Goal: Task Accomplishment & Management: Complete application form

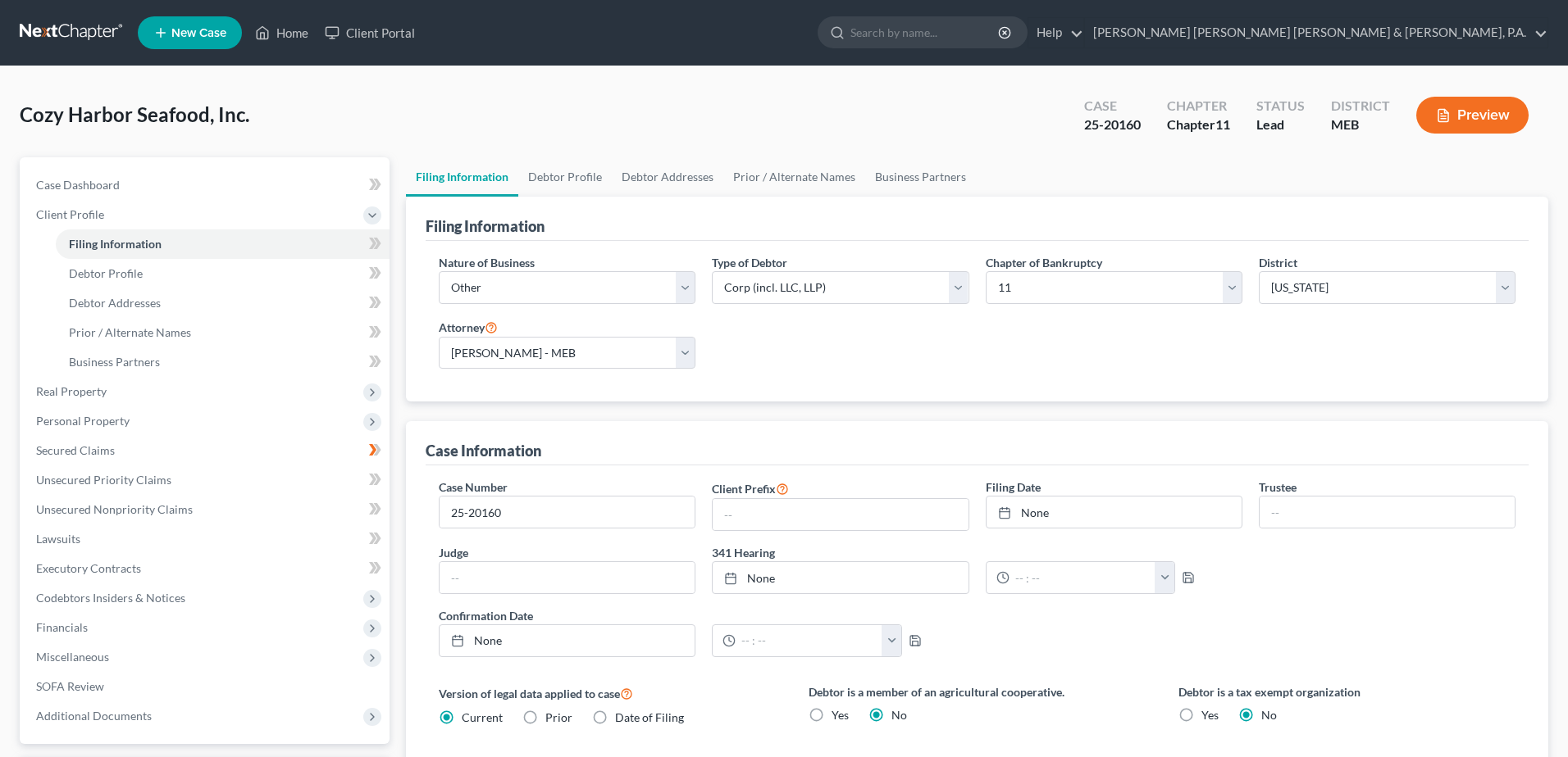
select select "3"
select select "1"
select select "37"
select select "2"
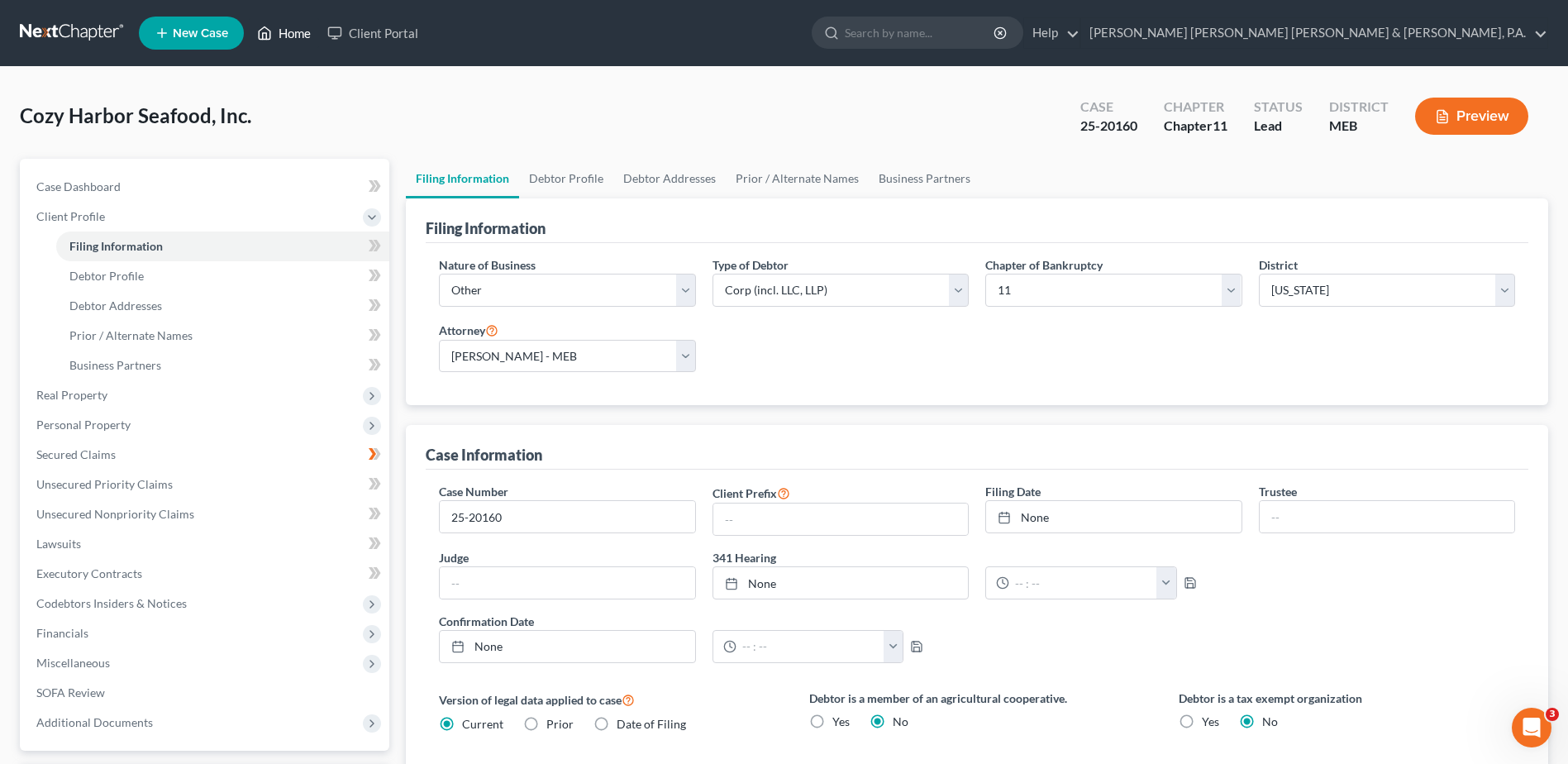
click at [301, 29] on link "Home" at bounding box center [283, 34] width 70 height 30
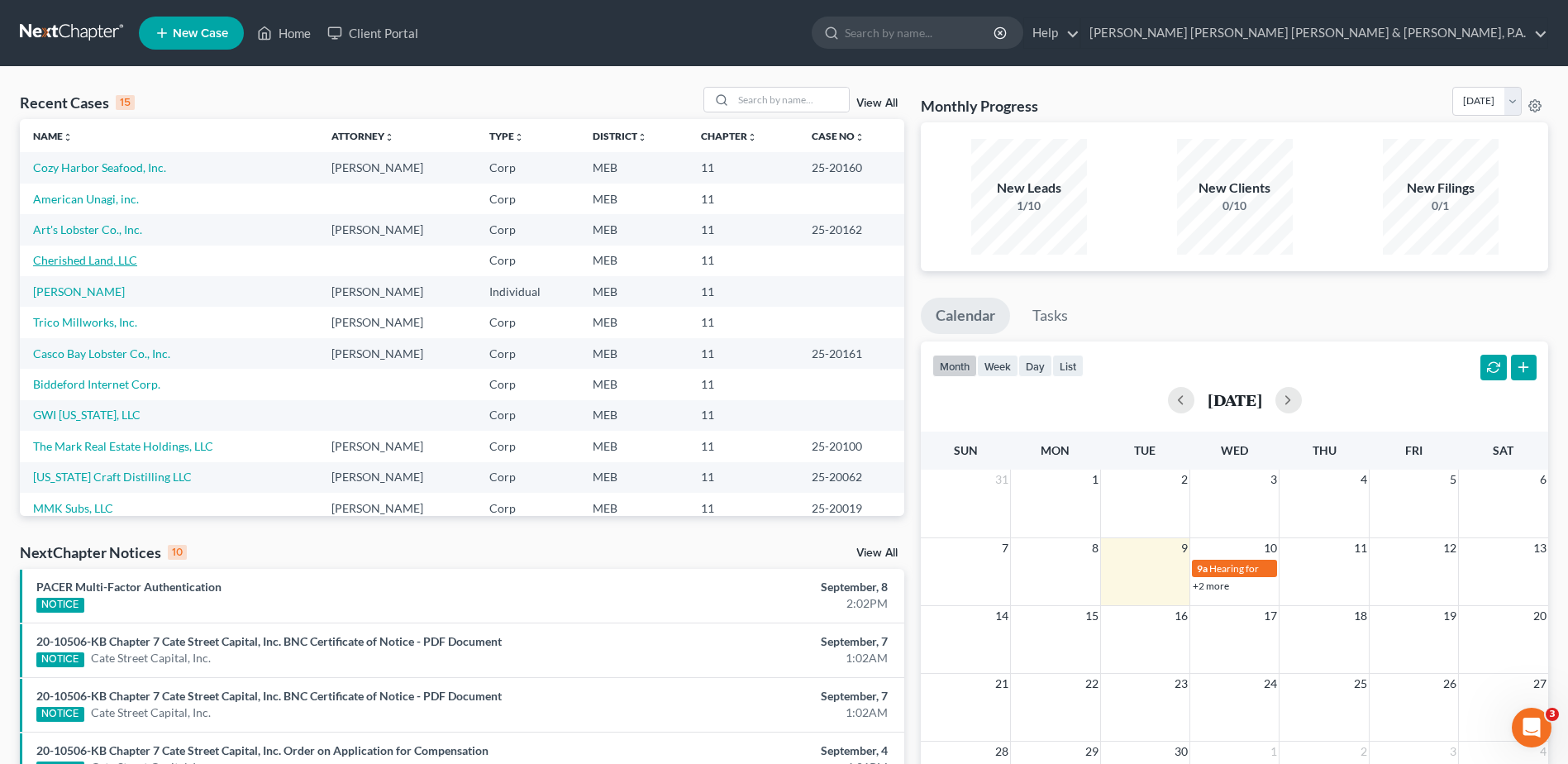
click at [103, 261] on link "Cherished Land, LLC" at bounding box center [86, 260] width 104 height 14
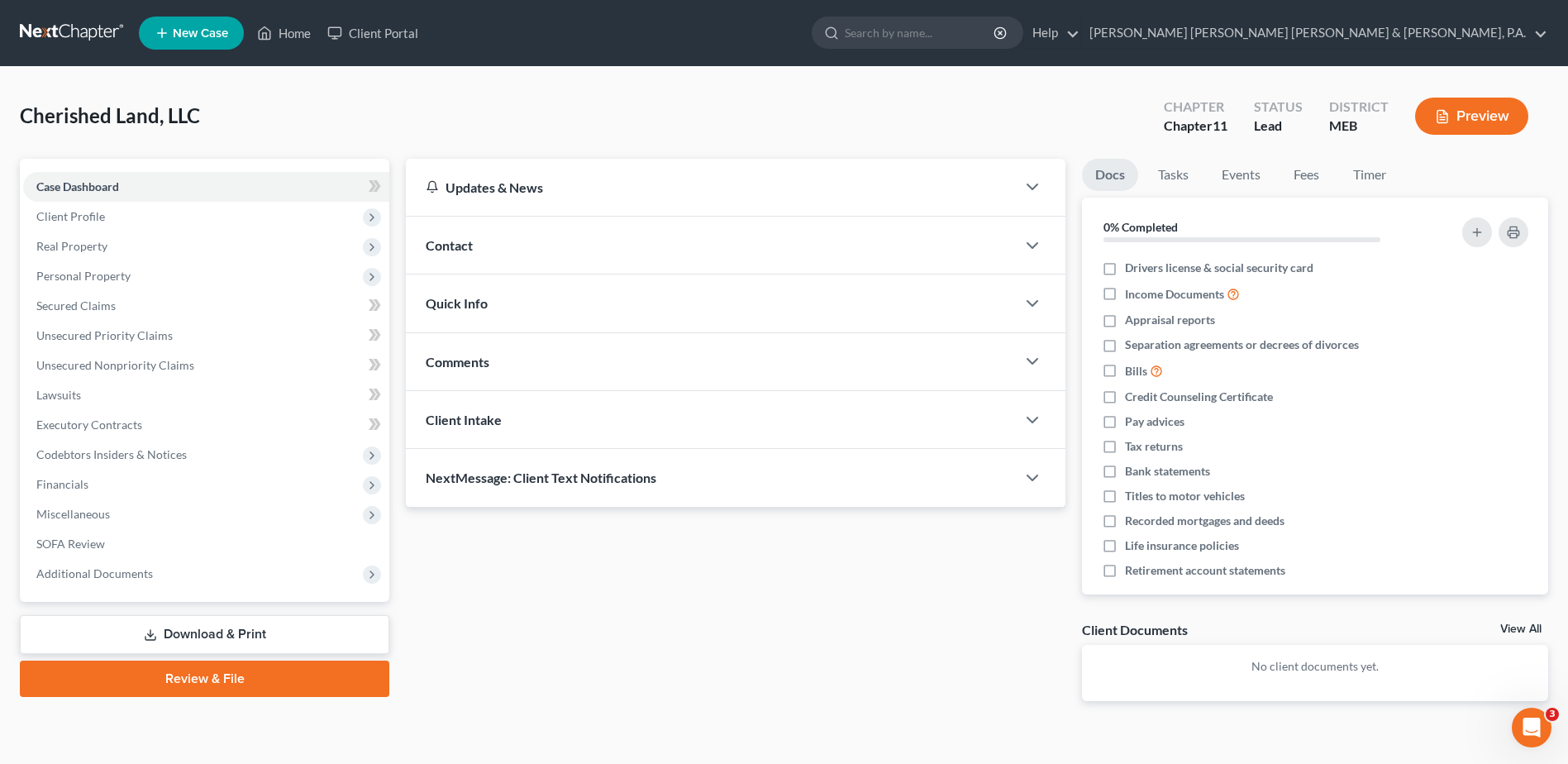
click at [103, 262] on span "Personal Property" at bounding box center [206, 277] width 366 height 30
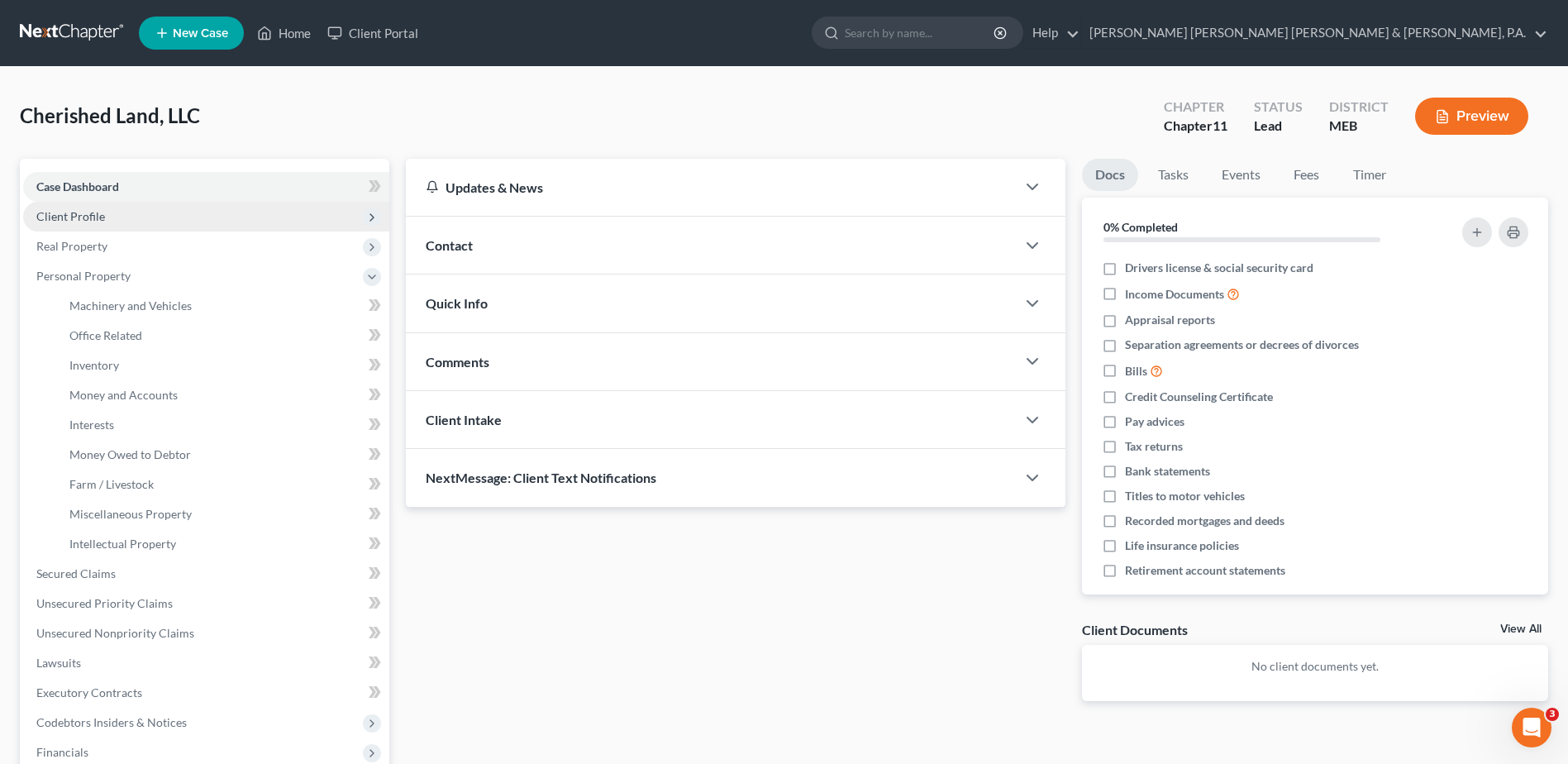
click at [100, 211] on span "Client Profile" at bounding box center [71, 216] width 69 height 14
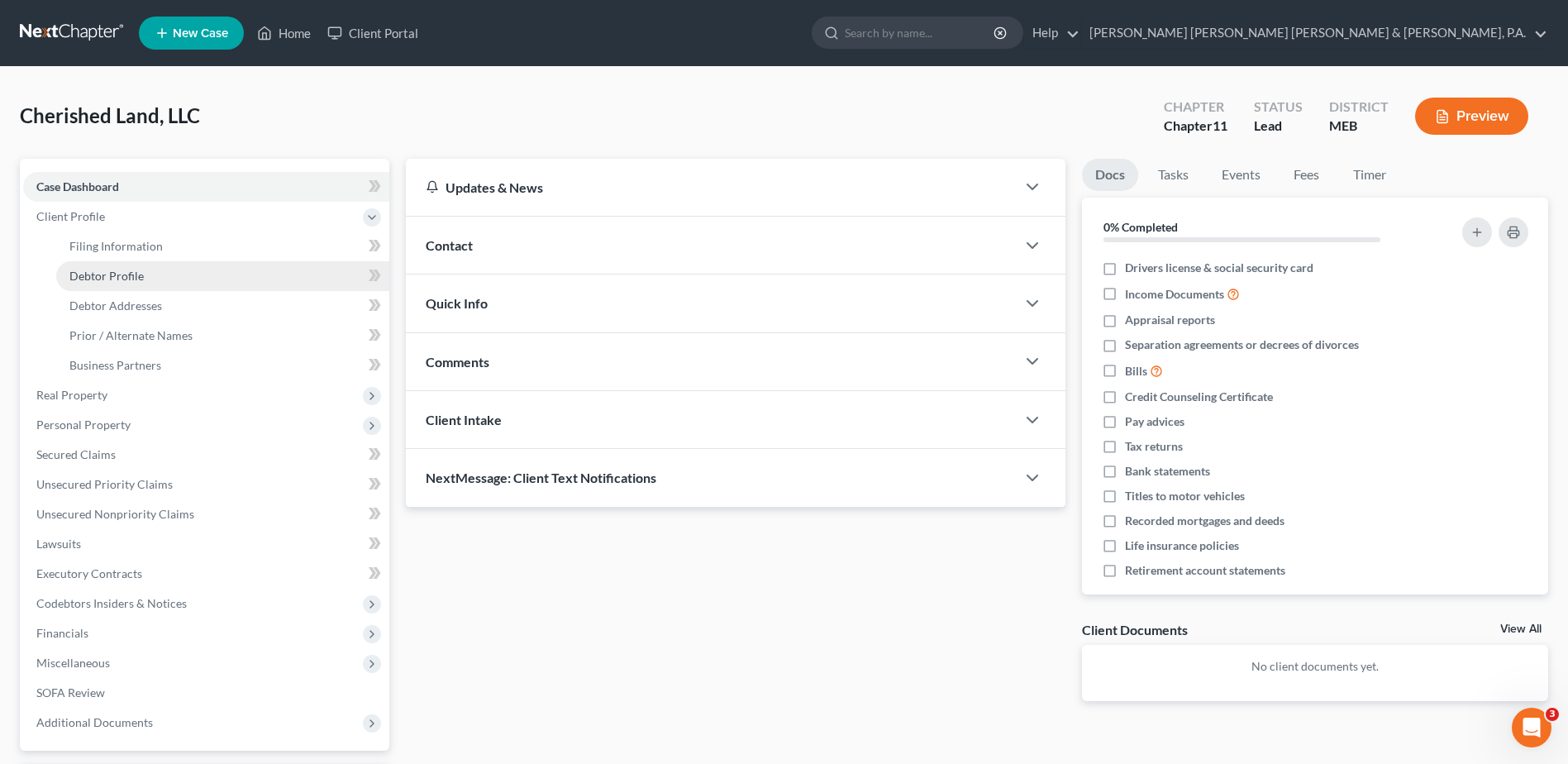
click at [116, 269] on span "Debtor Profile" at bounding box center [107, 276] width 74 height 14
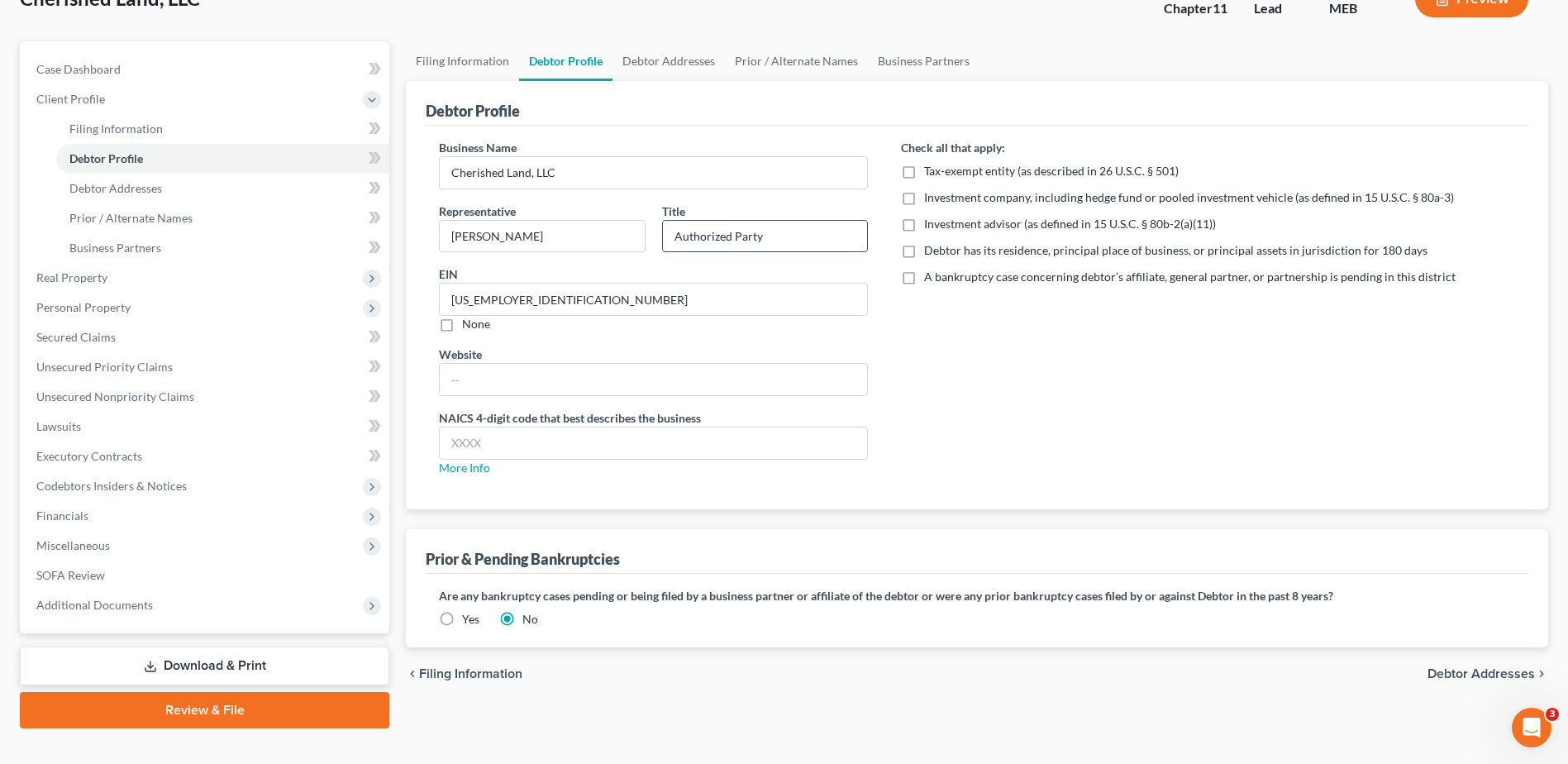
scroll to position [144, 0]
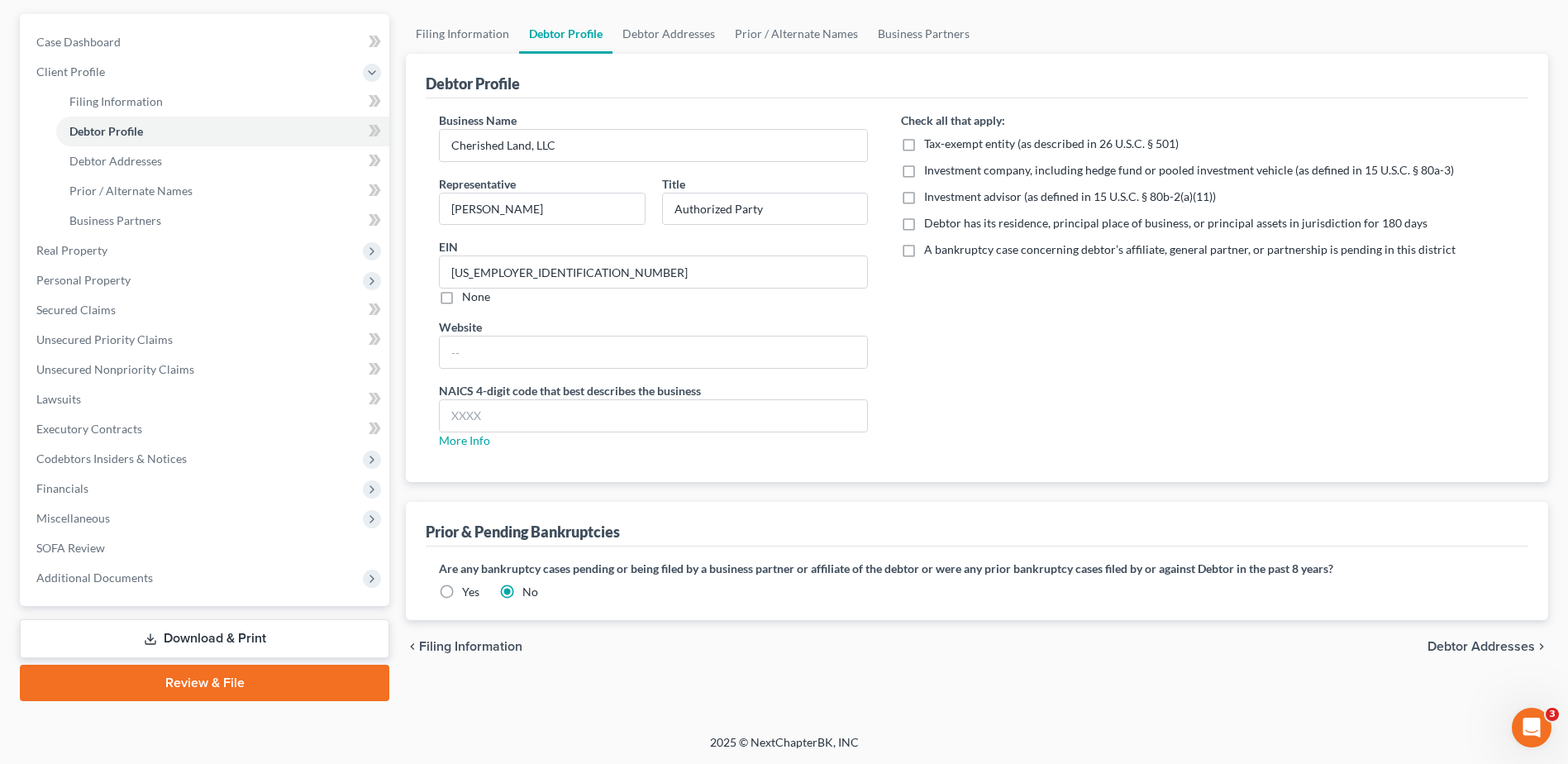
click at [1494, 643] on span "Debtor Addresses" at bounding box center [1480, 647] width 107 height 13
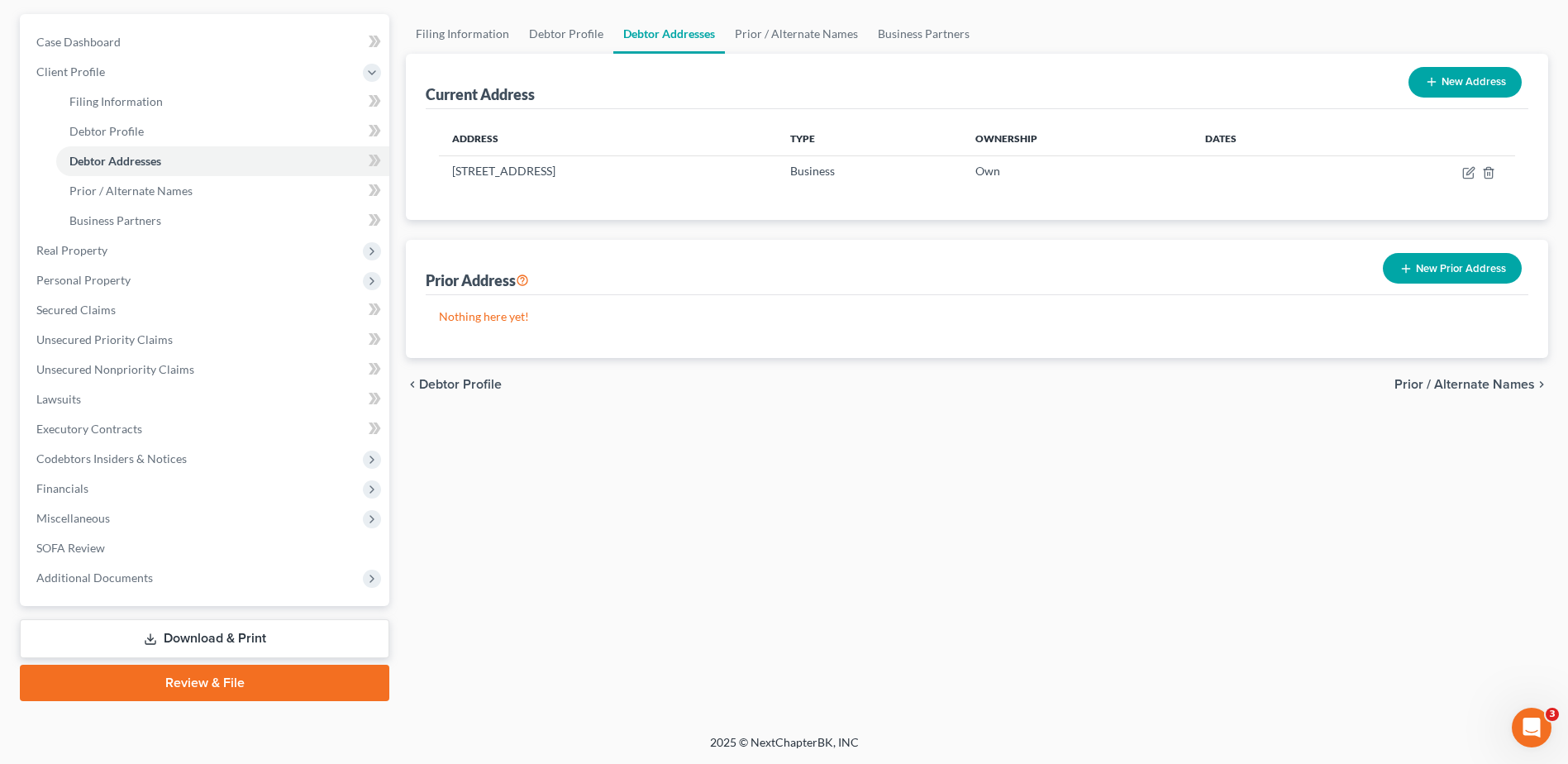
click at [1453, 374] on div "chevron_left Debtor Profile Prior / Alternate Names chevron_right" at bounding box center [977, 384] width 1142 height 53
click at [1456, 383] on span "Prior / Alternate Names" at bounding box center [1465, 385] width 141 height 13
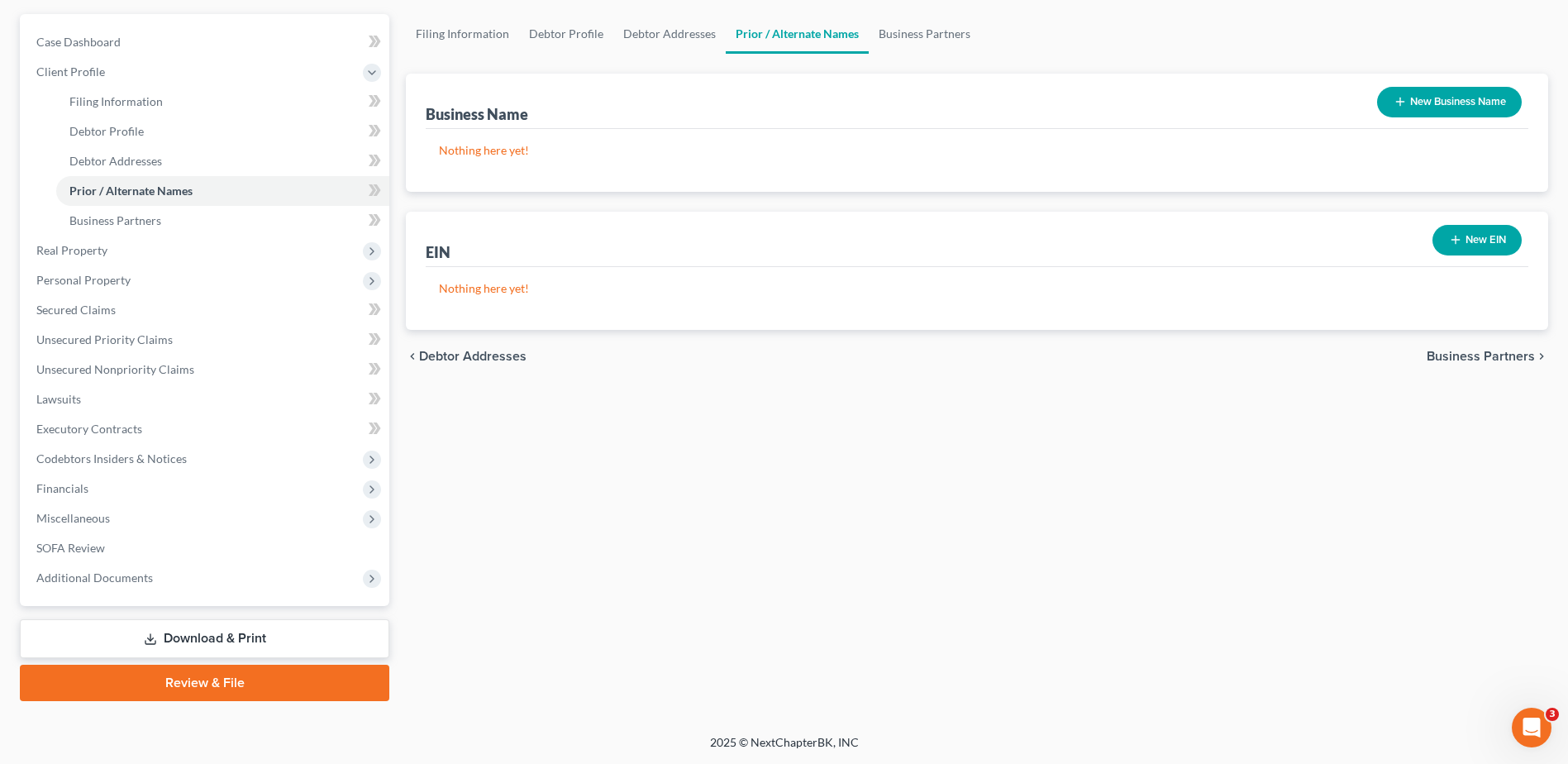
click at [1467, 358] on span "Business Partners" at bounding box center [1481, 357] width 108 height 13
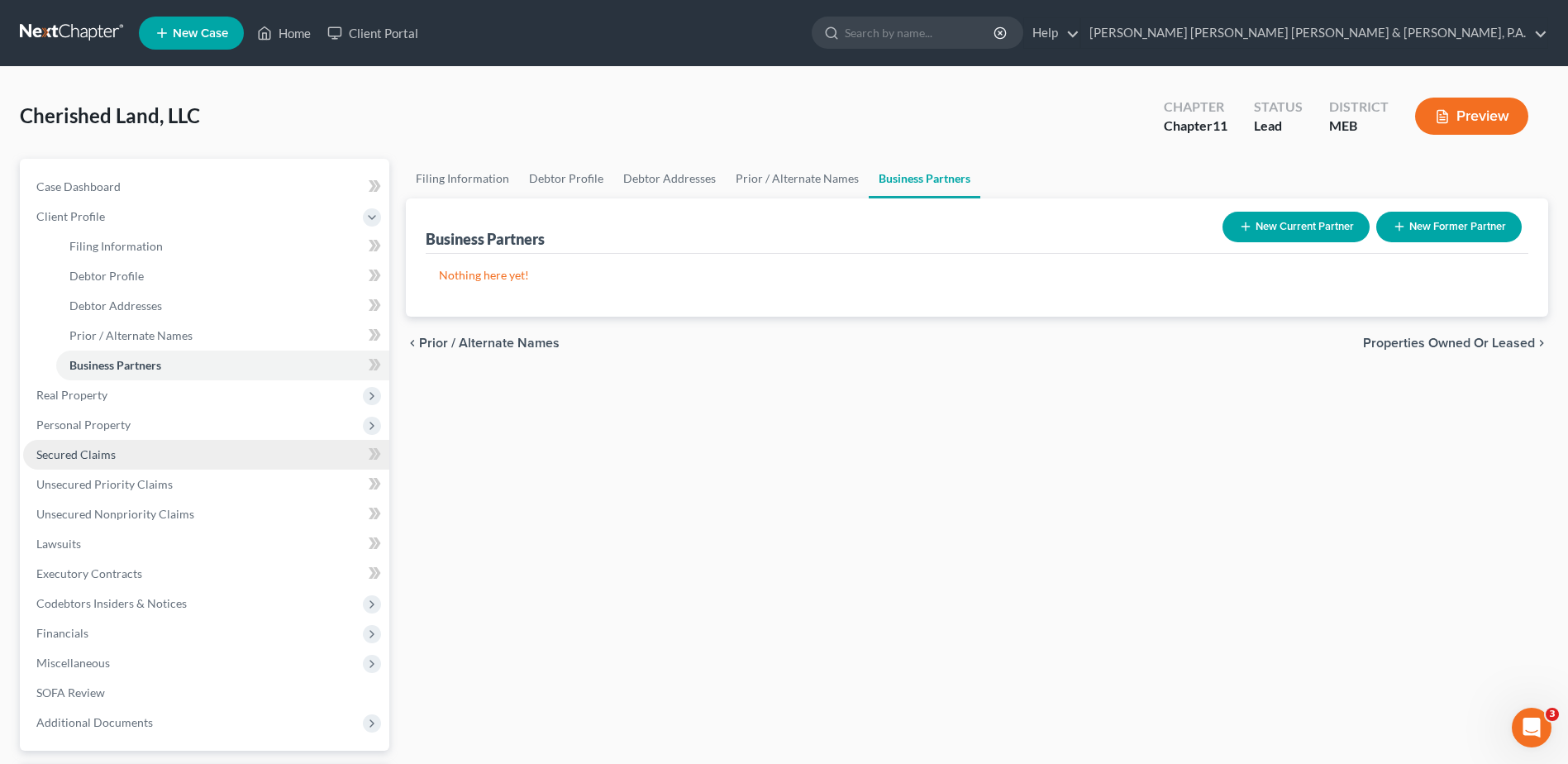
click at [89, 457] on span "Secured Claims" at bounding box center [75, 454] width 79 height 14
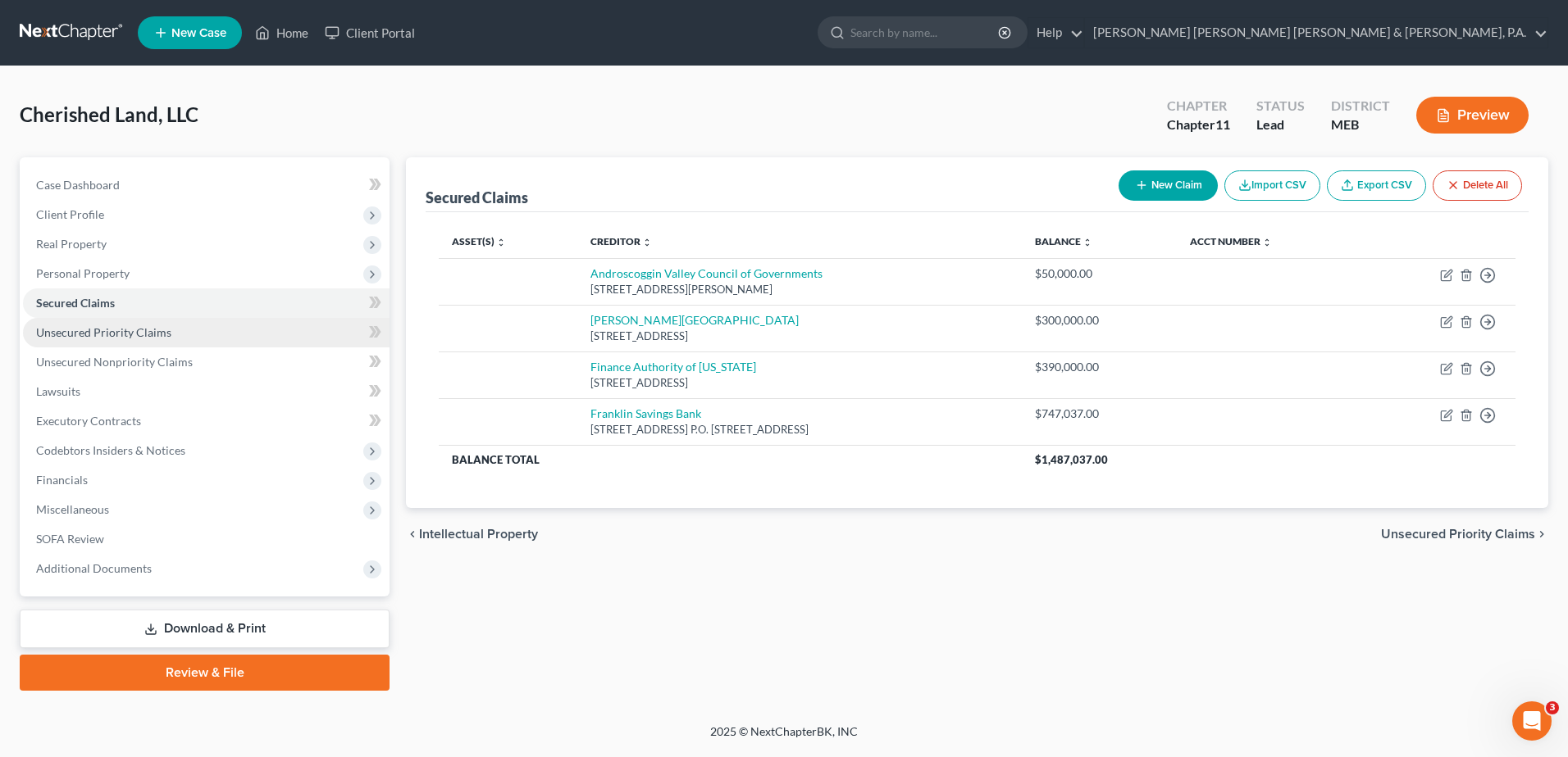
click at [101, 332] on span "Unsecured Priority Claims" at bounding box center [103, 331] width 136 height 14
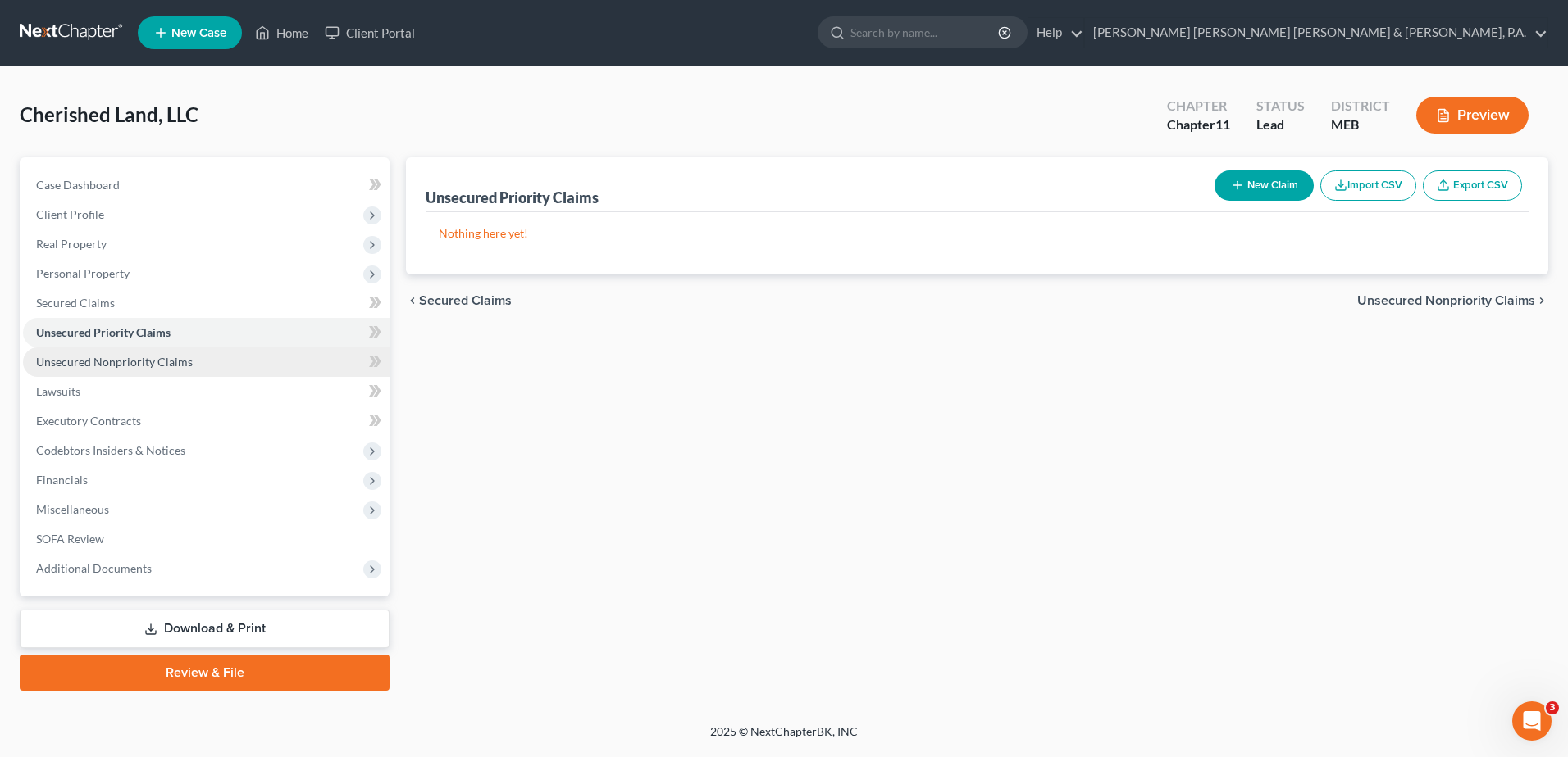
click at [98, 362] on span "Unsecured Nonpriority Claims" at bounding box center [115, 361] width 157 height 14
drag, startPoint x: 891, startPoint y: 442, endPoint x: 909, endPoint y: 427, distance: 23.4
click at [894, 440] on div "Unsecured Nonpriority Claims New Claim Import CSV Export CSV Nothing here yet! …" at bounding box center [977, 424] width 1159 height 534
click at [1265, 180] on button "New Claim" at bounding box center [1263, 186] width 99 height 30
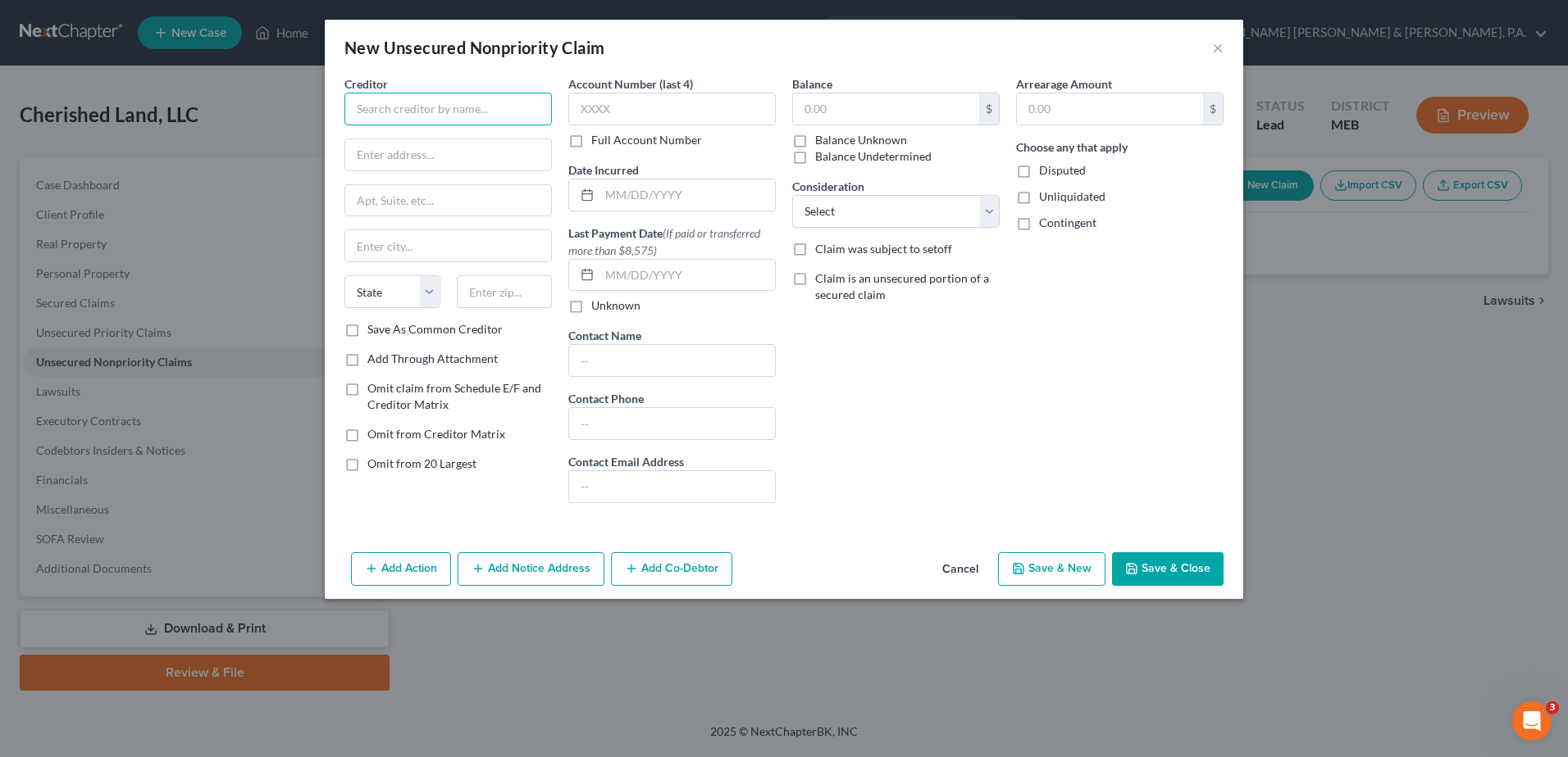
click at [481, 108] on input "text" at bounding box center [448, 109] width 208 height 33
type input "HR Block Accounting"
click at [873, 108] on input "text" at bounding box center [887, 109] width 187 height 31
type input "690"
click at [1170, 560] on button "Save & Close" at bounding box center [1167, 569] width 112 height 34
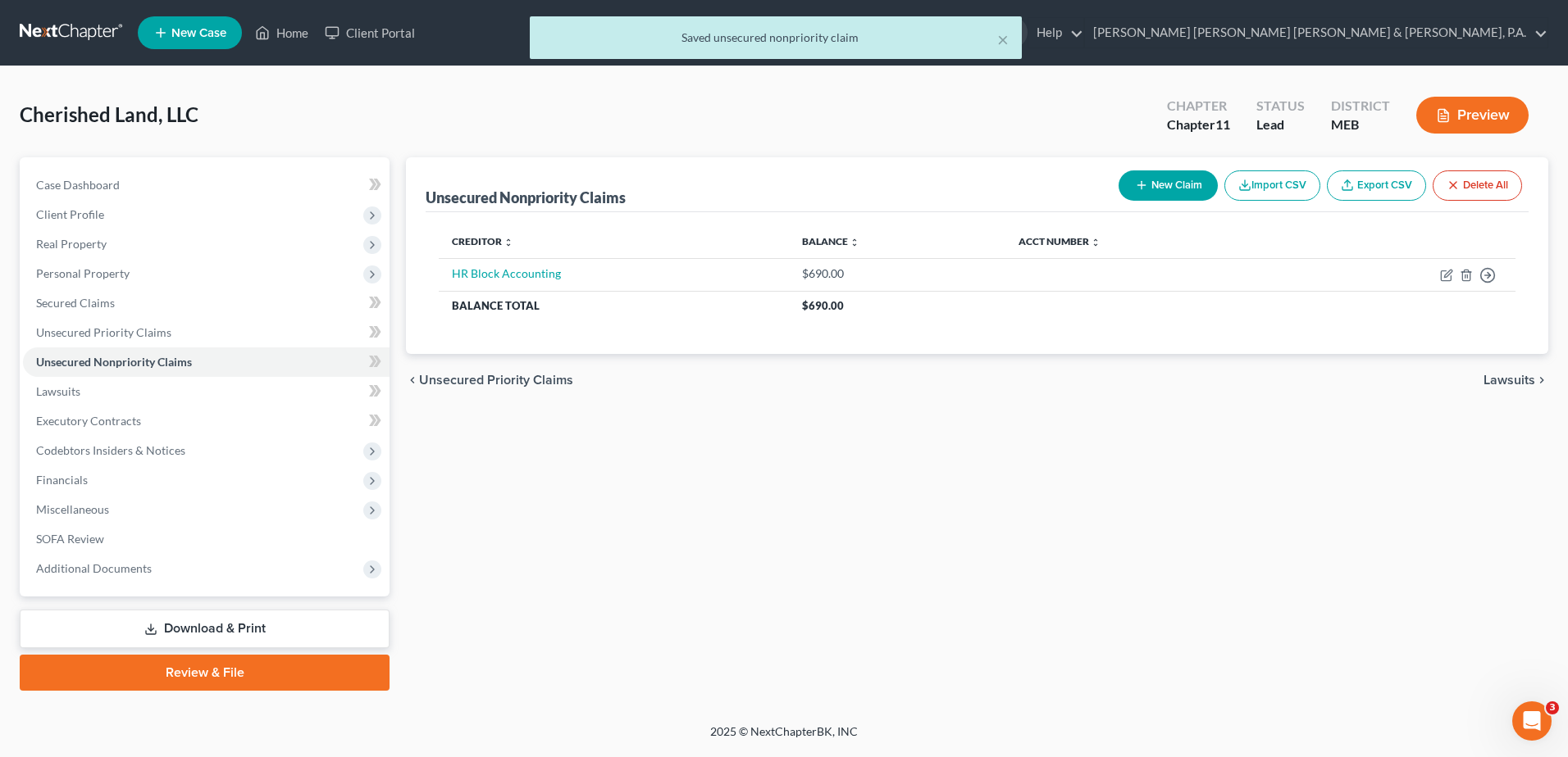
click at [1138, 176] on button "New Claim" at bounding box center [1167, 186] width 99 height 30
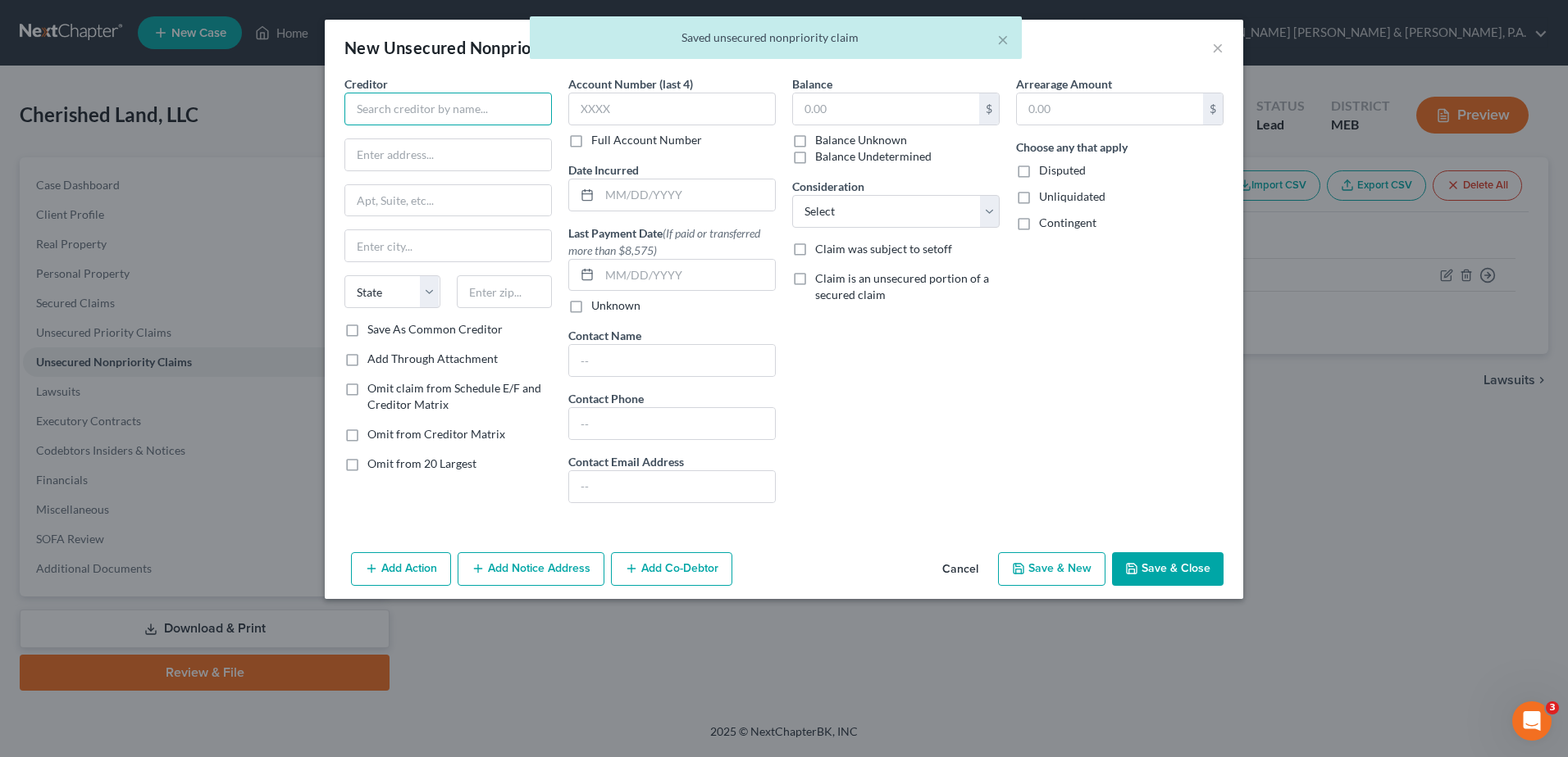
click at [389, 114] on input "text" at bounding box center [448, 109] width 208 height 33
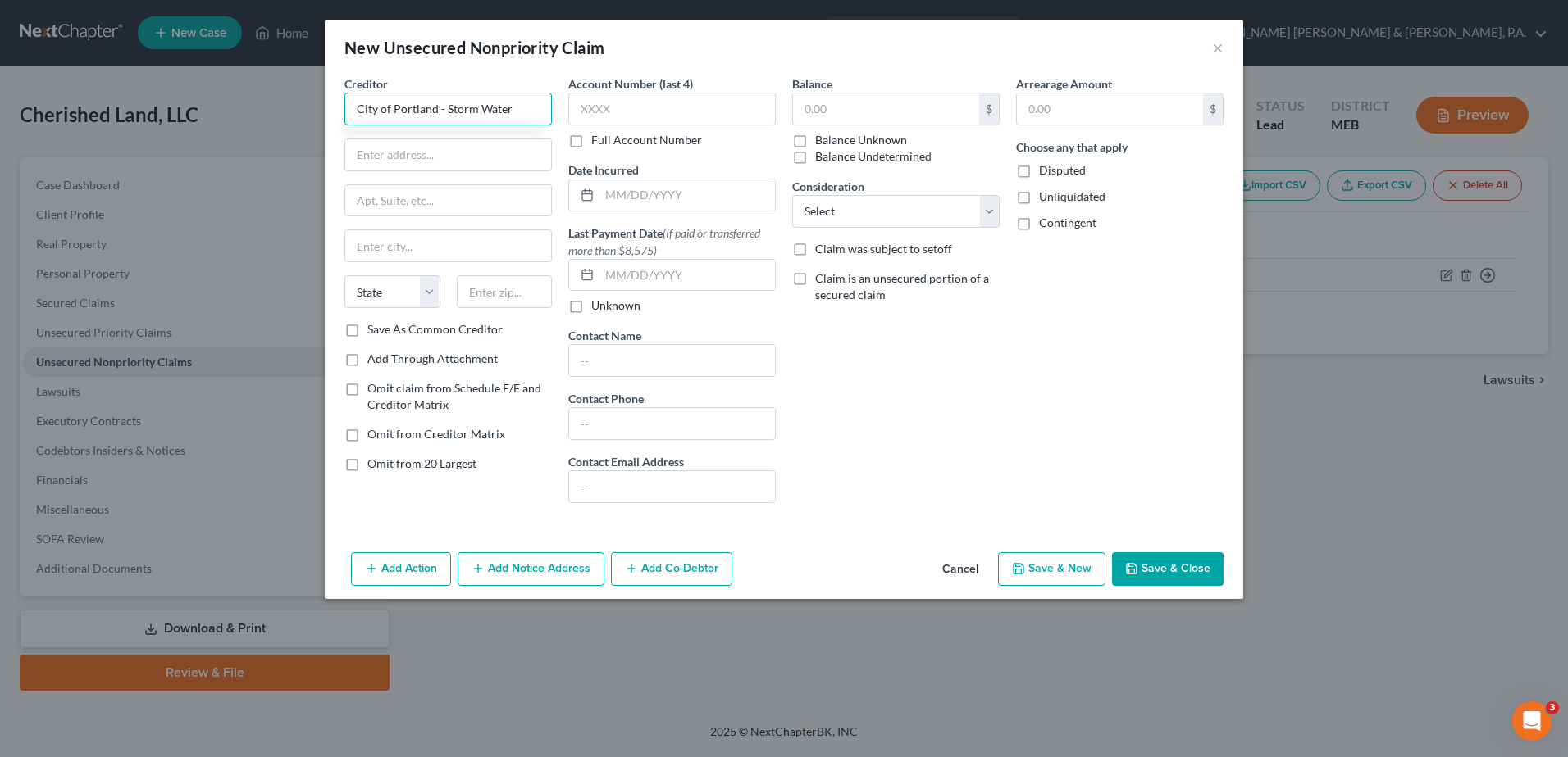
type input "City of Portland - Storm Water"
click at [381, 157] on input "text" at bounding box center [448, 155] width 206 height 31
type input "[STREET_ADDRESS]"
type input "[GEOGRAPHIC_DATA]"
select select "20"
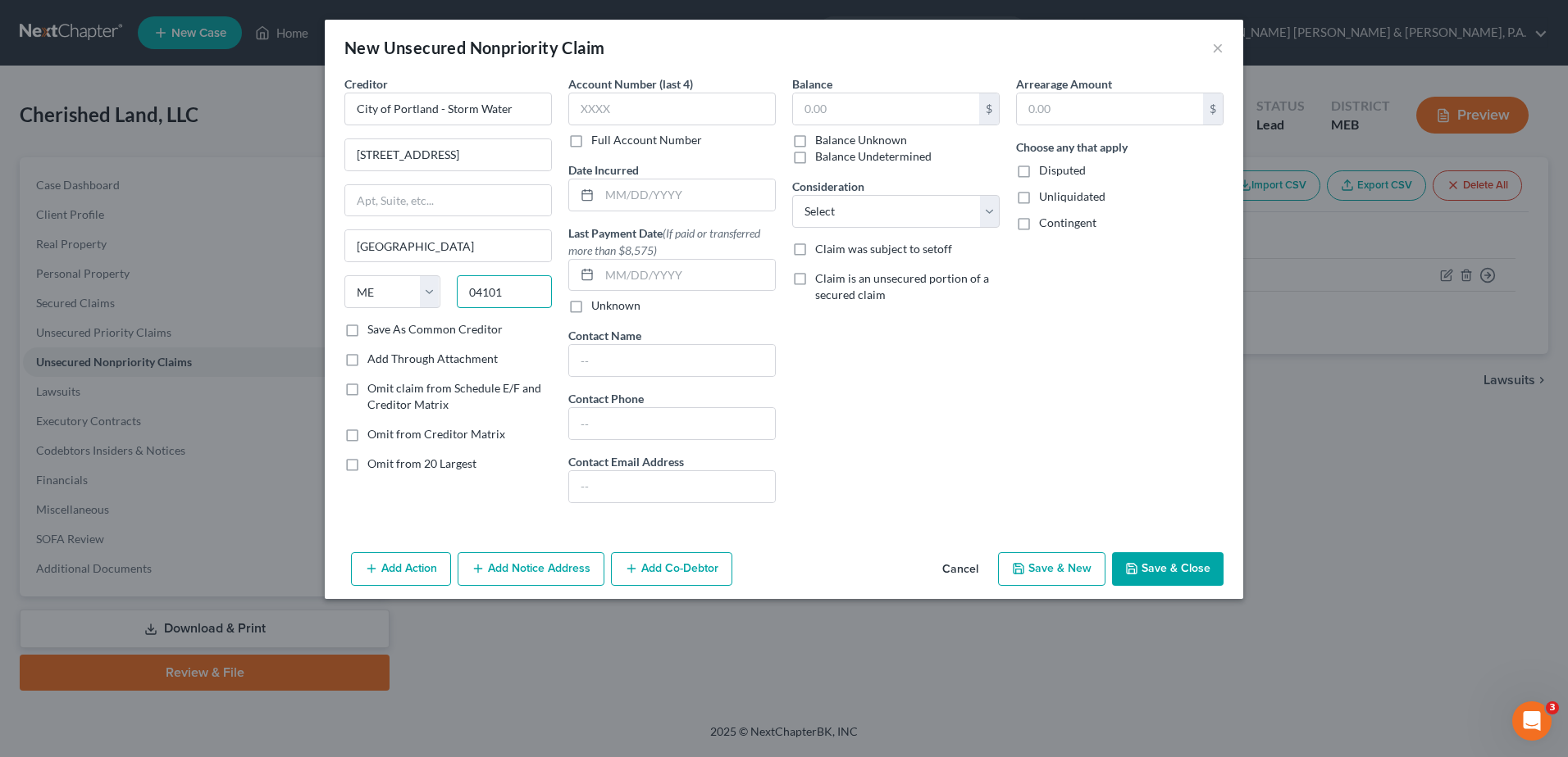
type input "04101"
click at [924, 108] on input "text" at bounding box center [887, 109] width 187 height 31
type input "2,064"
click at [1207, 564] on button "Save & Close" at bounding box center [1167, 569] width 112 height 34
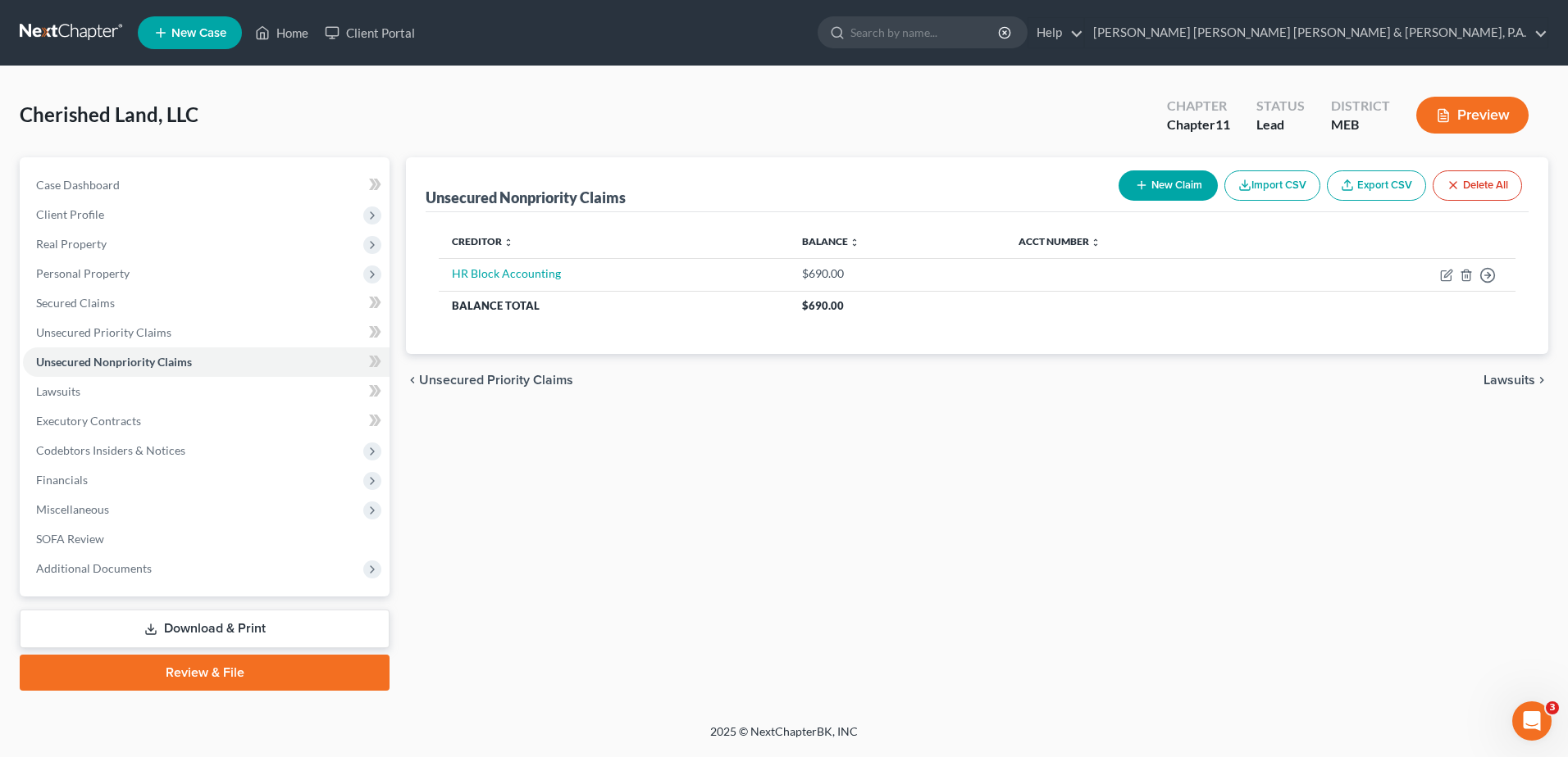
click at [1104, 493] on div "Unsecured Nonpriority Claims New Claim Import CSV Export CSV Delete All Credito…" at bounding box center [977, 424] width 1159 height 534
click at [1124, 176] on button "New Claim" at bounding box center [1167, 186] width 99 height 30
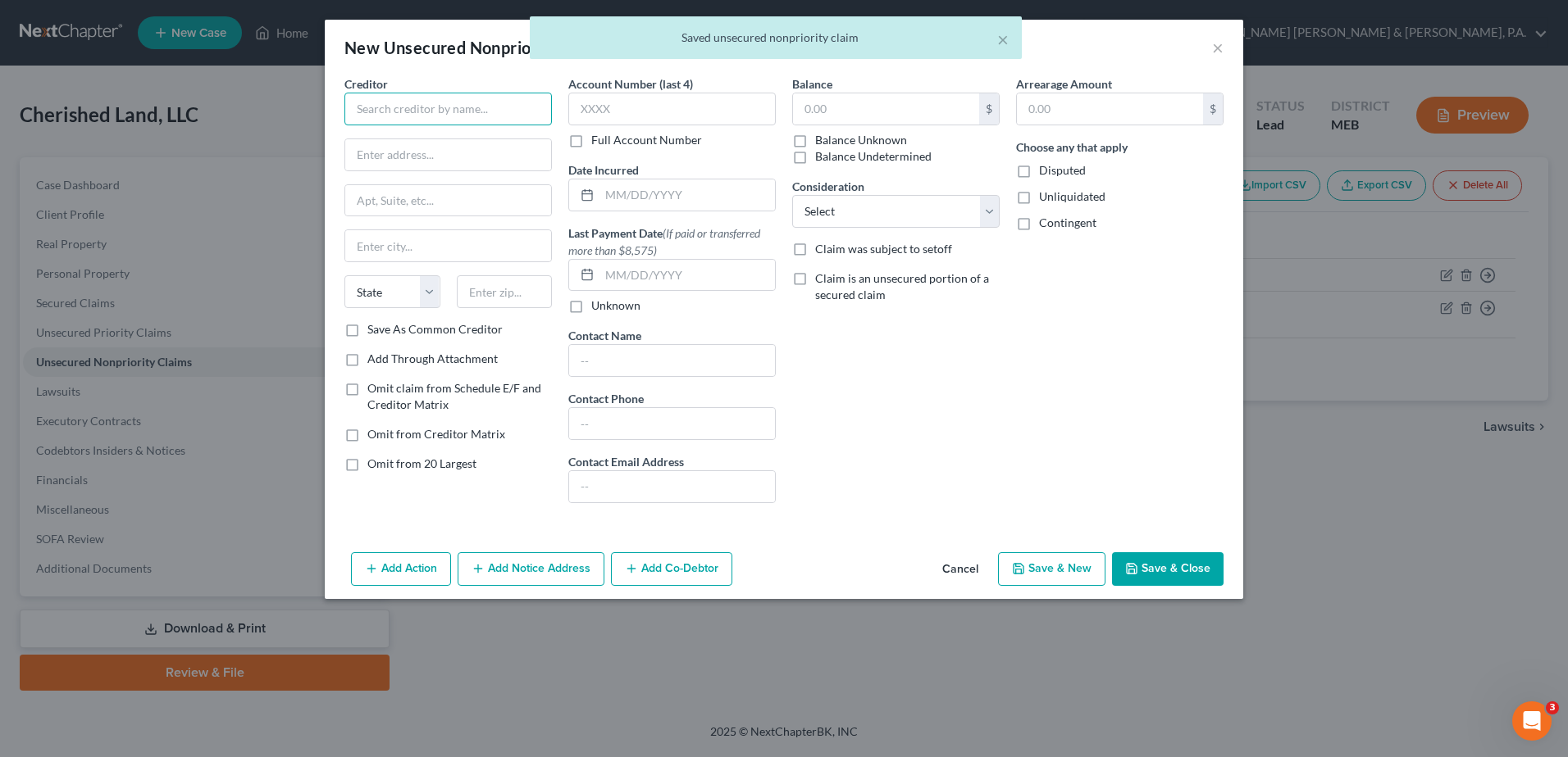
click at [378, 95] on input "text" at bounding box center [448, 109] width 208 height 33
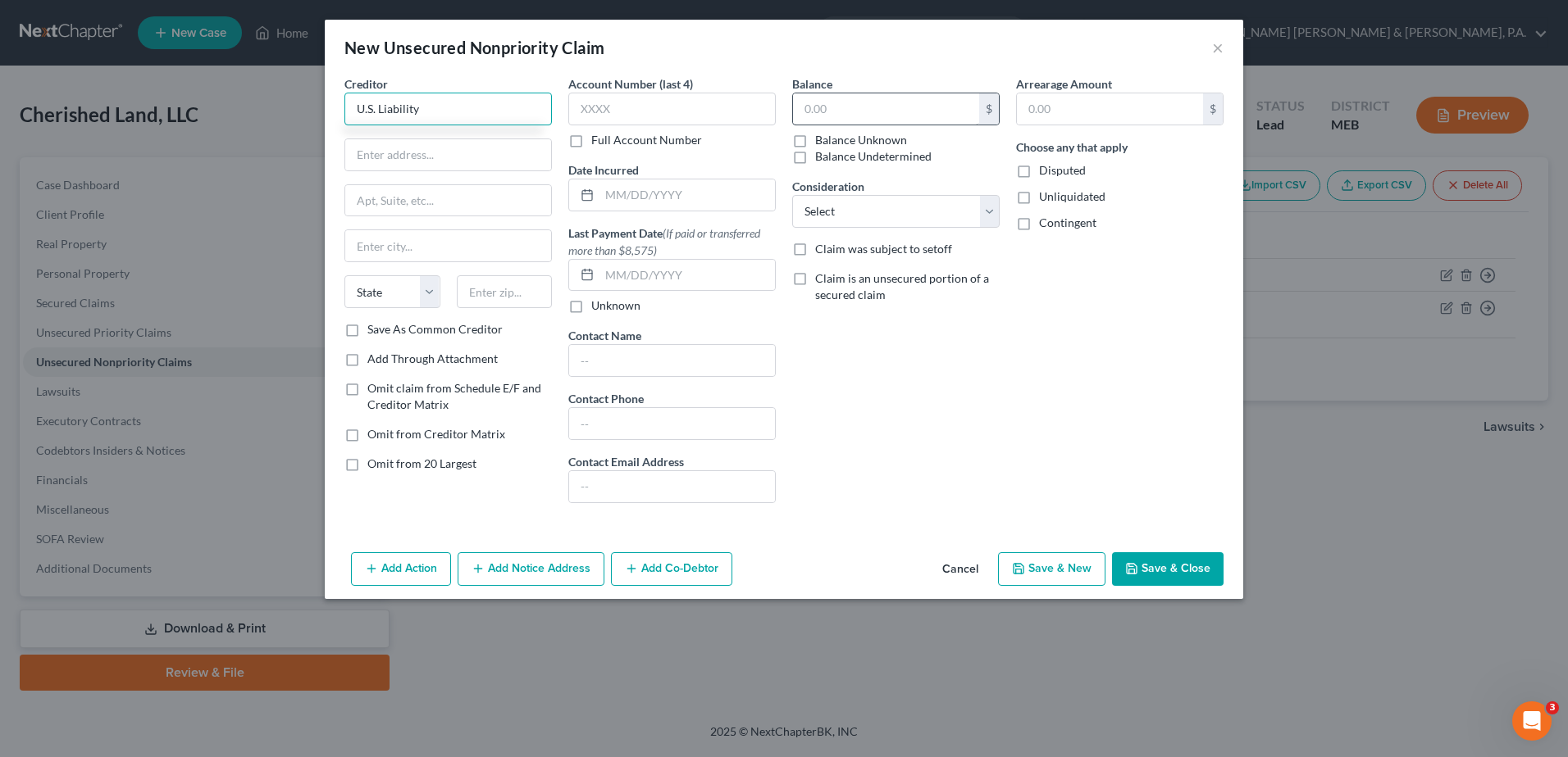
type input "U.S. Liability"
click at [884, 111] on input "text" at bounding box center [887, 109] width 187 height 31
type input "9,984"
click at [1167, 571] on button "Save & Close" at bounding box center [1167, 569] width 112 height 34
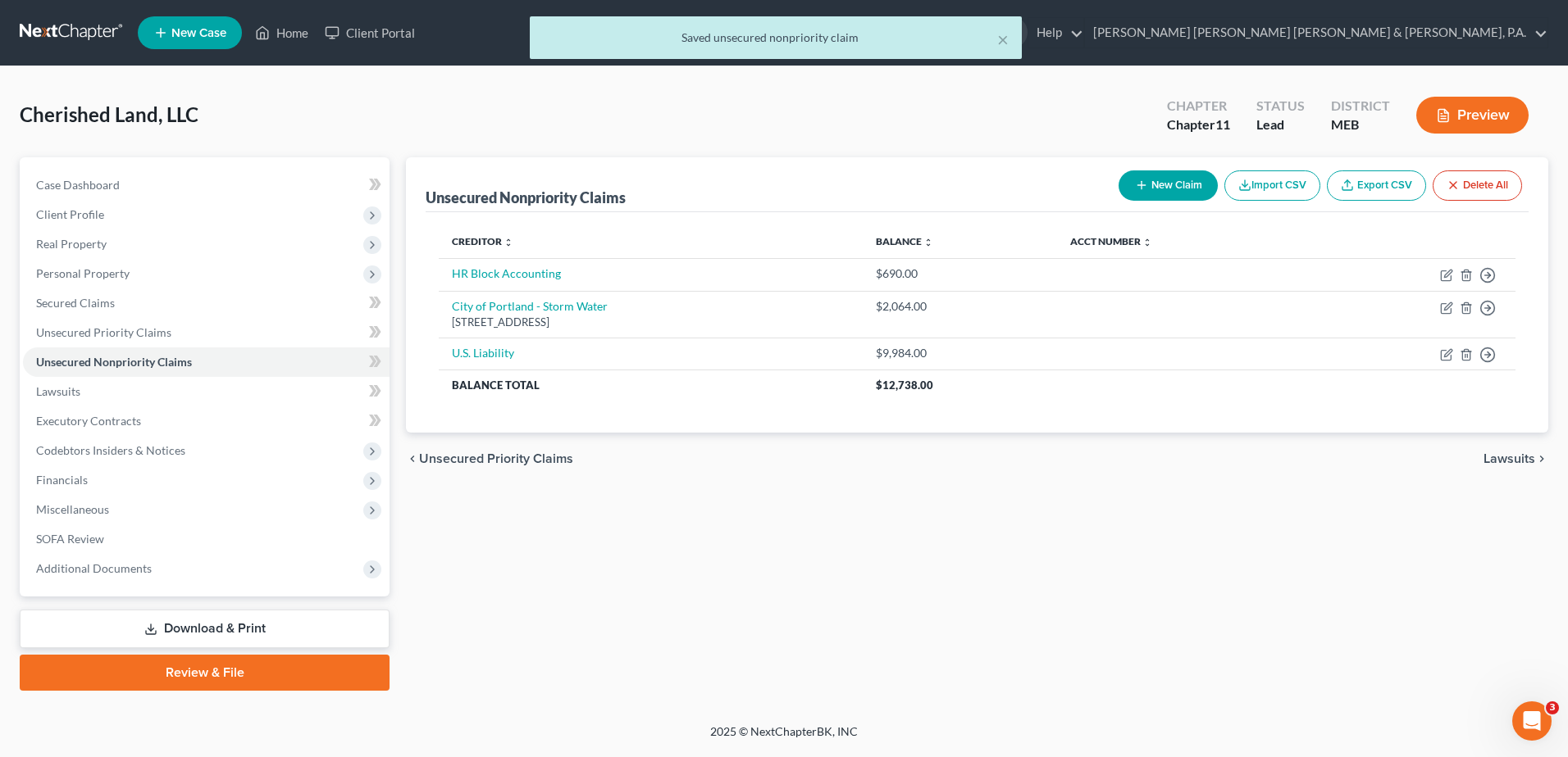
click at [1160, 172] on button "New Claim" at bounding box center [1167, 186] width 99 height 30
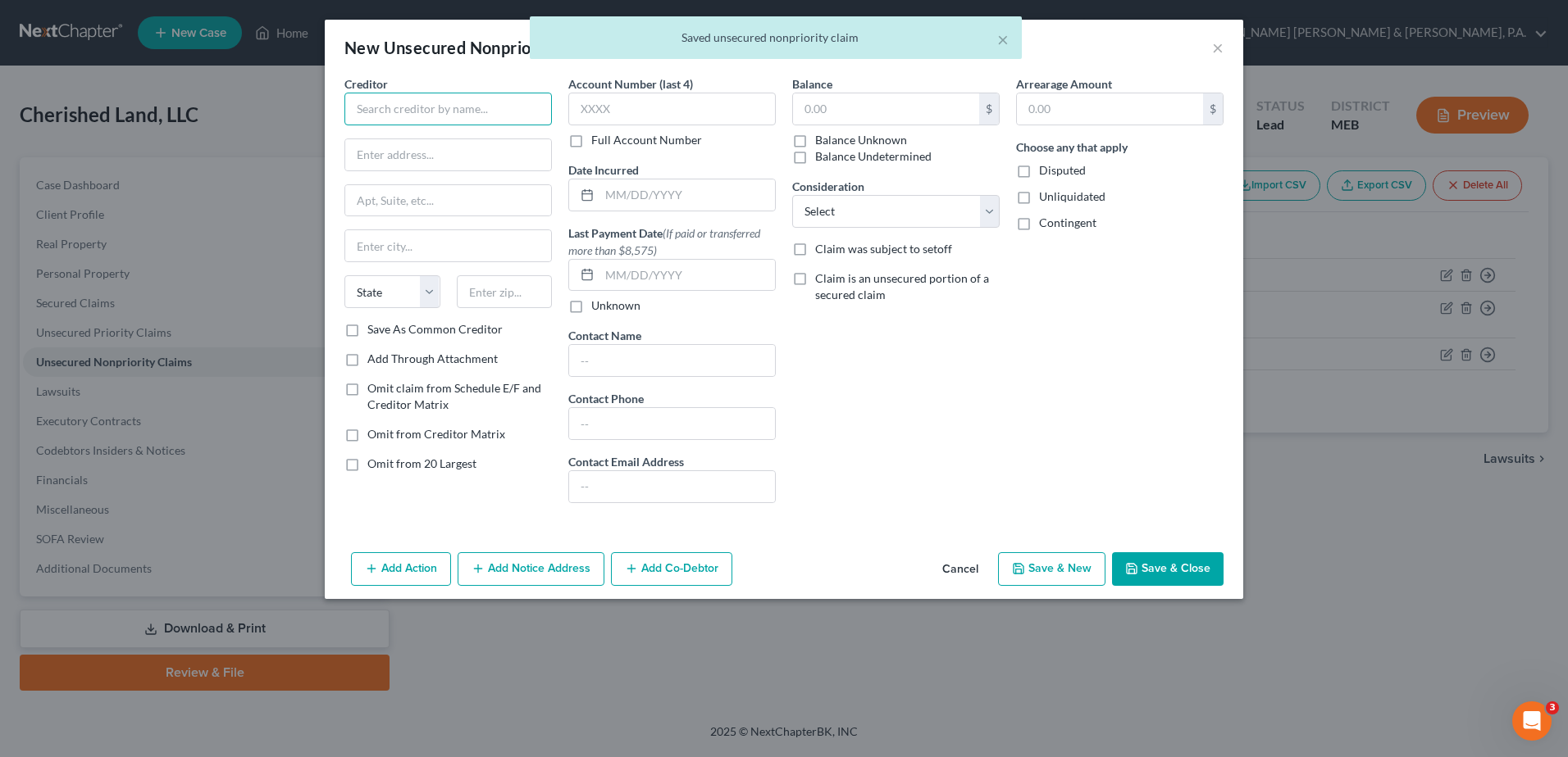
click at [414, 112] on input "text" at bounding box center [448, 109] width 208 height 33
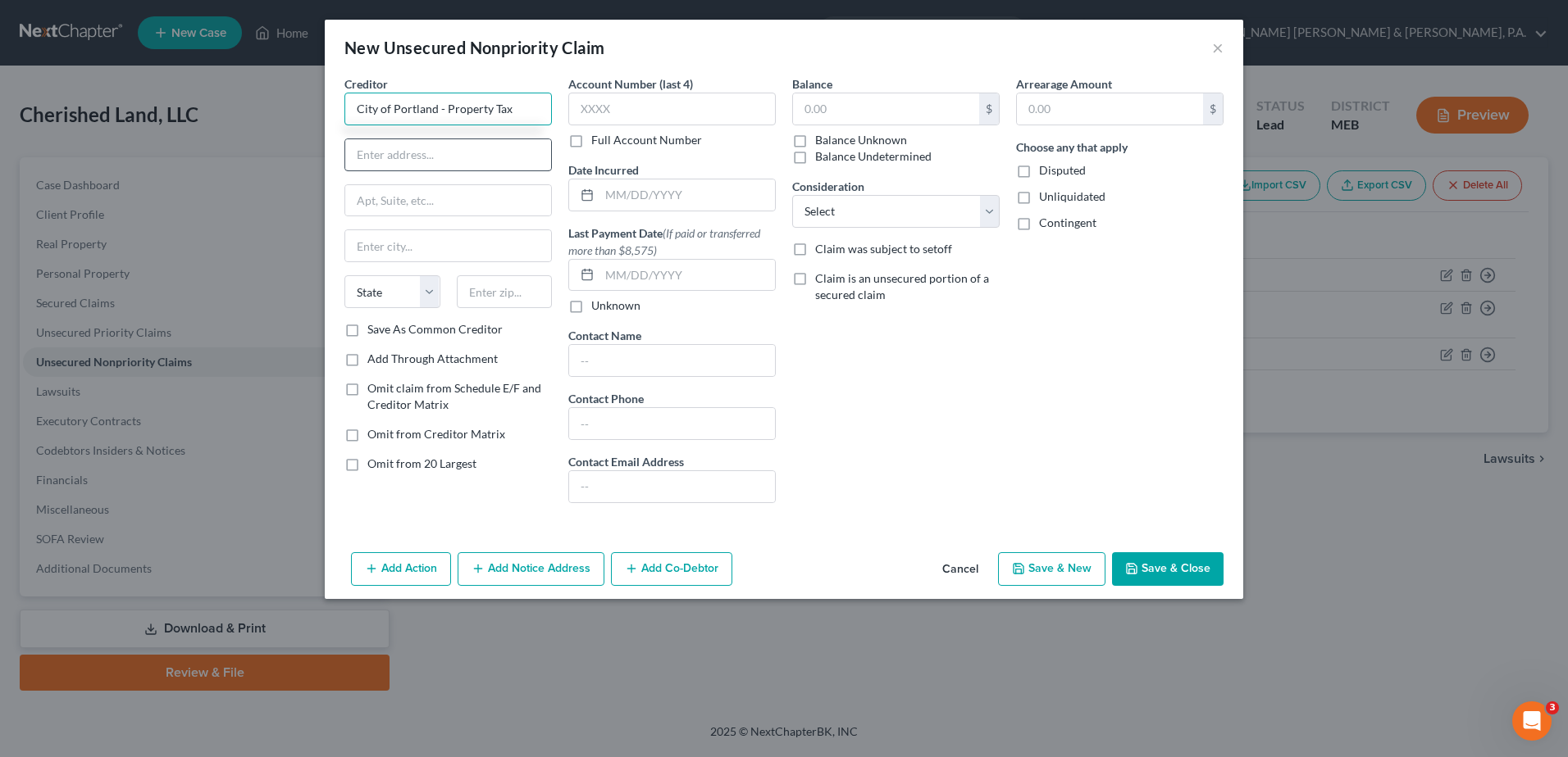
type input "City of Portland - Property Tax"
click at [414, 150] on input "text" at bounding box center [448, 155] width 206 height 31
click at [428, 164] on input "text" at bounding box center [448, 155] width 206 height 31
type input "[STREET_ADDRESS]"
type input "[GEOGRAPHIC_DATA]"
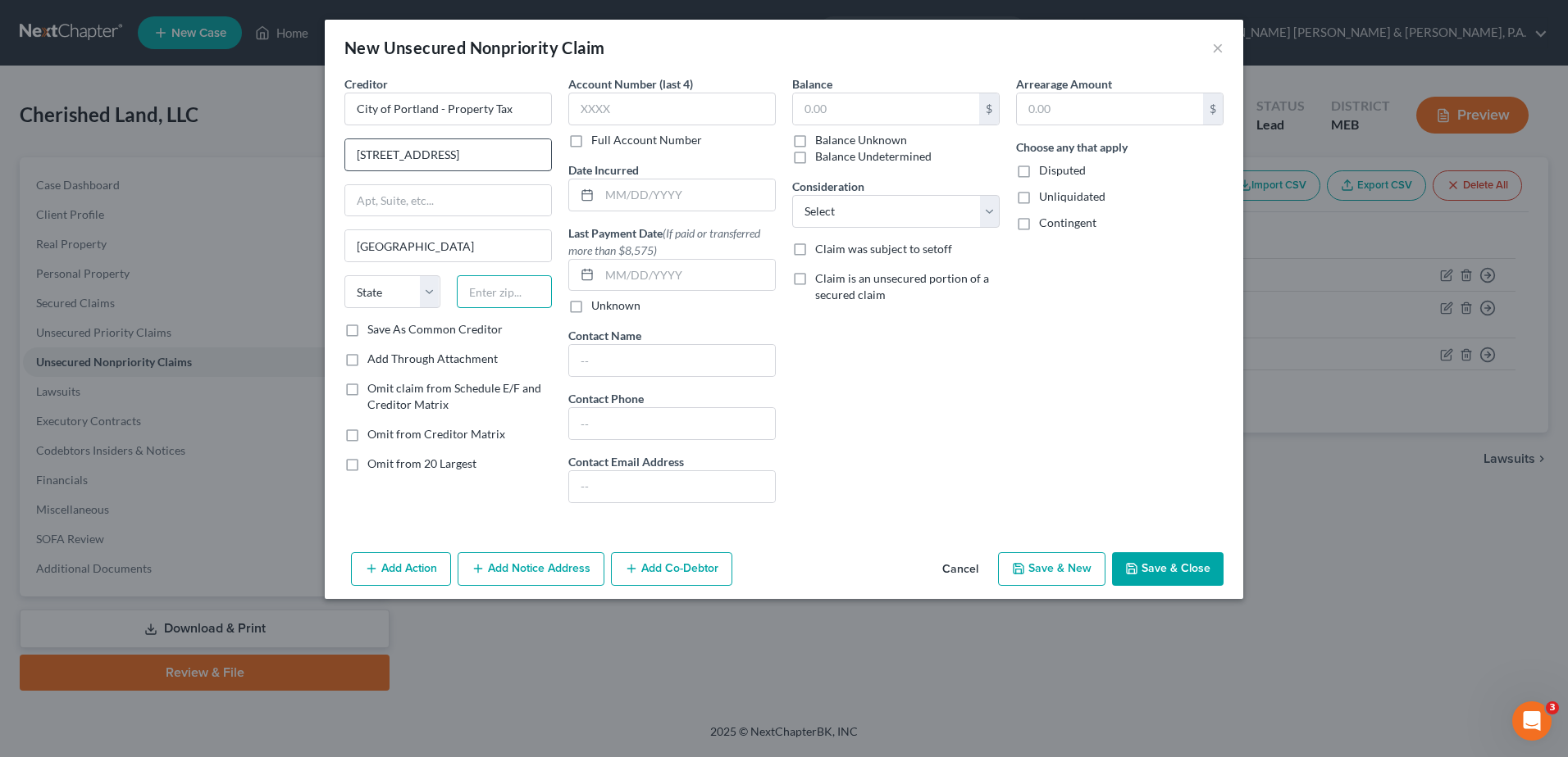
type input "04101"
select select "20"
select select
click at [854, 114] on input "text" at bounding box center [887, 109] width 187 height 31
click at [887, 116] on input "text" at bounding box center [887, 109] width 187 height 31
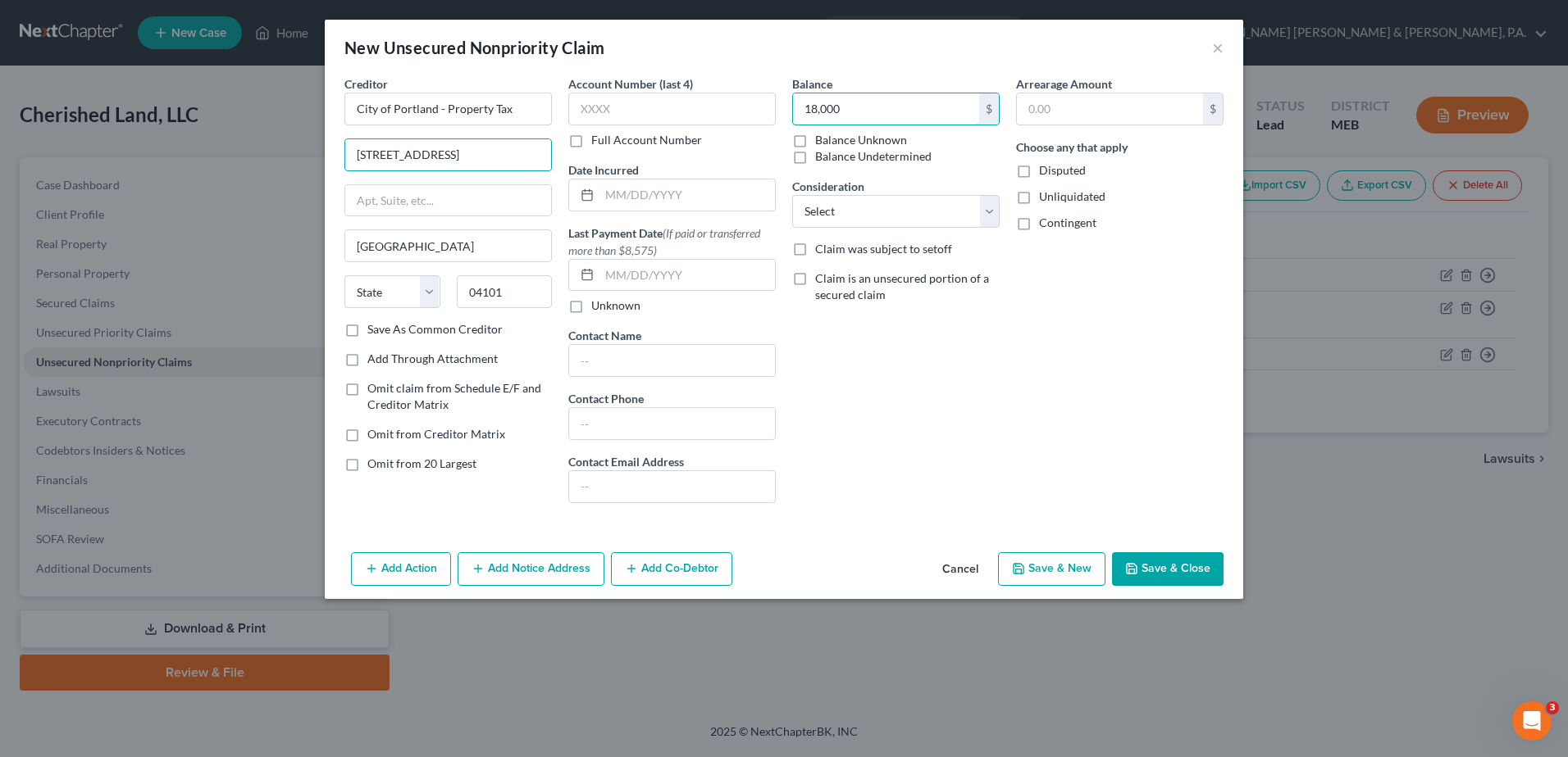
type input "18,000"
click at [1155, 561] on button "Save & Close" at bounding box center [1167, 569] width 112 height 34
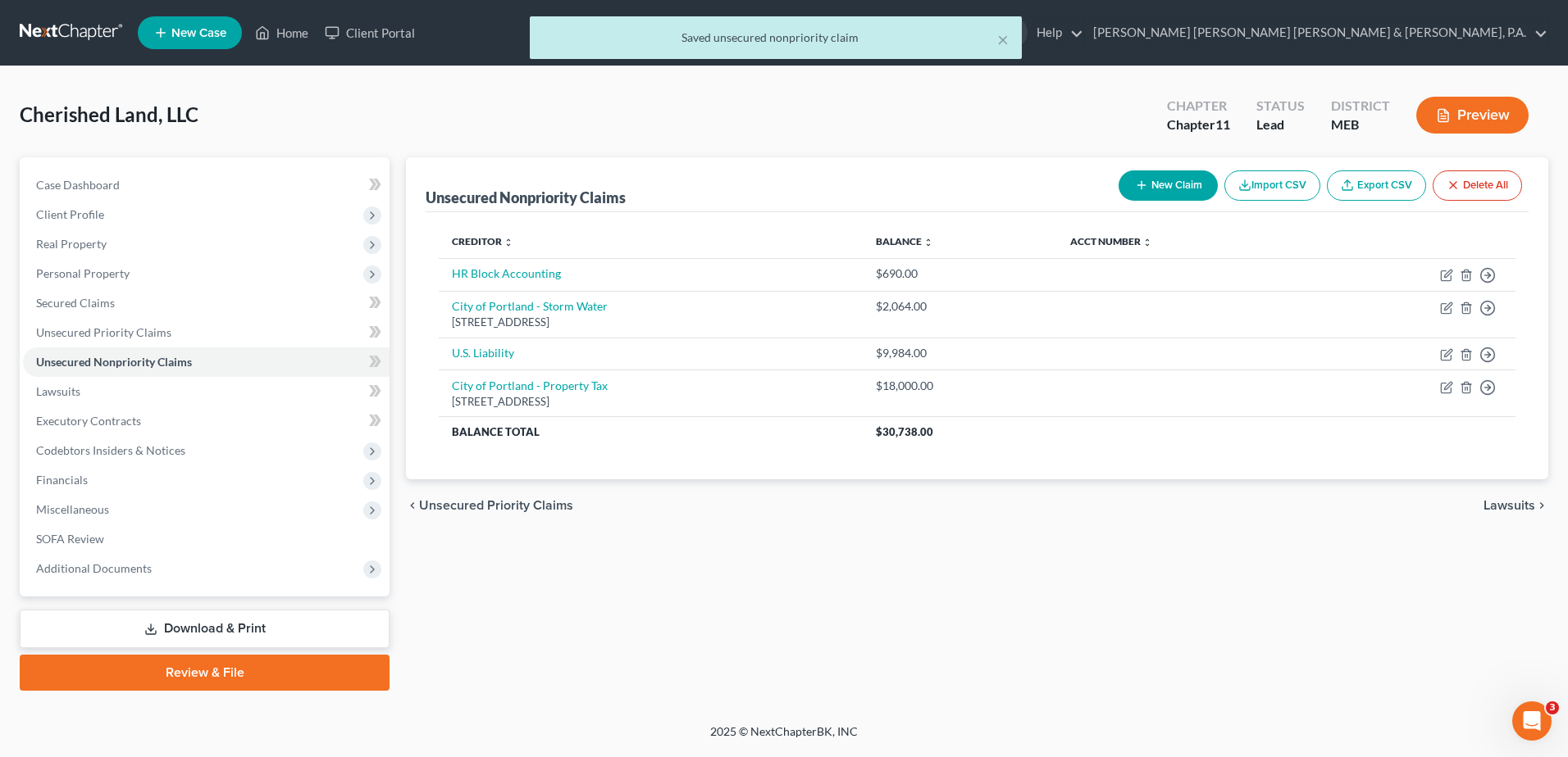
click at [1104, 535] on div "Unsecured Nonpriority Claims New Claim Import CSV Export CSV Delete All Credito…" at bounding box center [977, 424] width 1159 height 534
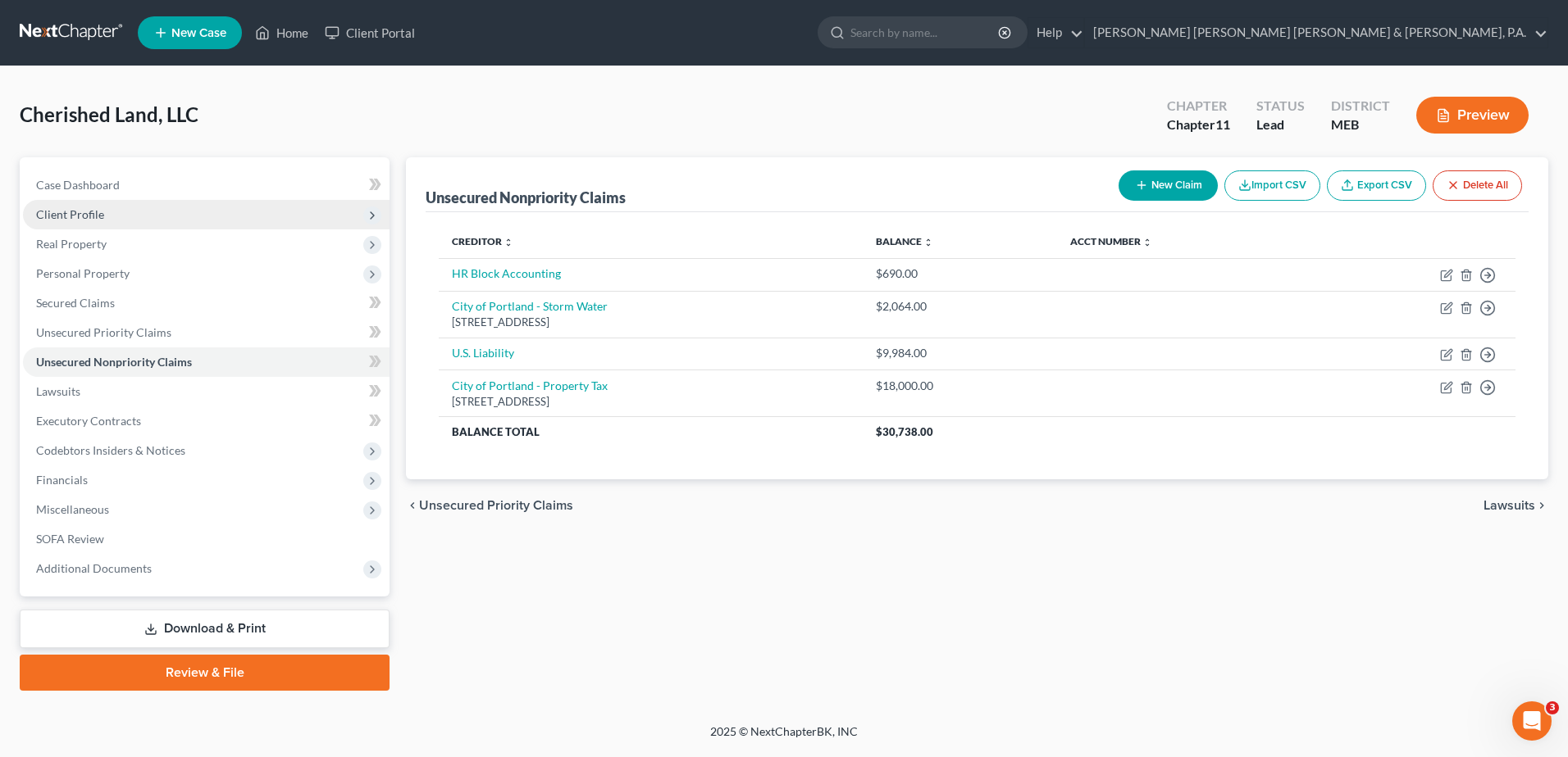
click at [136, 221] on span "Client Profile" at bounding box center [206, 215] width 367 height 30
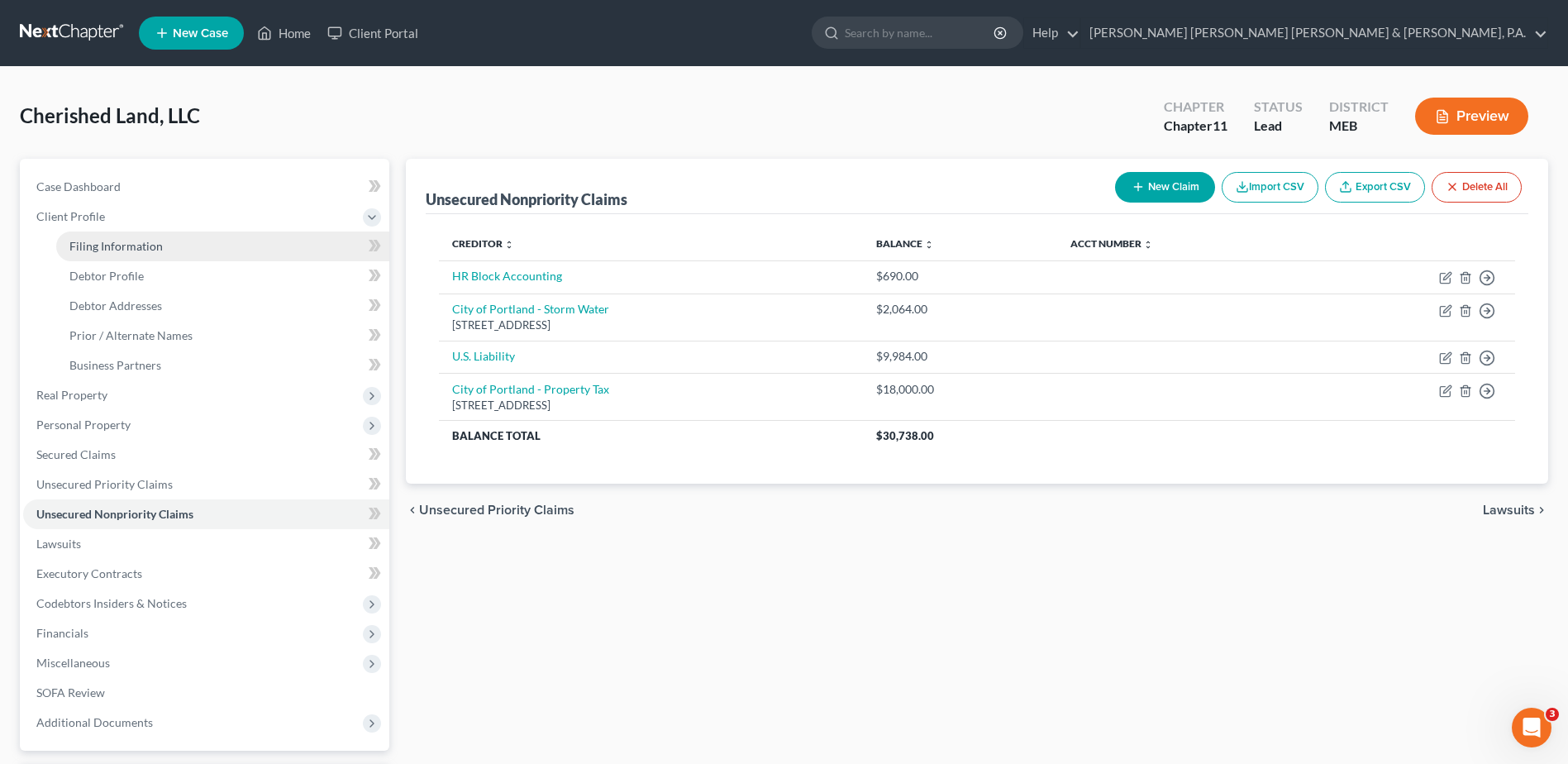
click at [138, 245] on span "Filing Information" at bounding box center [116, 246] width 93 height 14
select select "1"
select select "37"
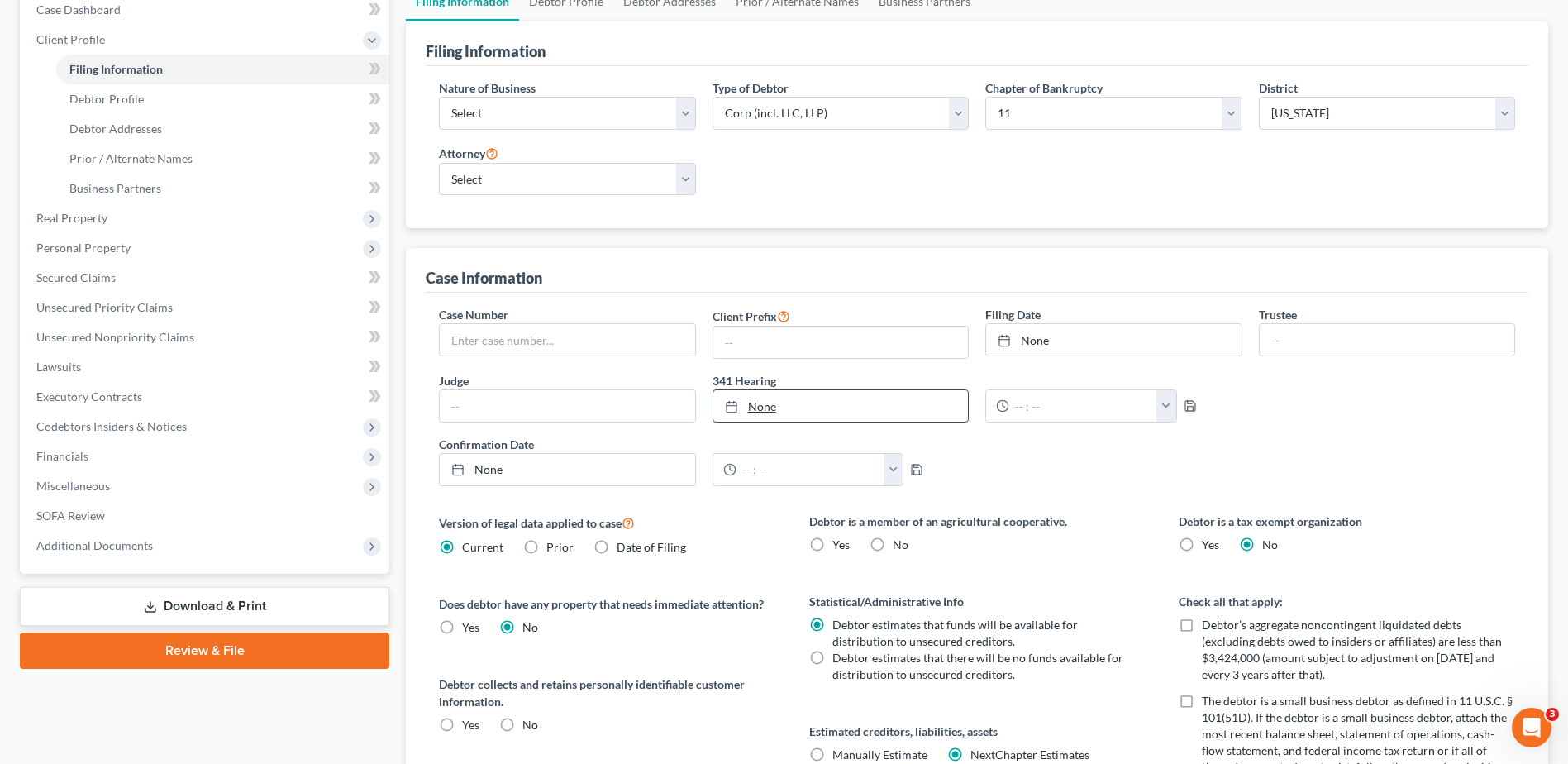
scroll to position [83, 0]
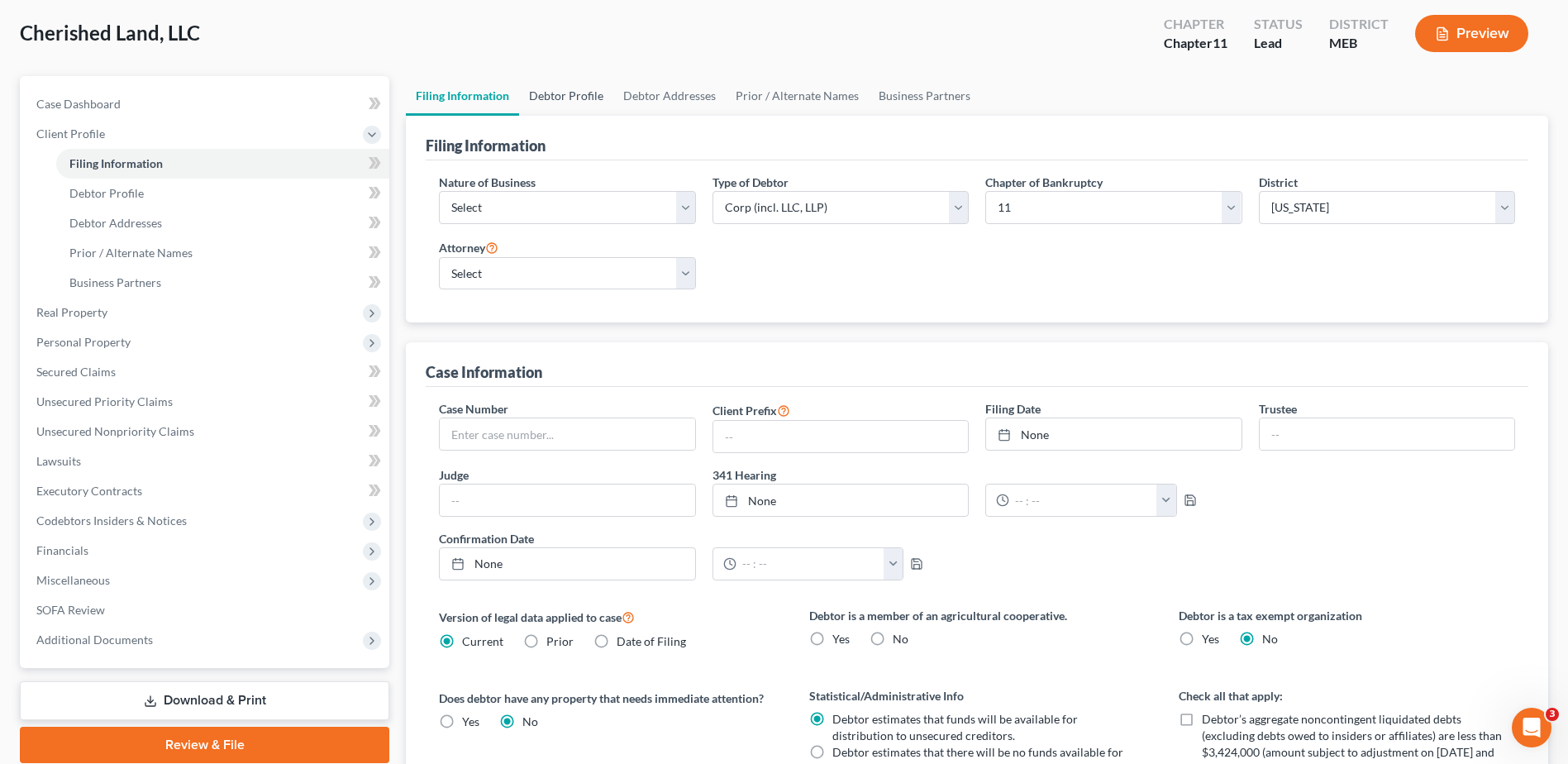
click at [590, 100] on link "Debtor Profile" at bounding box center [566, 96] width 94 height 40
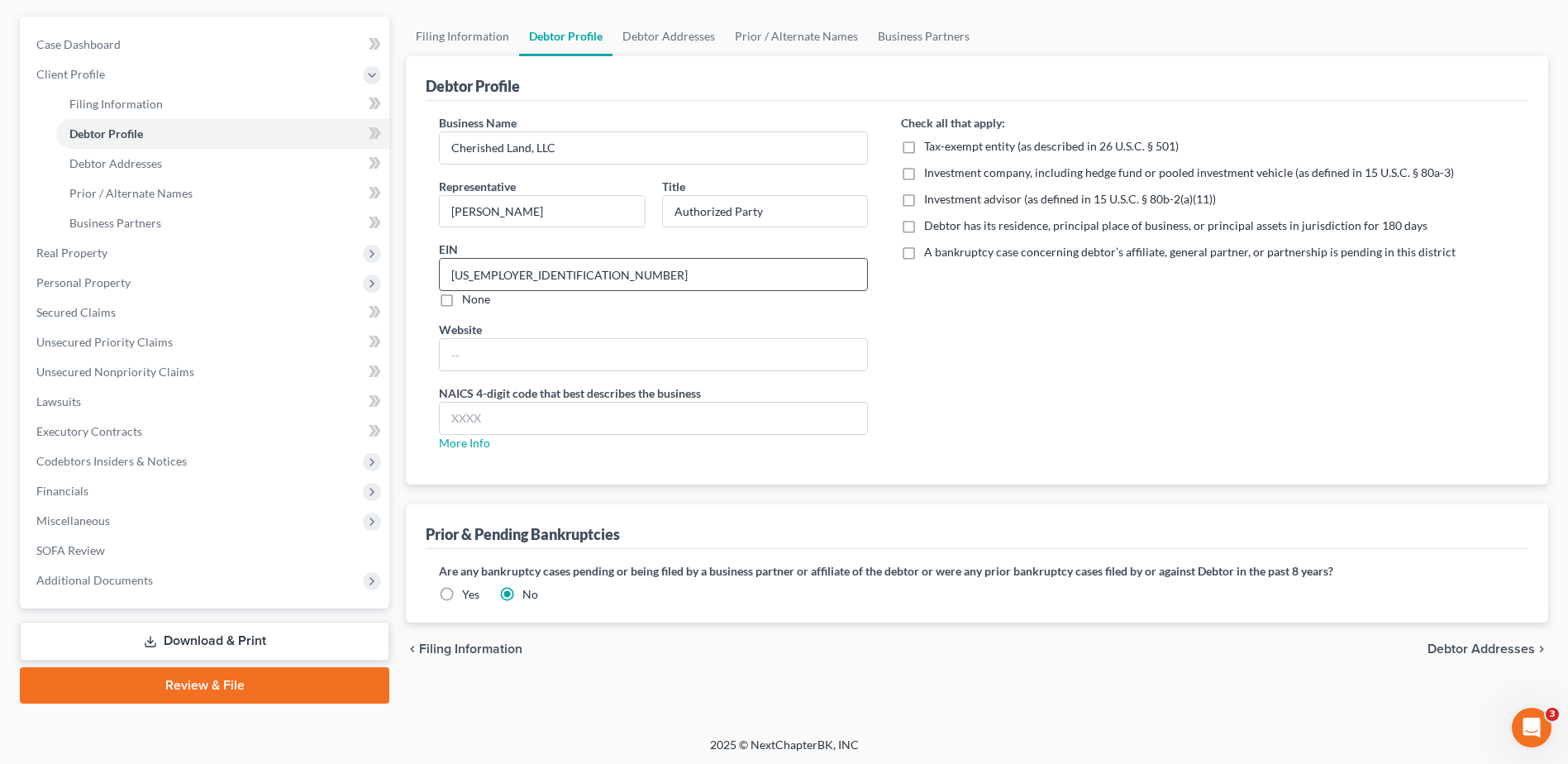
scroll to position [144, 0]
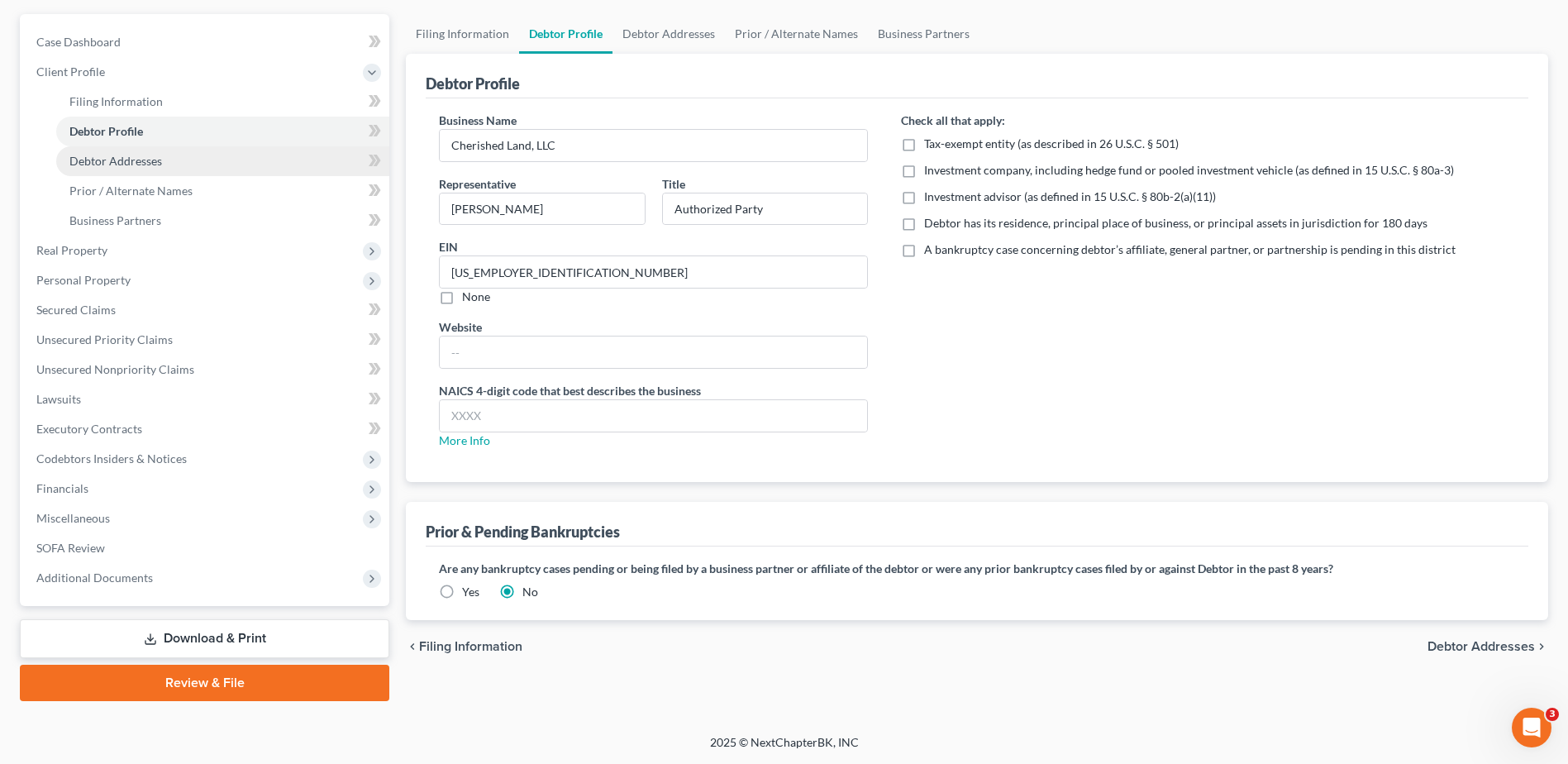
click at [151, 161] on span "Debtor Addresses" at bounding box center [115, 160] width 92 height 14
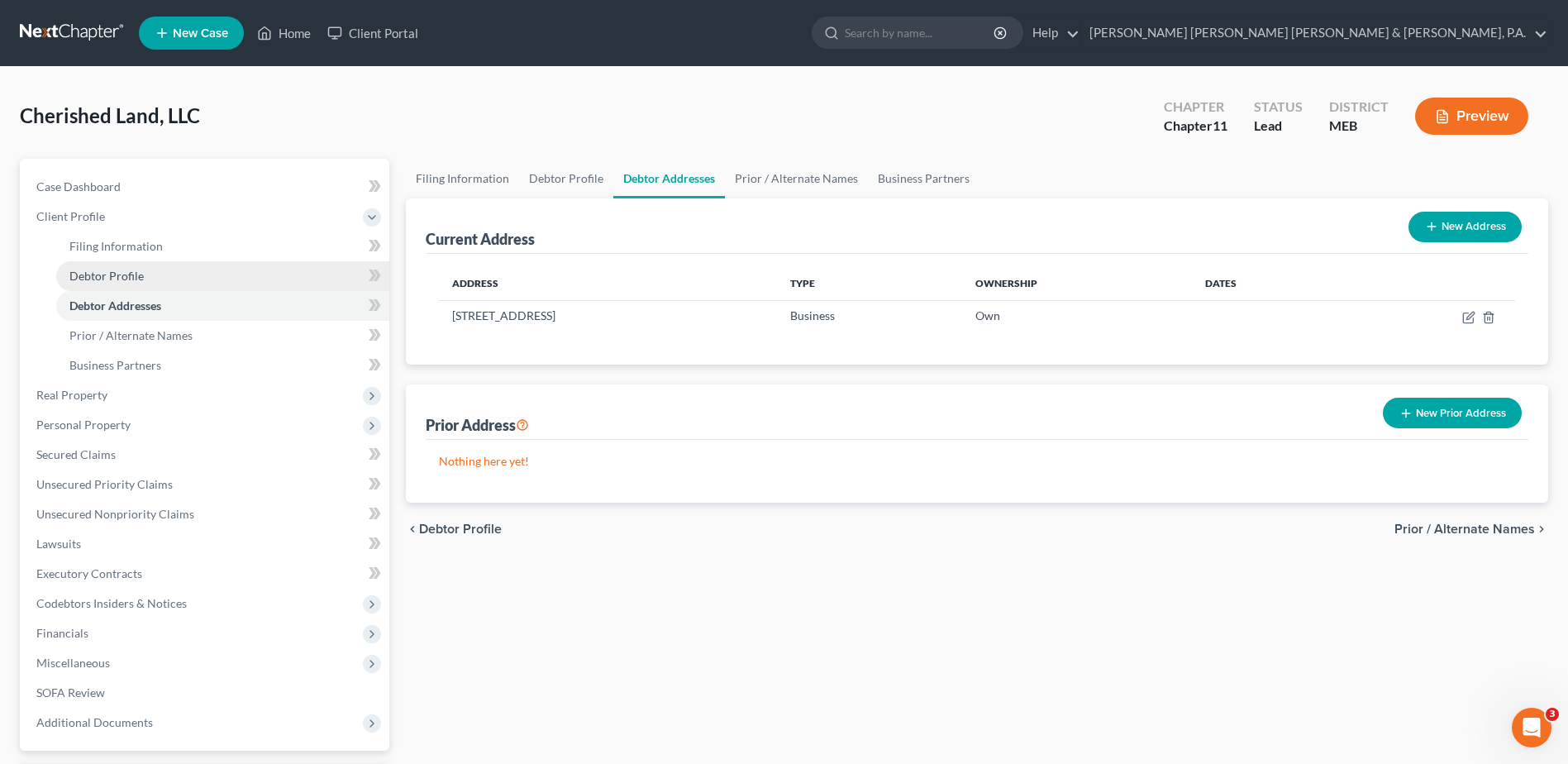
click at [149, 279] on link "Debtor Profile" at bounding box center [223, 277] width 333 height 30
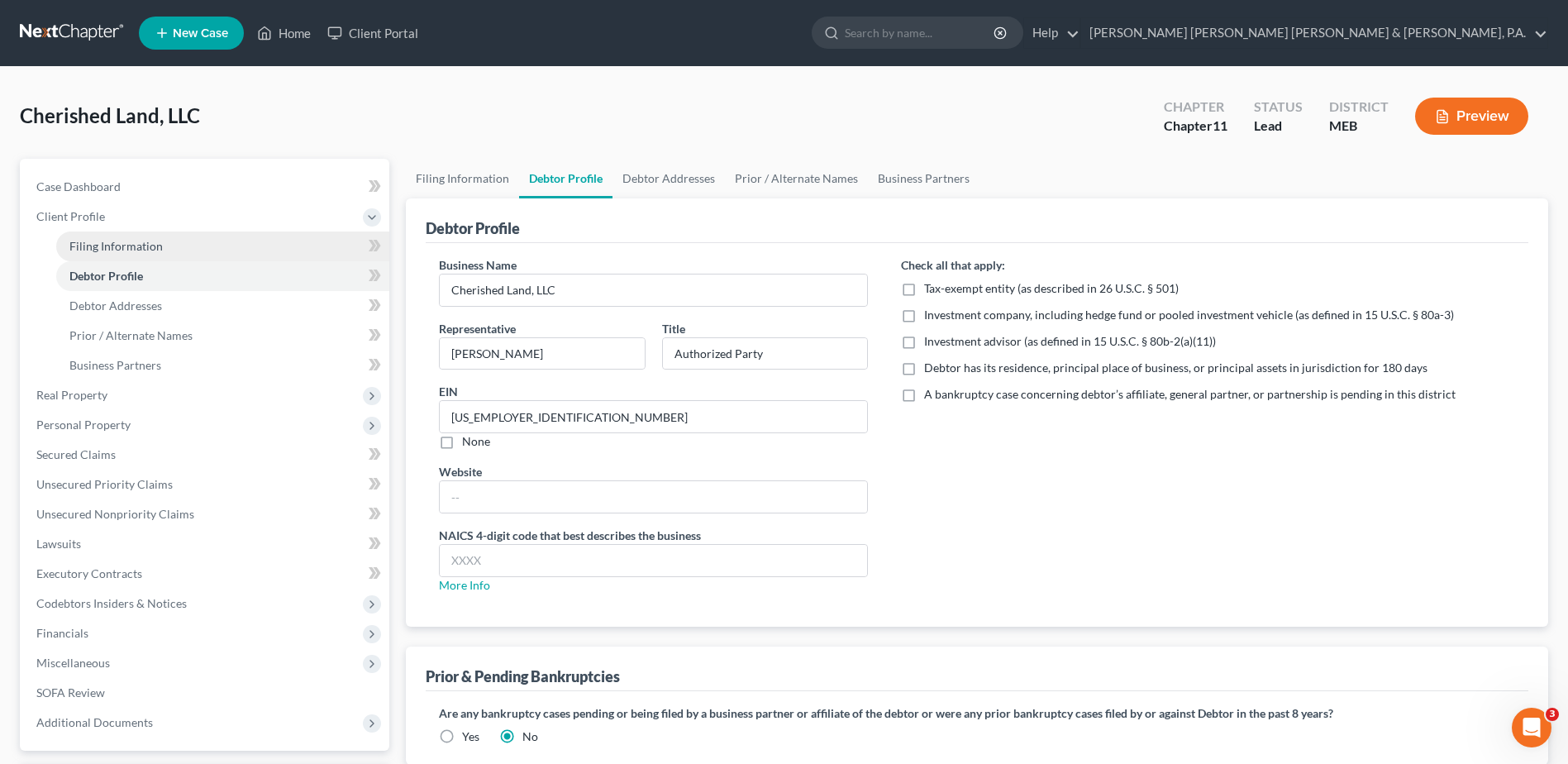
click at [158, 253] on link "Filing Information" at bounding box center [223, 247] width 333 height 30
select select "1"
select select "37"
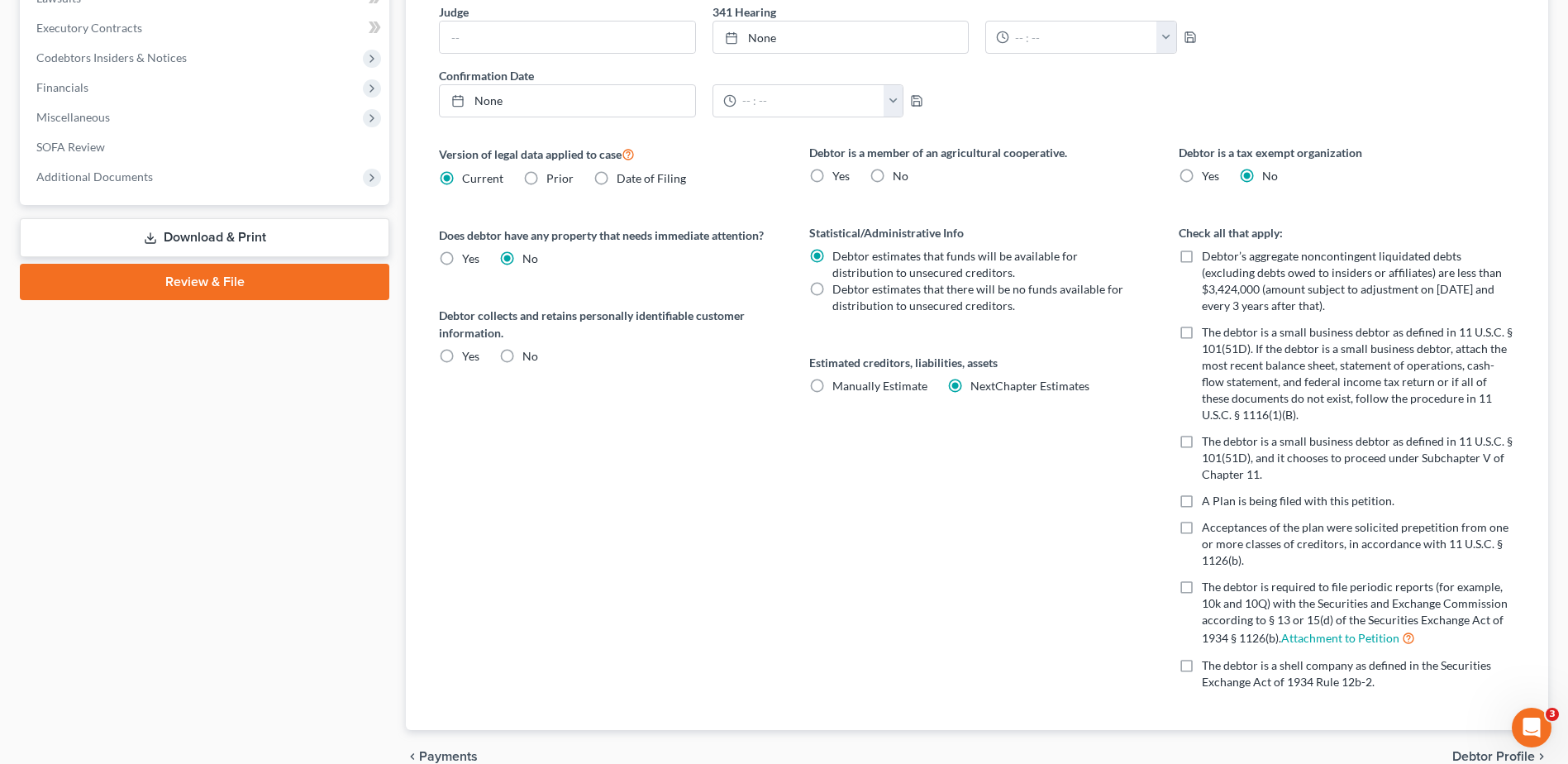
scroll to position [545, 0]
click at [832, 383] on label "Manually Estimate Manually Estimate" at bounding box center [880, 388] width 95 height 17
click at [839, 383] on input "Manually Estimate Manually Estimate" at bounding box center [845, 385] width 11 height 11
radio input "true"
radio input "false"
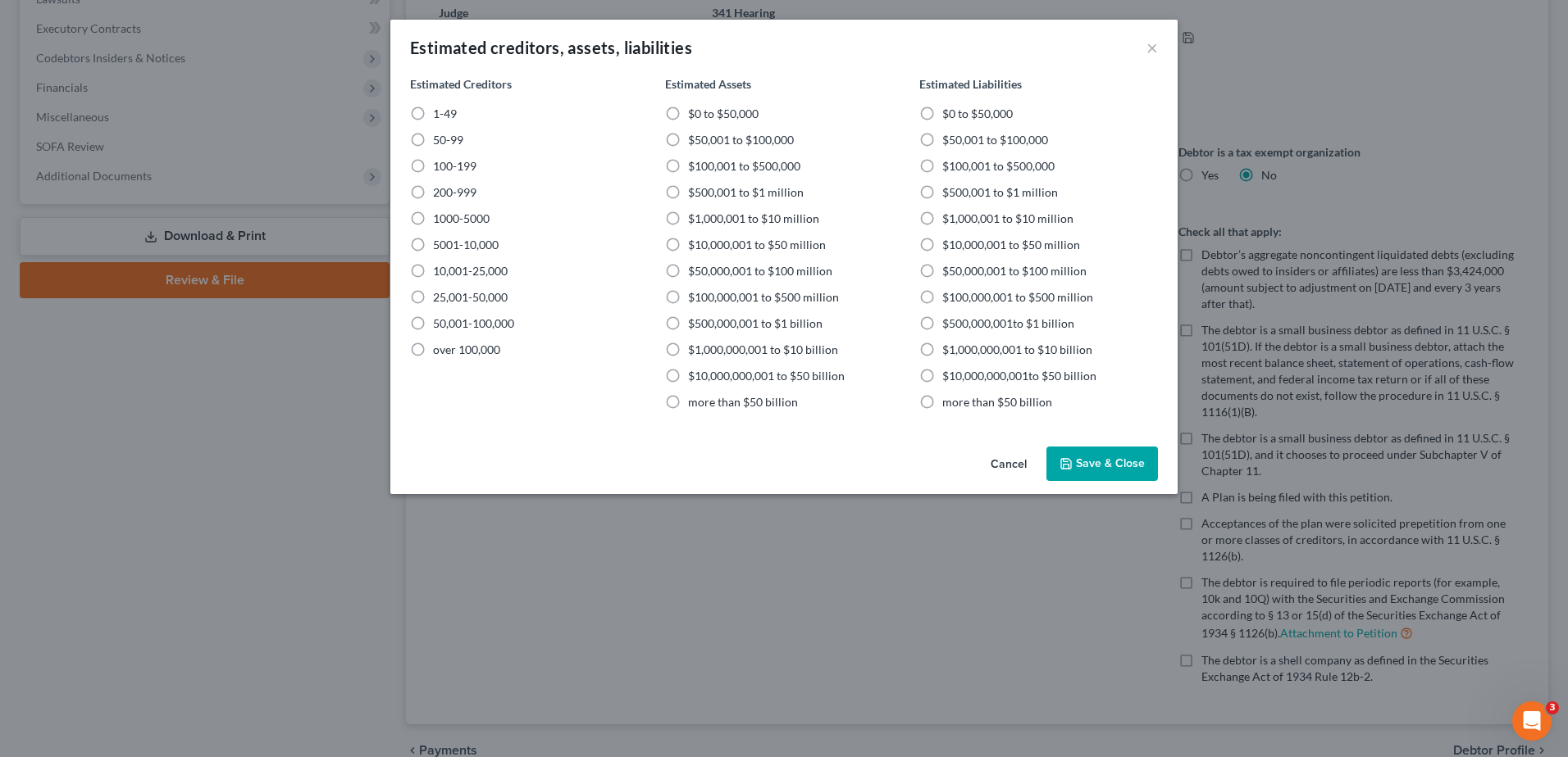
click at [433, 114] on label "1-49" at bounding box center [445, 114] width 24 height 17
click at [440, 114] on input "1-49" at bounding box center [445, 112] width 11 height 11
radio input "true"
click at [688, 216] on label "$1,000,001 to $10 million" at bounding box center [754, 219] width 131 height 17
click at [694, 216] on input "$1,000,001 to $10 million" at bounding box center [700, 216] width 11 height 11
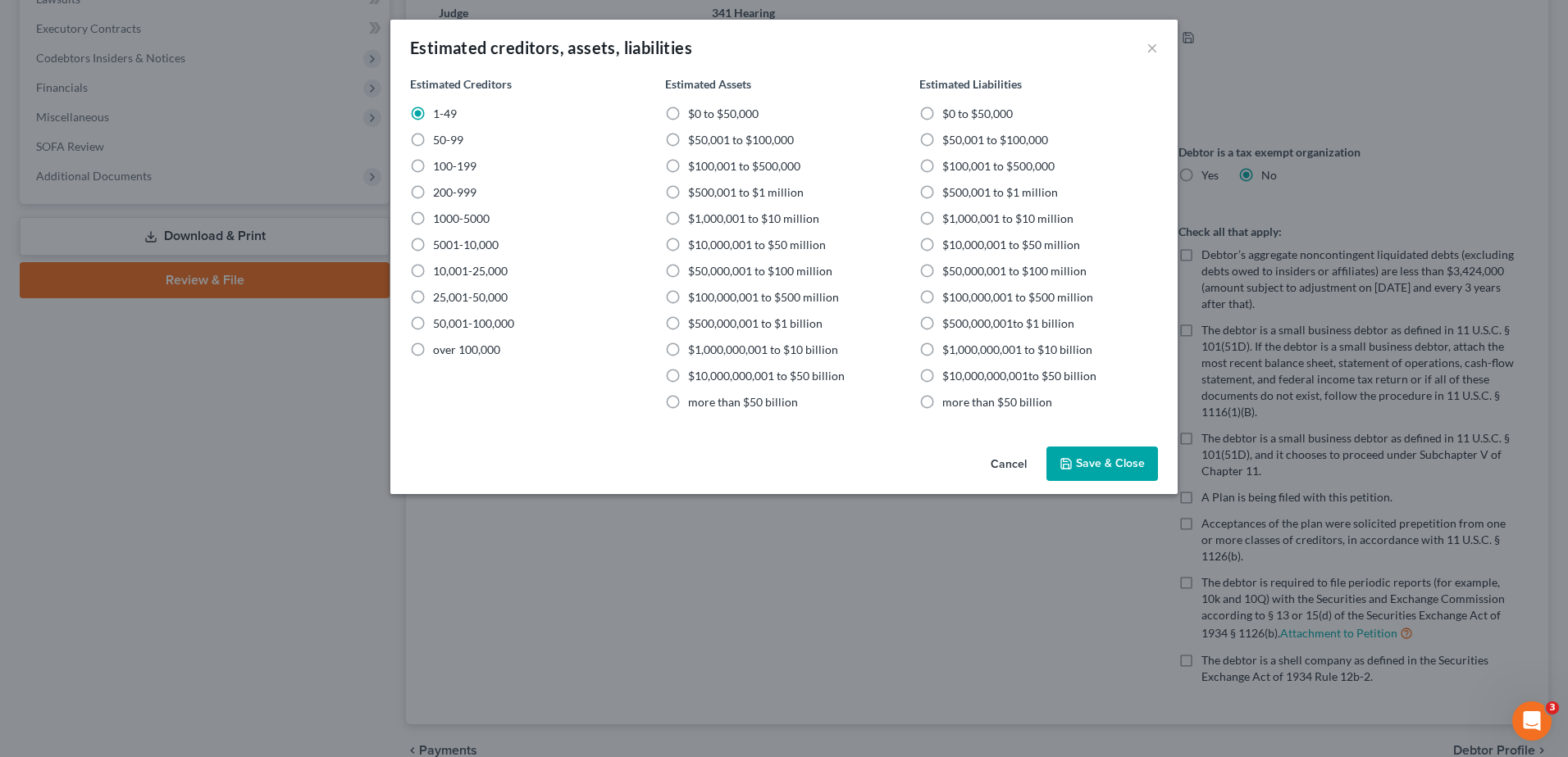
radio input "true"
click at [1015, 466] on button "Cancel" at bounding box center [1007, 465] width 62 height 33
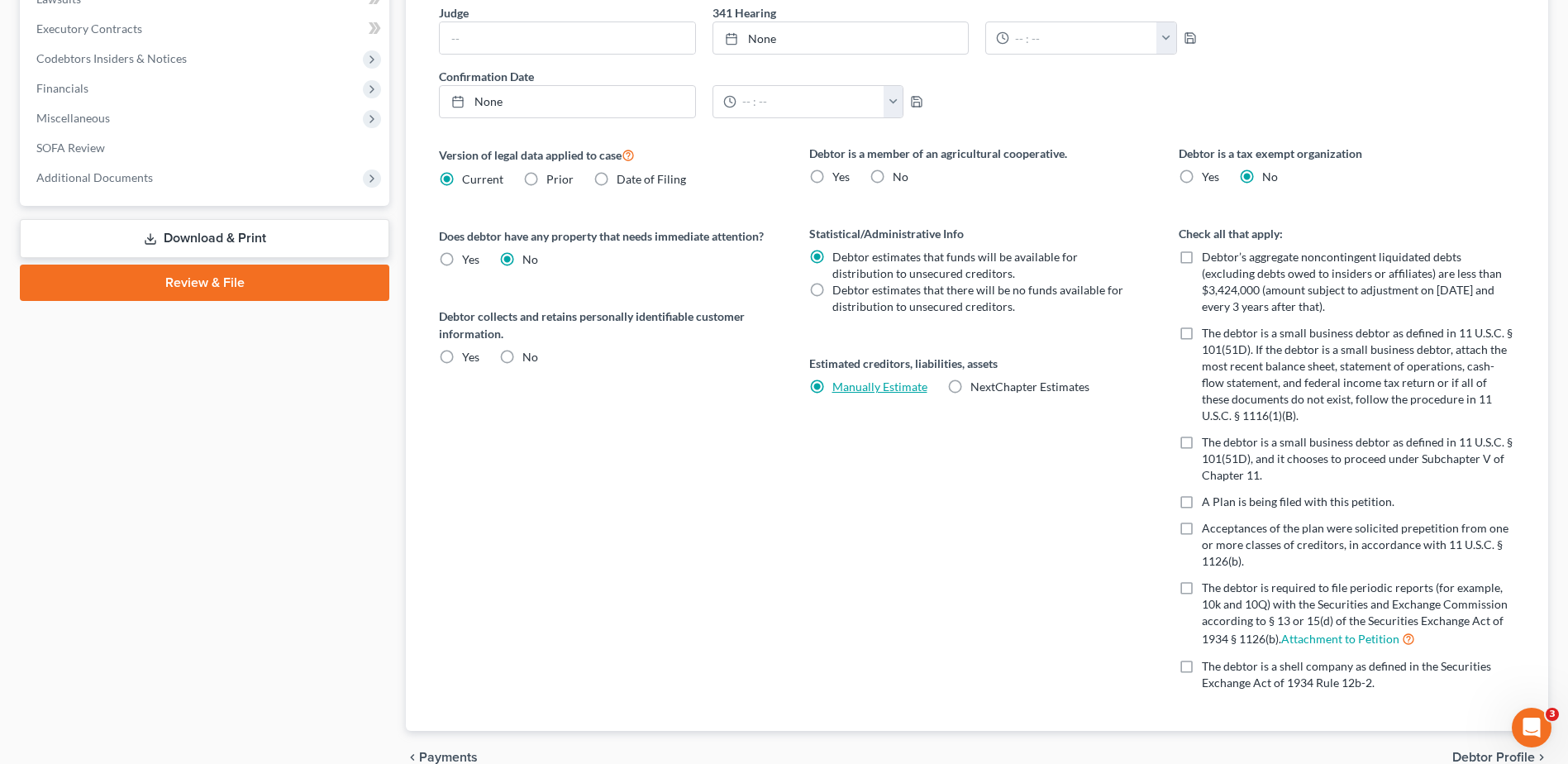
click at [837, 384] on link "Manually Estimate" at bounding box center [880, 387] width 95 height 14
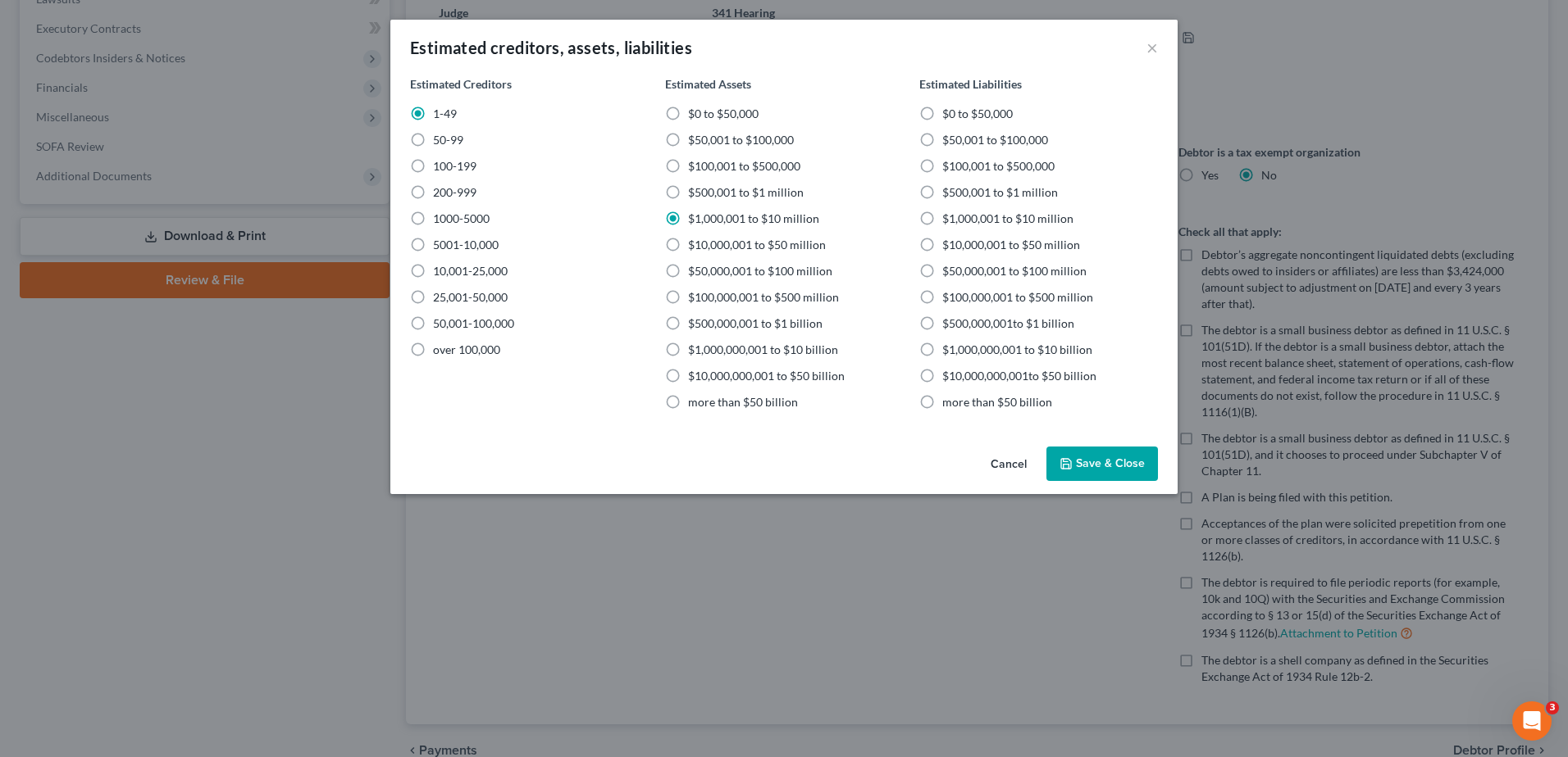
click at [1152, 61] on div "Estimated creditors, assets, liabilities ×" at bounding box center [784, 47] width 787 height 55
click at [1147, 44] on button "×" at bounding box center [1152, 47] width 11 height 19
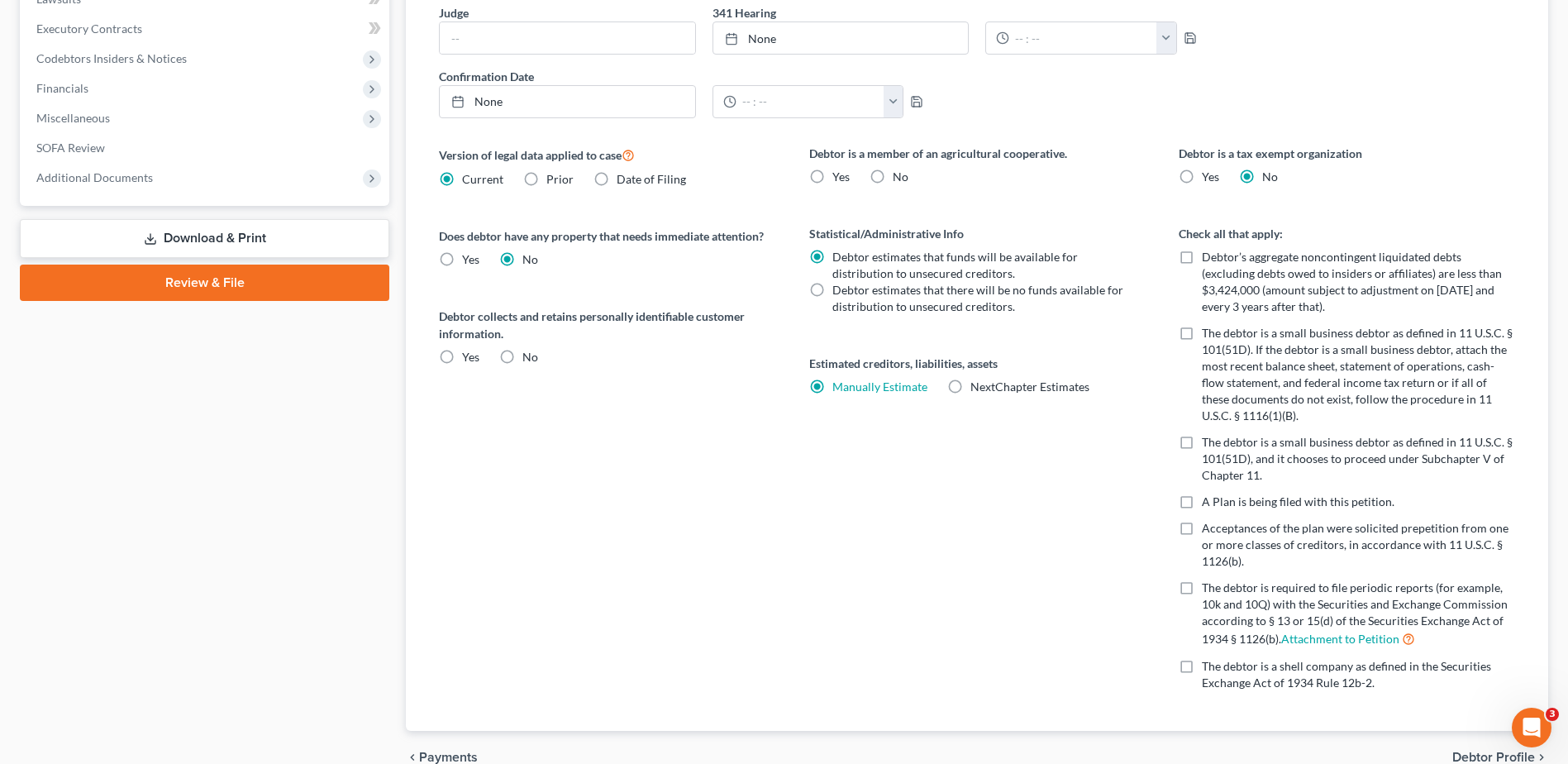
click at [970, 388] on label "NextChapter Estimates" at bounding box center [1030, 388] width 119 height 17
click at [978, 388] on input "NextChapter Estimates" at bounding box center [983, 385] width 11 height 11
radio input "true"
click at [940, 459] on div "Debtor is a member of an agricultural cooperative. Yes No Statistical/Administr…" at bounding box center [978, 438] width 370 height 587
click at [832, 387] on label "Manually Estimate Manually Estimate" at bounding box center [880, 388] width 95 height 17
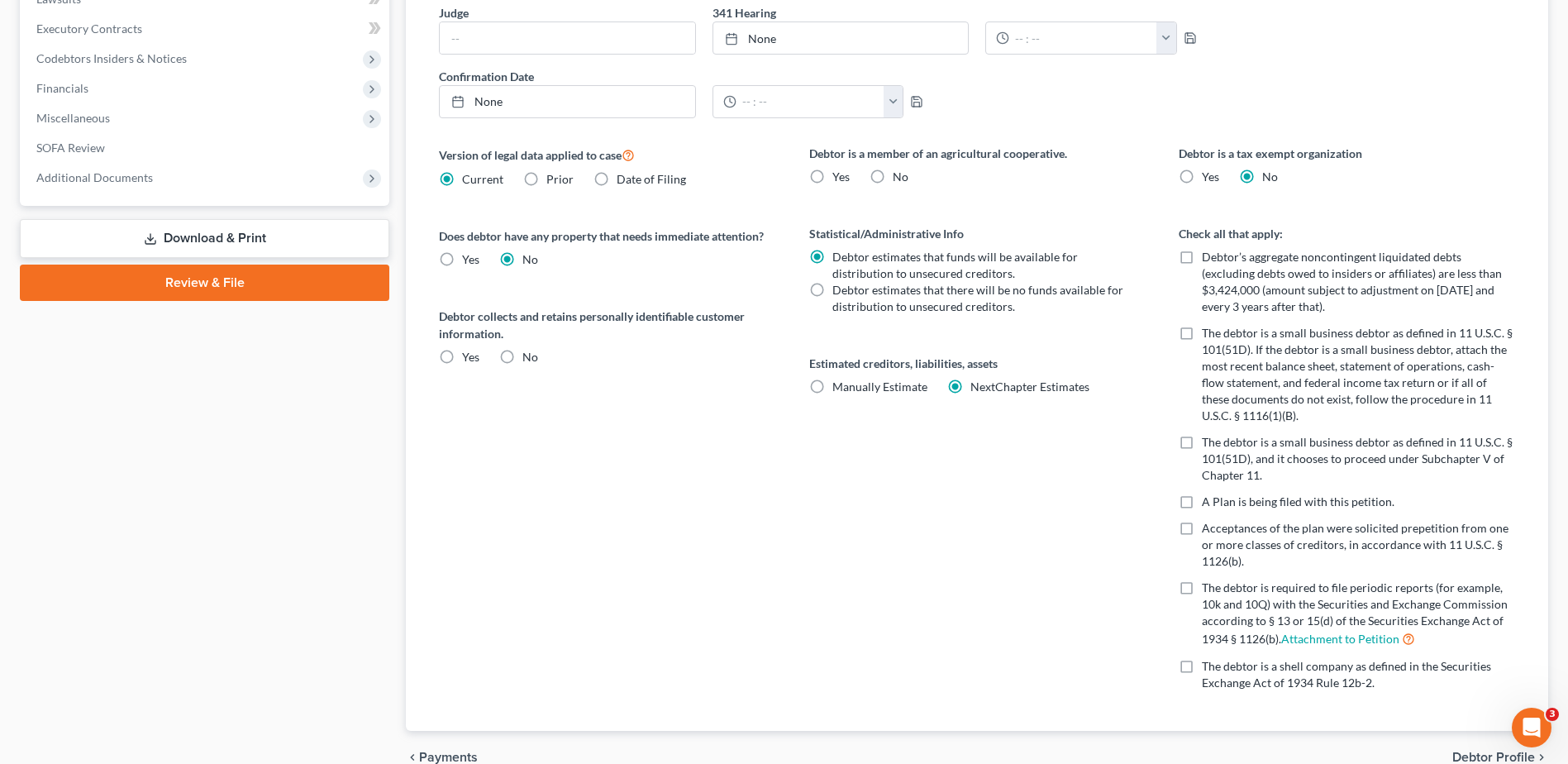
click at [839, 387] on input "Manually Estimate Manually Estimate" at bounding box center [845, 385] width 11 height 11
radio input "true"
radio input "false"
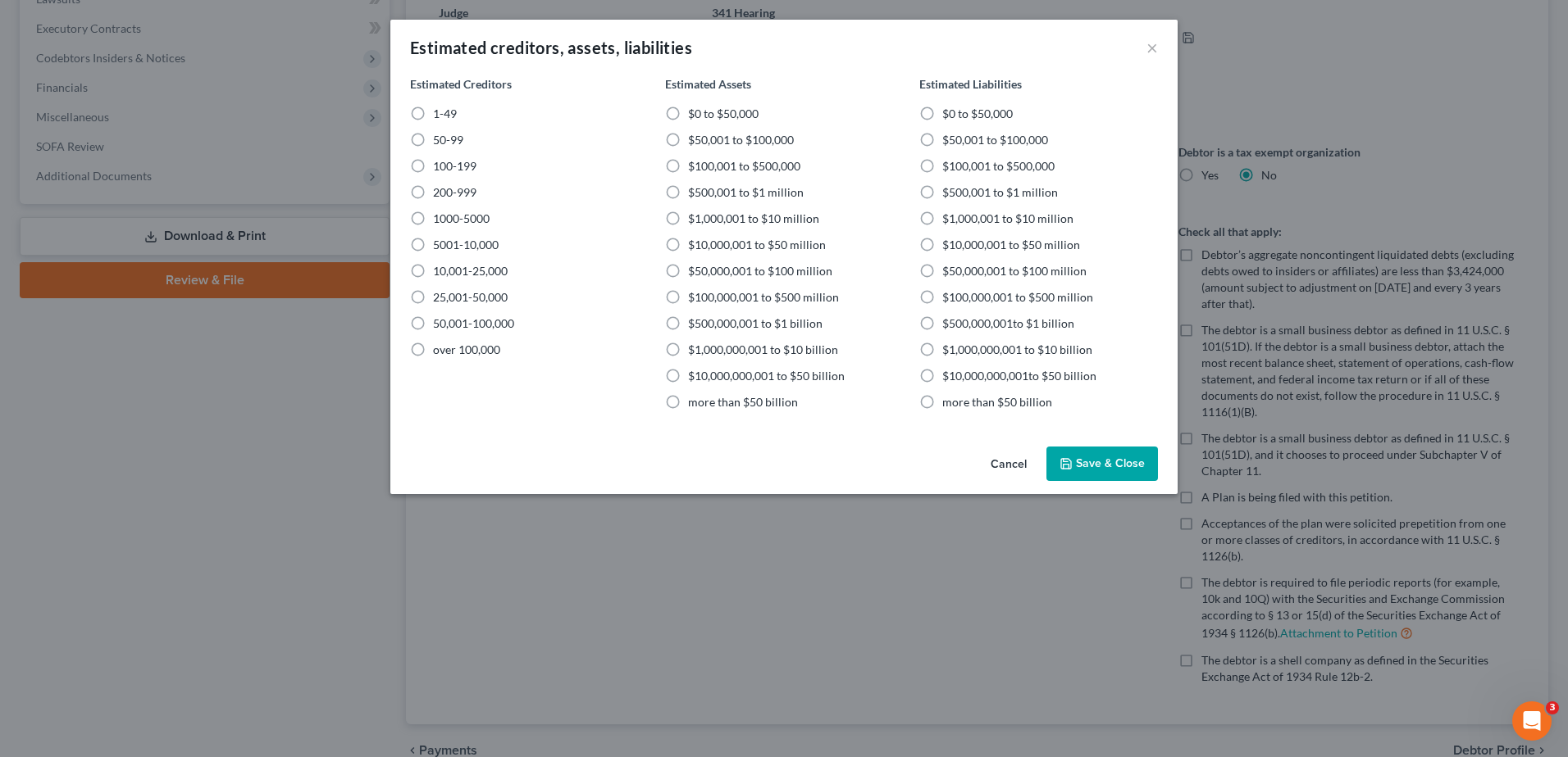
click at [433, 106] on label "1-49" at bounding box center [445, 114] width 24 height 17
click at [440, 106] on input "1-49" at bounding box center [445, 112] width 11 height 11
radio input "true"
click at [942, 218] on label "$1,000,001 to $10 million" at bounding box center [1007, 219] width 131 height 17
click at [948, 218] on input "$1,000,001 to $10 million" at bounding box center [954, 216] width 11 height 11
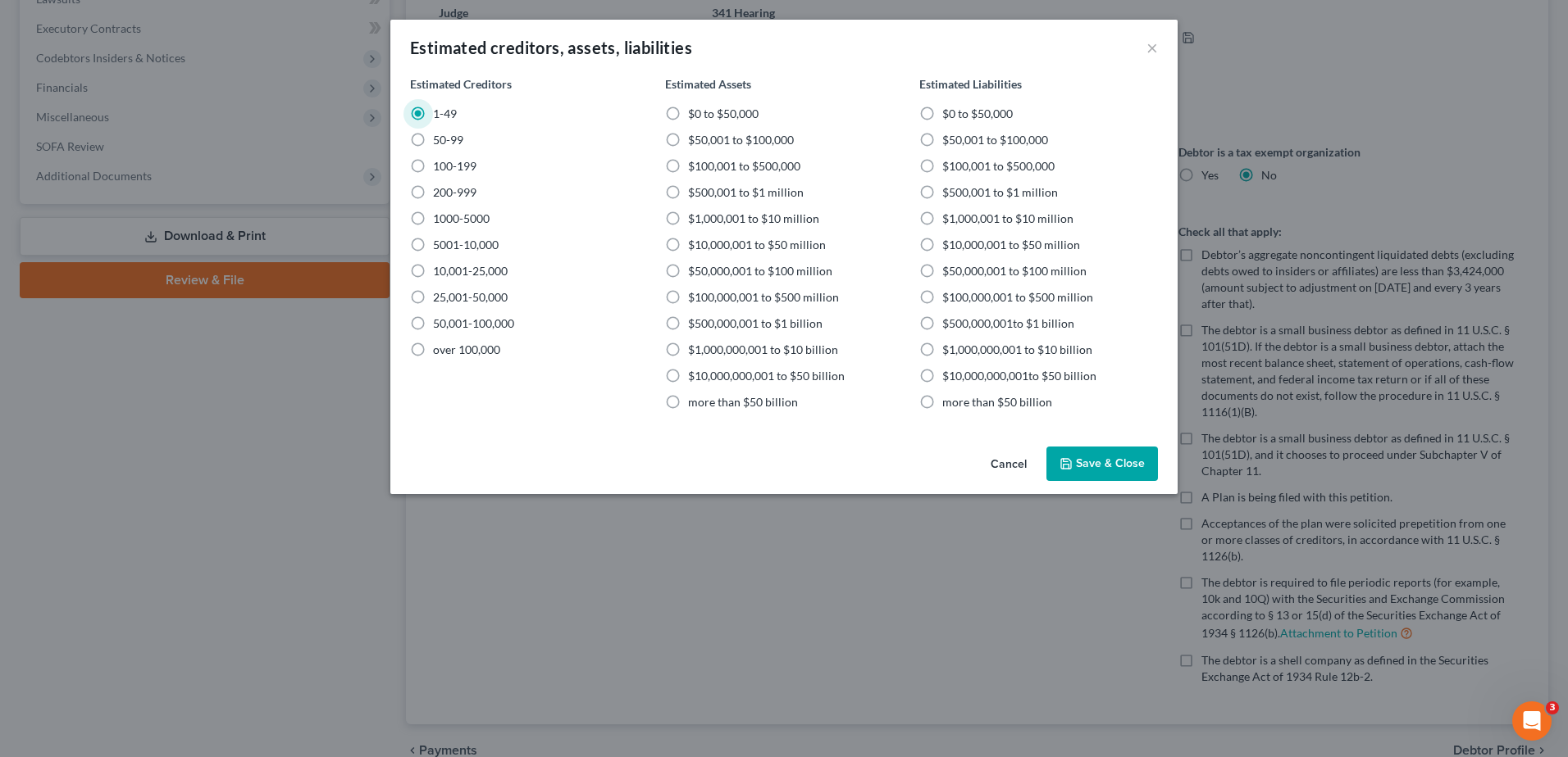
radio input "true"
click at [1108, 458] on button "Save & Close" at bounding box center [1102, 463] width 112 height 34
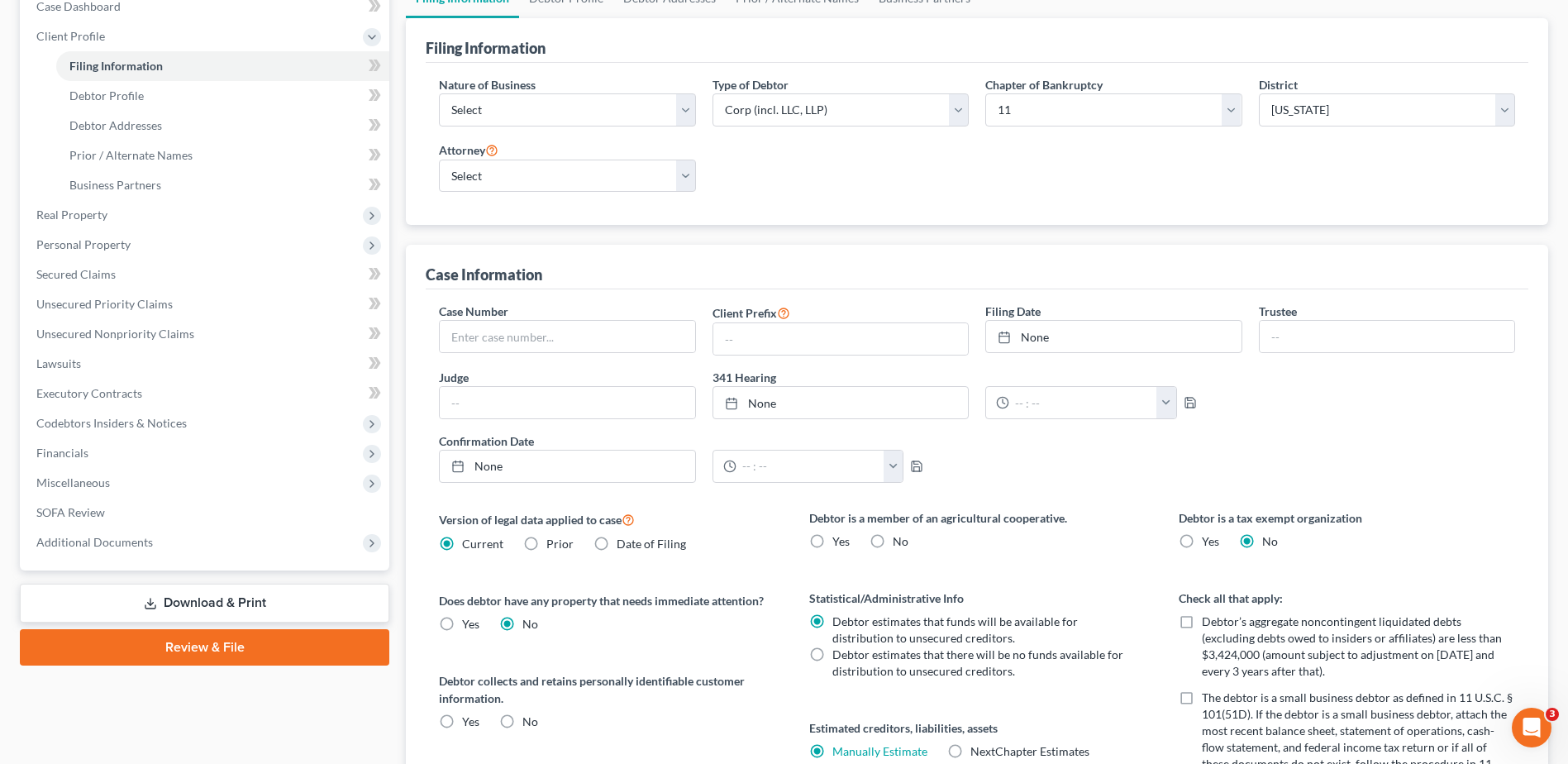
scroll to position [83, 0]
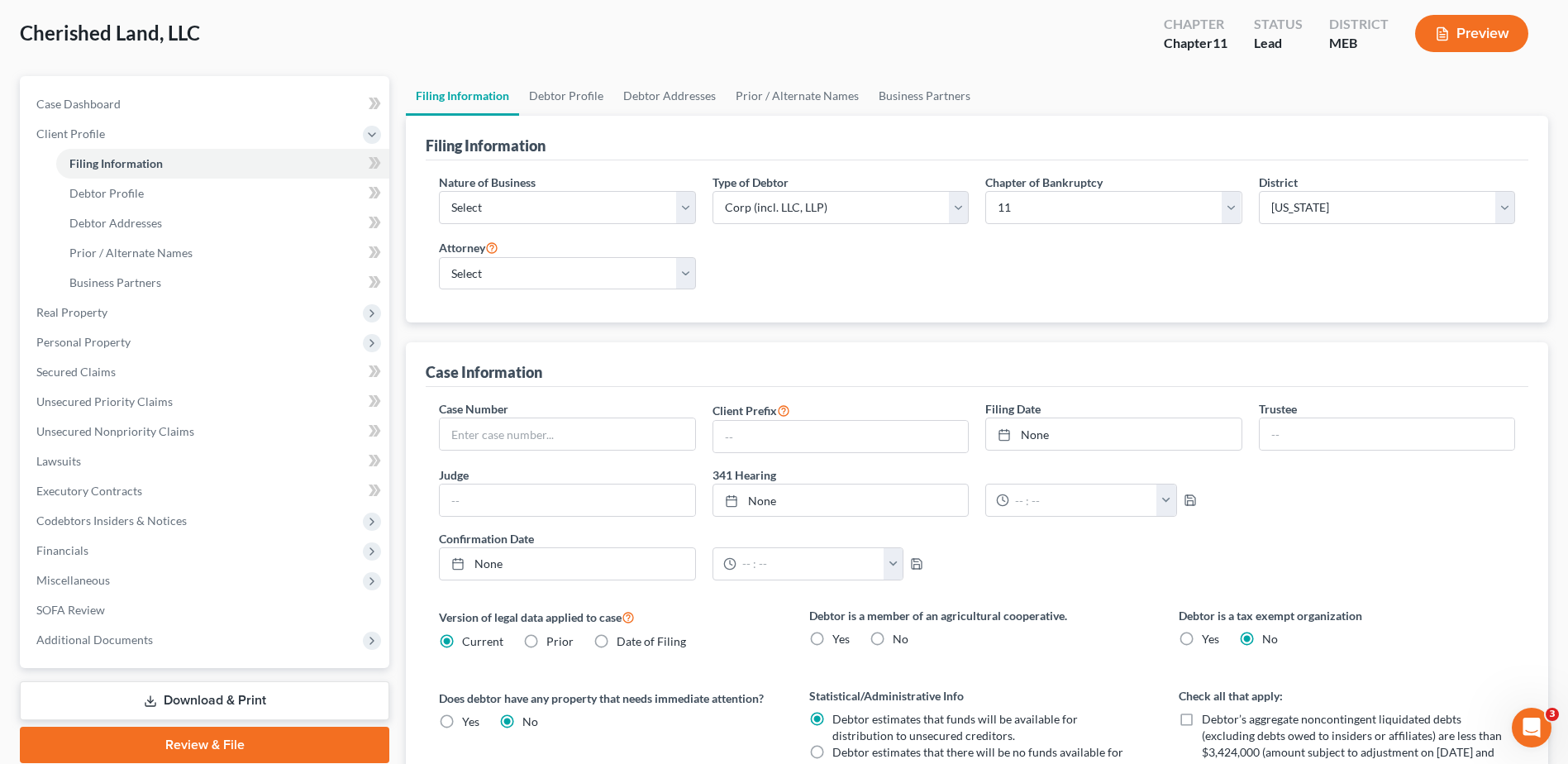
click at [1443, 28] on polyline "button" at bounding box center [1445, 30] width 4 height 4
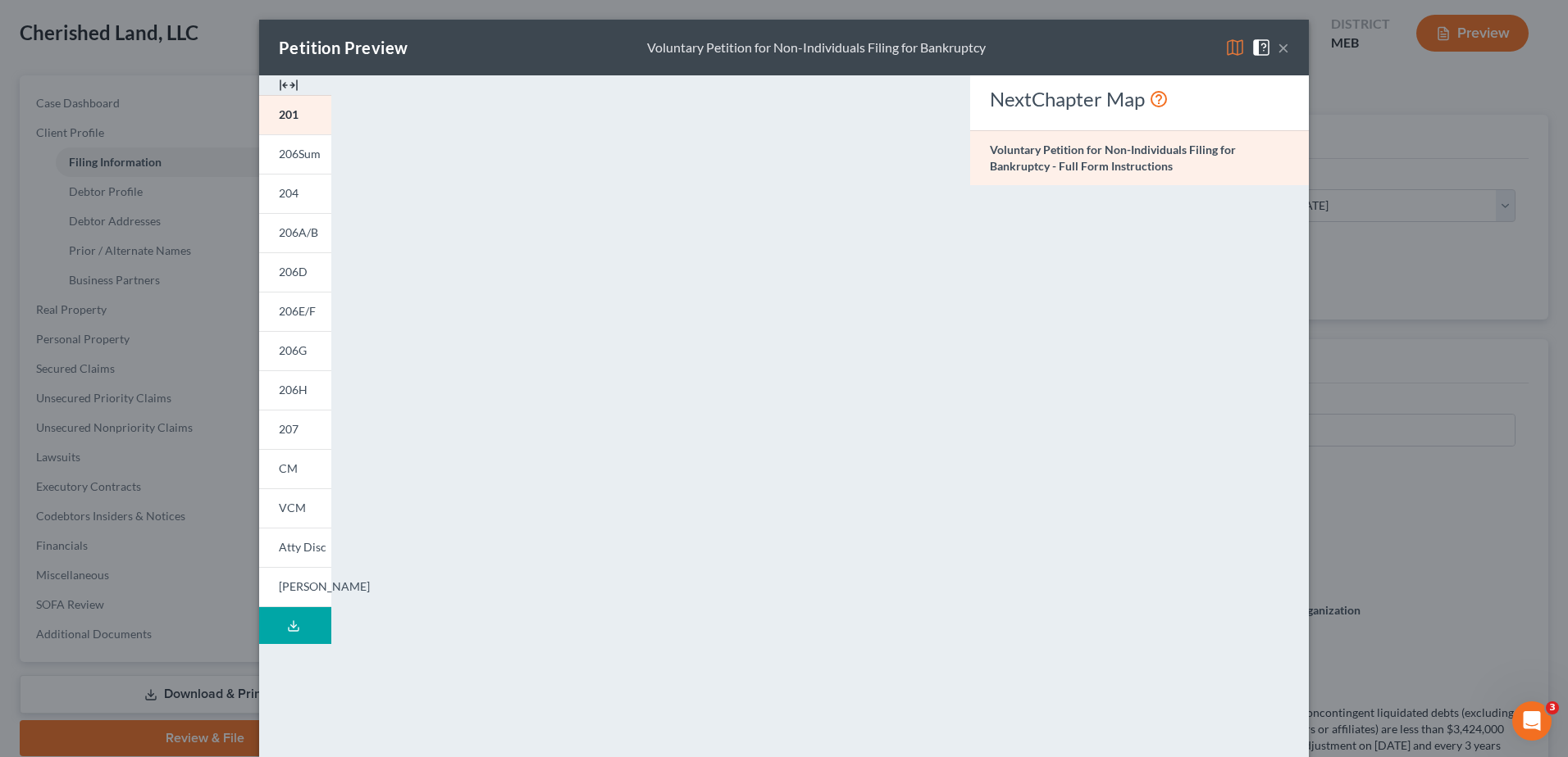
click at [1277, 43] on button "×" at bounding box center [1283, 47] width 11 height 19
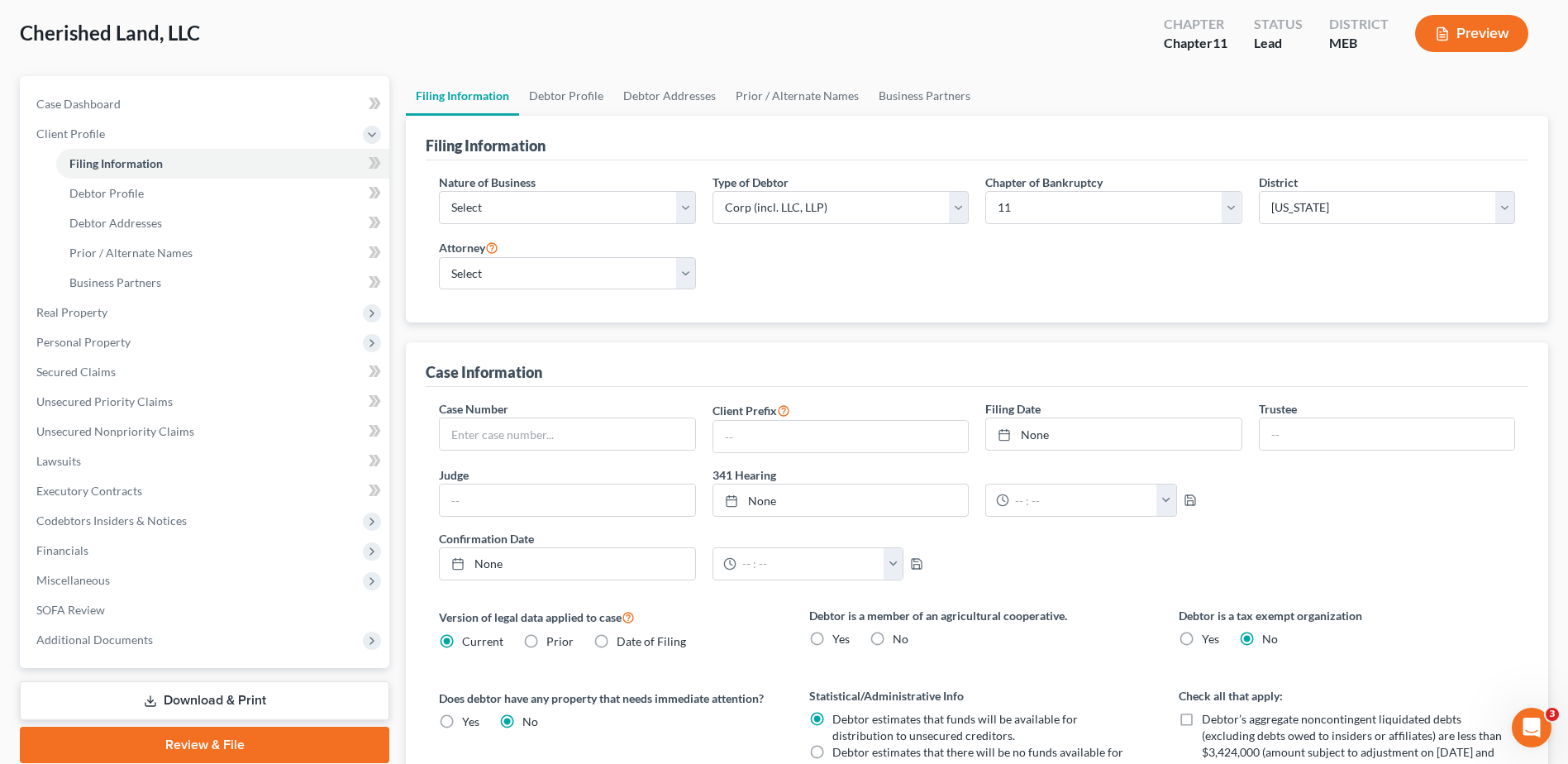
click at [171, 711] on link "Download & Print" at bounding box center [204, 702] width 370 height 39
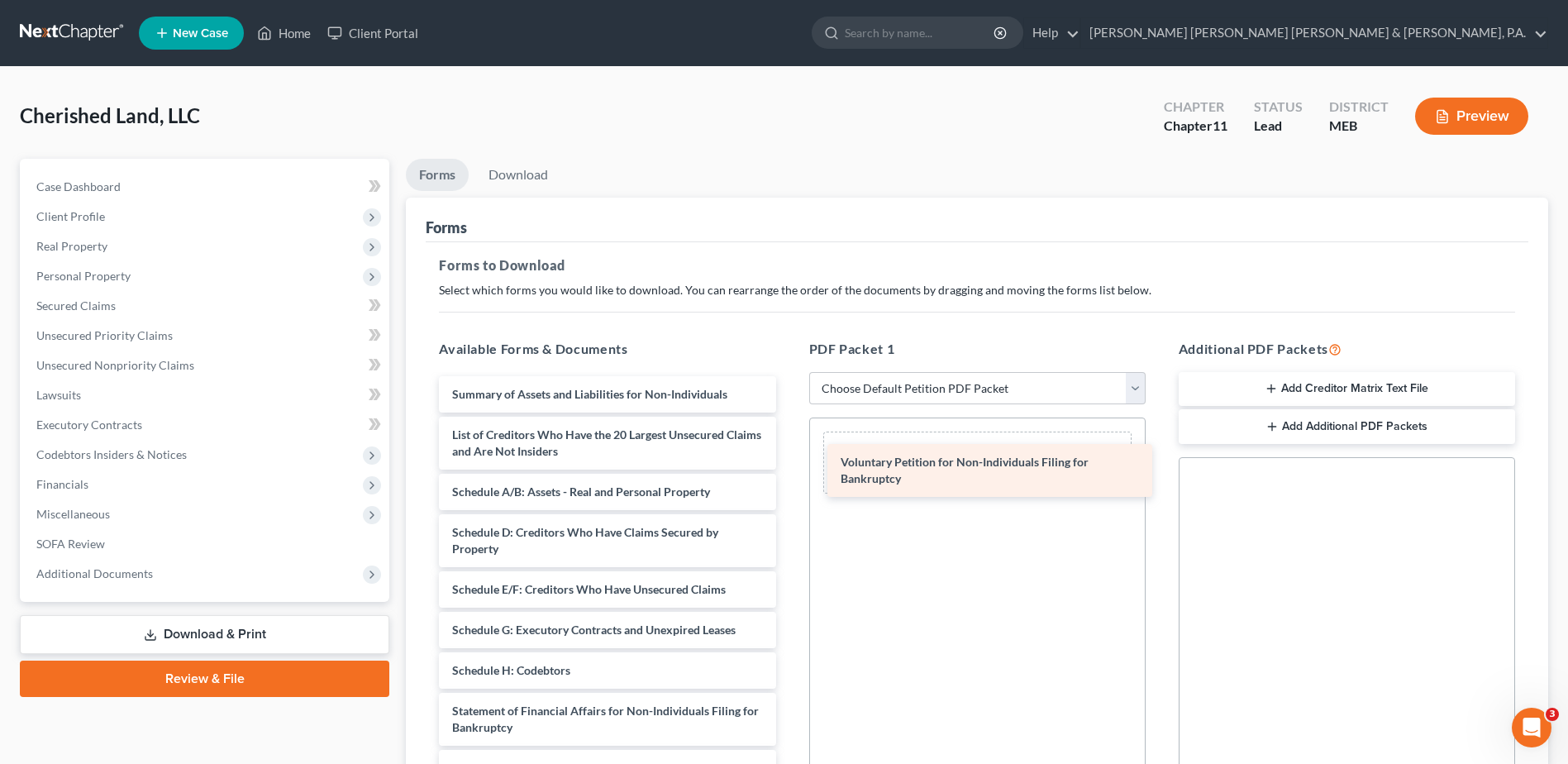
drag, startPoint x: 587, startPoint y: 392, endPoint x: 976, endPoint y: 460, distance: 394.9
click at [789, 460] on div "Voluntary Petition for Non-Individuals Filing for Bankruptcy Voluntary Petition…" at bounding box center [607, 671] width 363 height 589
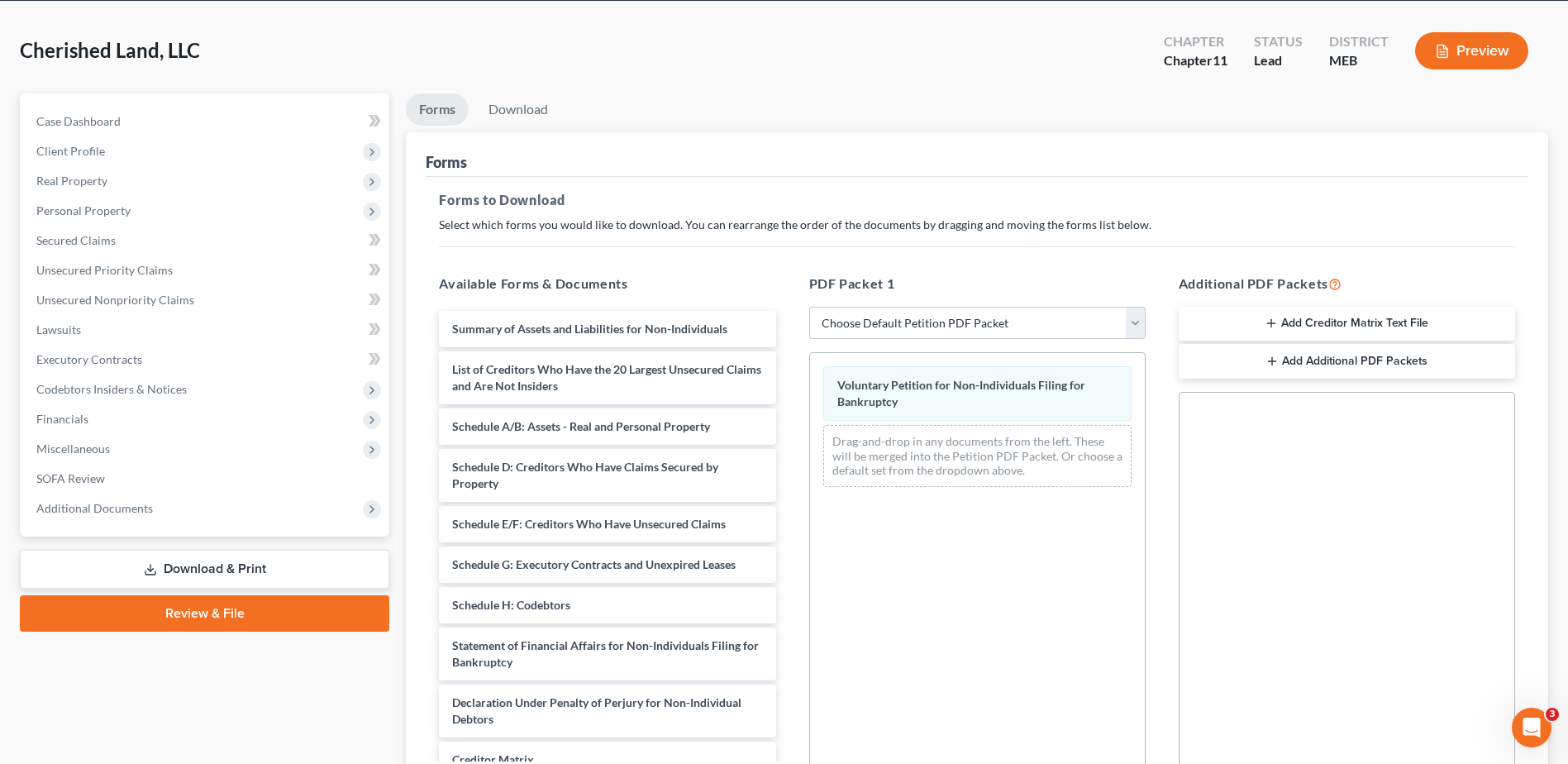
scroll to position [83, 0]
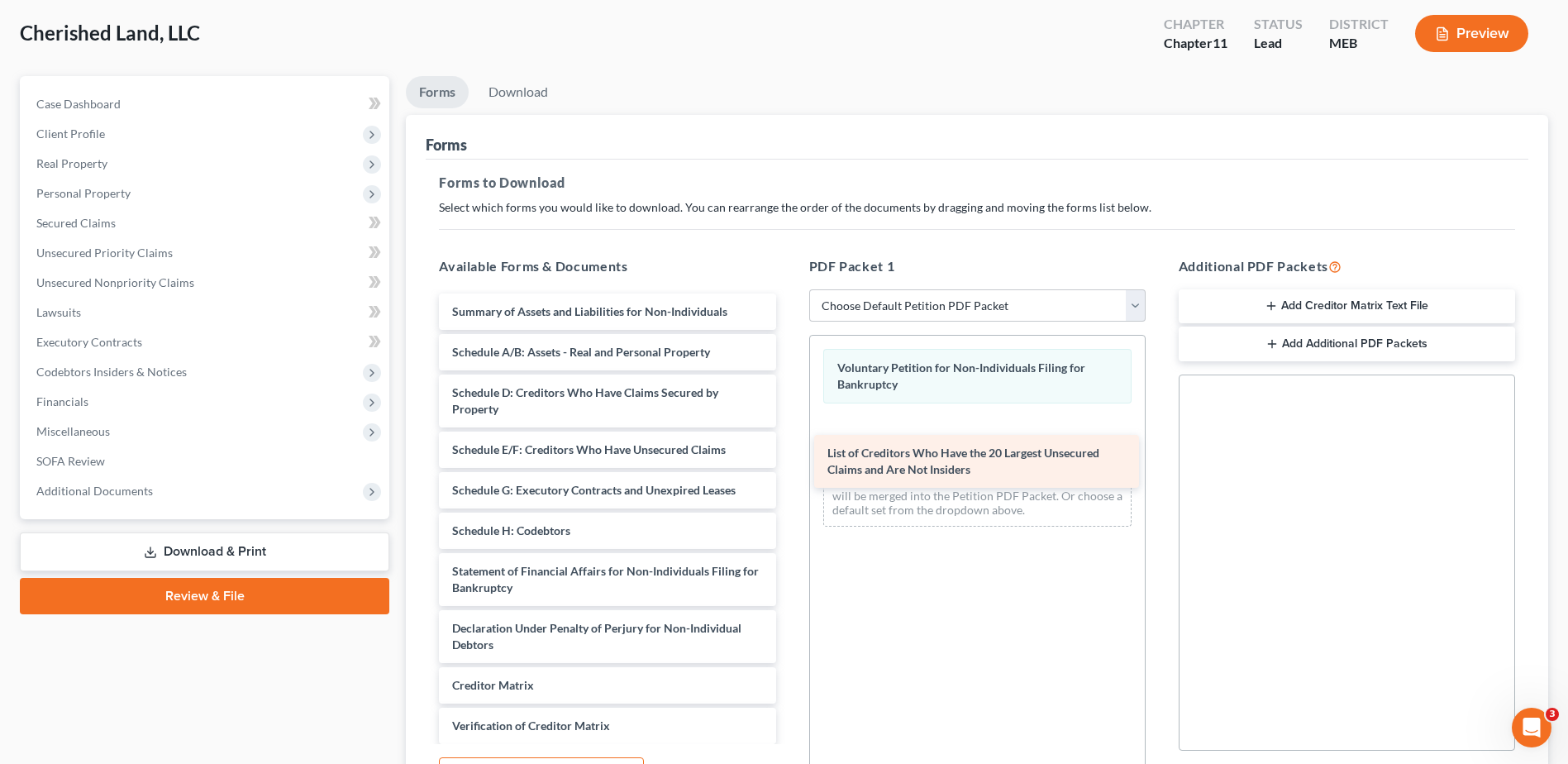
drag, startPoint x: 657, startPoint y: 353, endPoint x: 1033, endPoint y: 454, distance: 389.3
click at [789, 454] on div "List of Creditors Who Have the 20 Largest Unsecured Claims and Are Not Insiders…" at bounding box center [607, 559] width 363 height 532
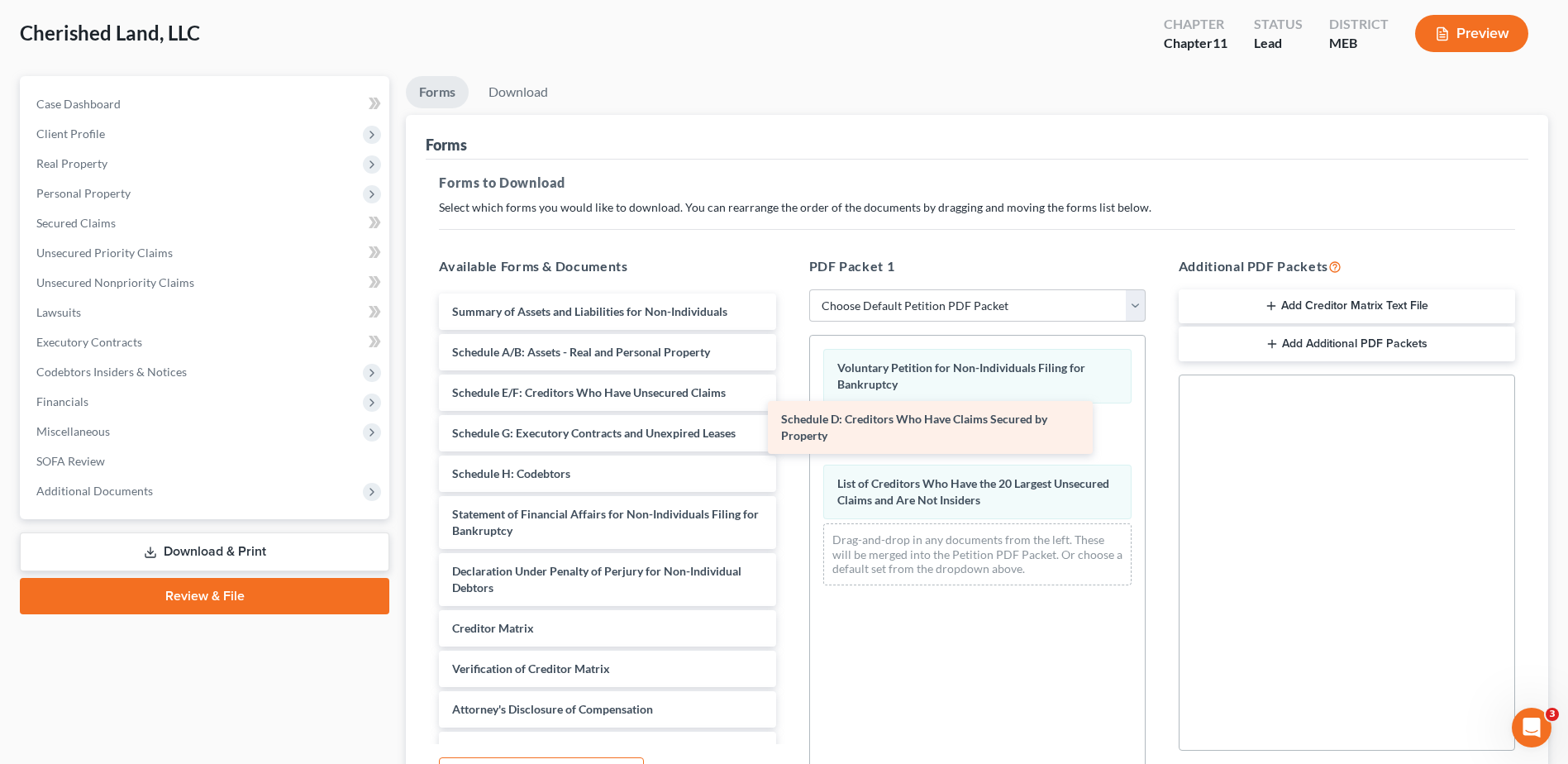
drag, startPoint x: 670, startPoint y: 399, endPoint x: 999, endPoint y: 425, distance: 330.0
click at [789, 425] on div "Schedule D: Creditors Who Have Claims Secured by Property Summary of Assets and…" at bounding box center [607, 531] width 363 height 475
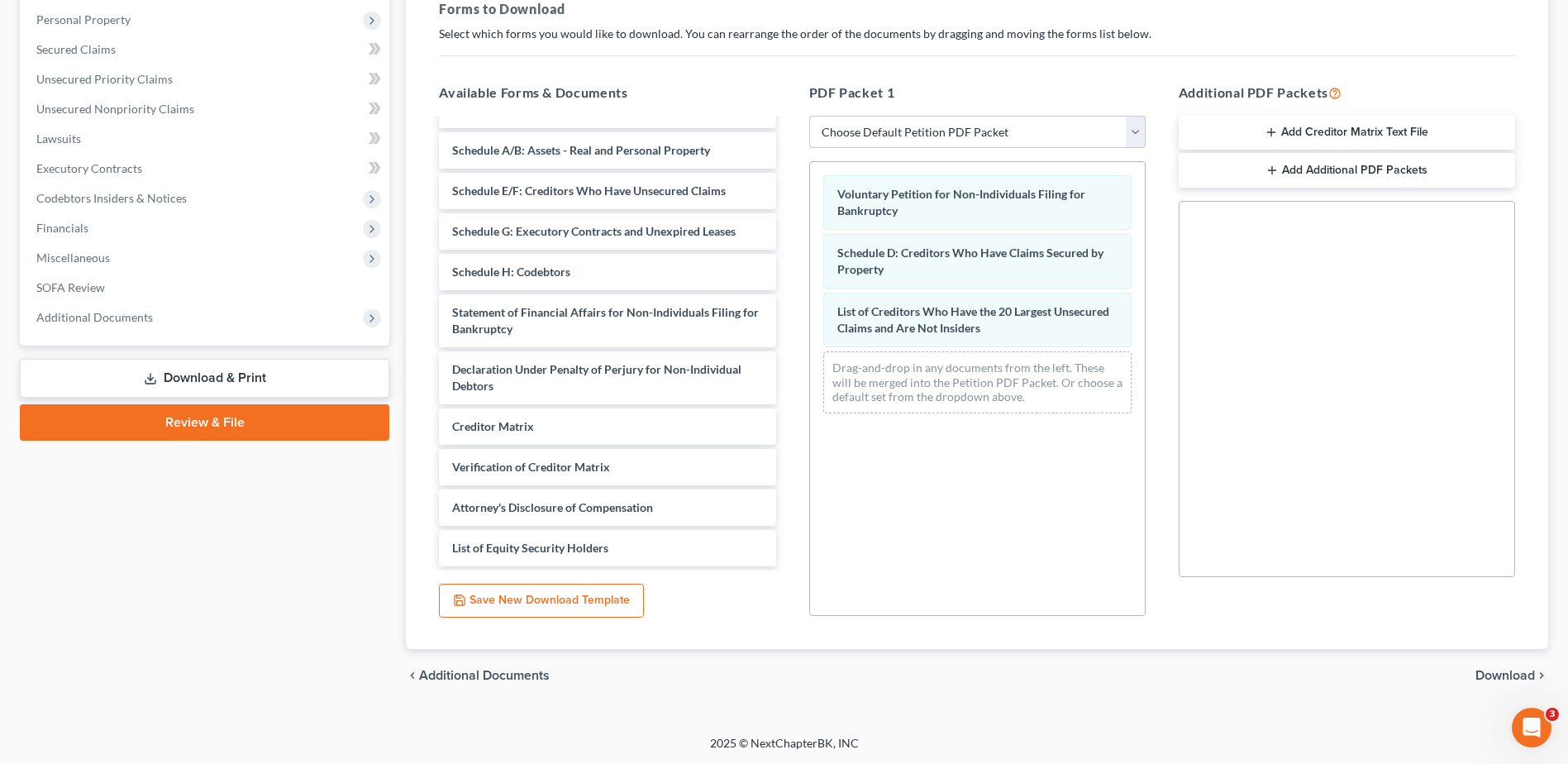
scroll to position [257, 0]
click at [1507, 675] on span "Download" at bounding box center [1506, 675] width 60 height 13
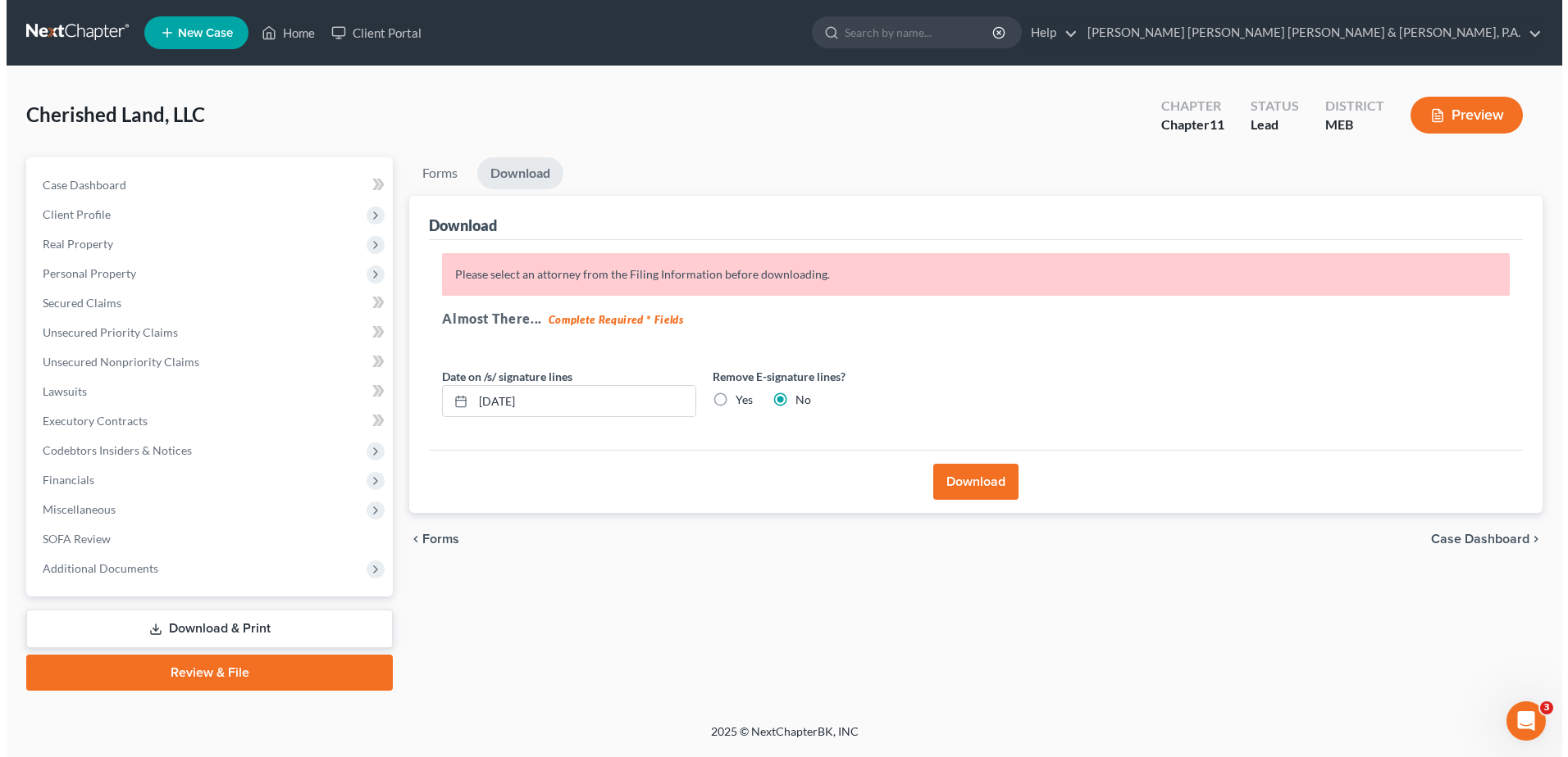
scroll to position [0, 0]
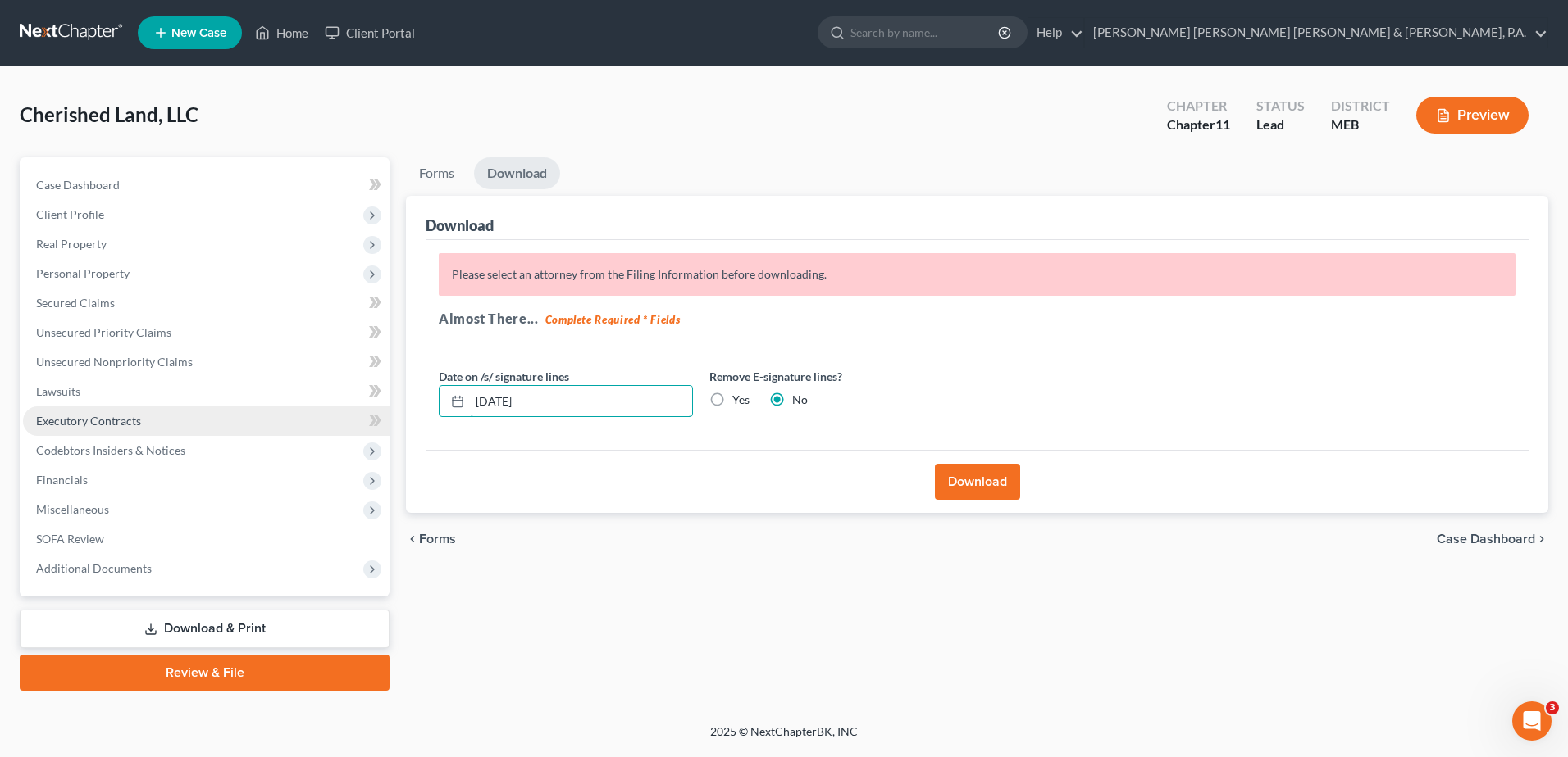
drag, startPoint x: 630, startPoint y: 403, endPoint x: 197, endPoint y: 403, distance: 433.0
click at [199, 403] on div "Petition Navigation Case Dashboard Payments Invoices Payments Payments Credit R…" at bounding box center [783, 424] width 1545 height 534
click at [730, 400] on div "Yes" at bounding box center [730, 400] width 41 height 17
click at [732, 400] on label "Yes" at bounding box center [741, 400] width 18 height 17
click at [739, 400] on input "Yes" at bounding box center [744, 397] width 11 height 11
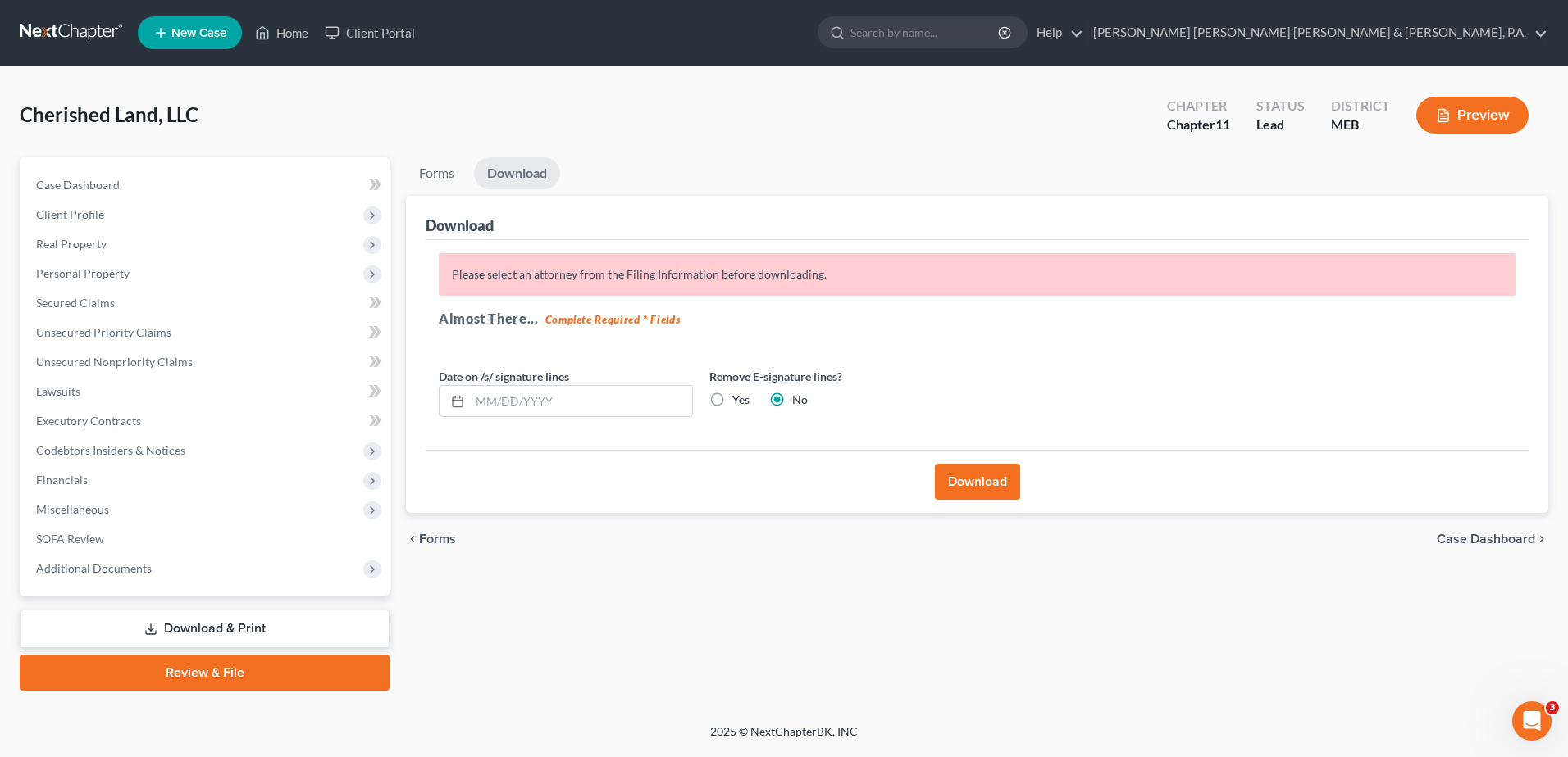
radio input "true"
radio input "false"
click at [954, 468] on button "Download" at bounding box center [977, 482] width 85 height 36
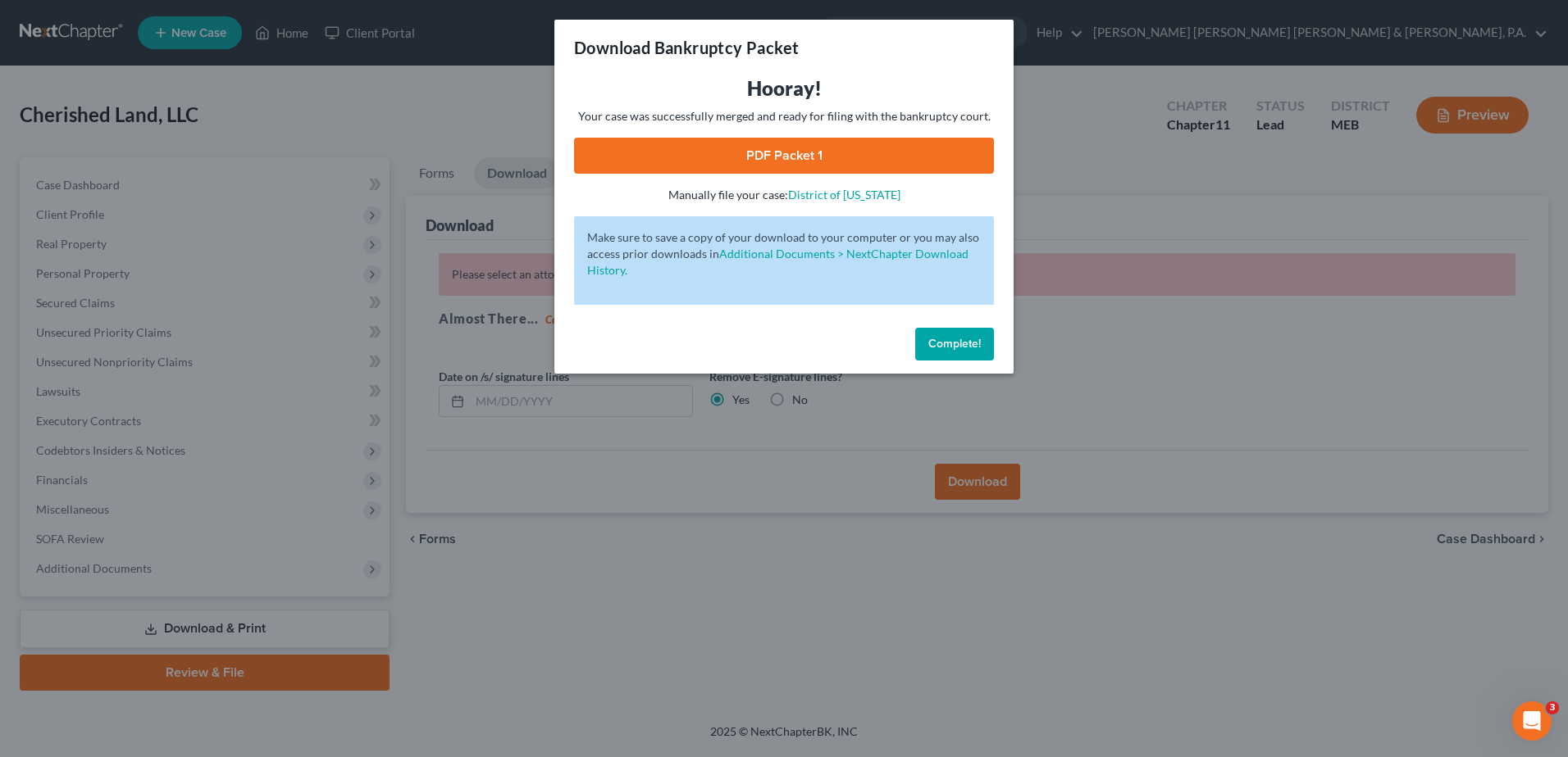
click at [740, 154] on link "PDF Packet 1" at bounding box center [784, 155] width 420 height 36
click at [970, 342] on span "Complete!" at bounding box center [954, 343] width 53 height 14
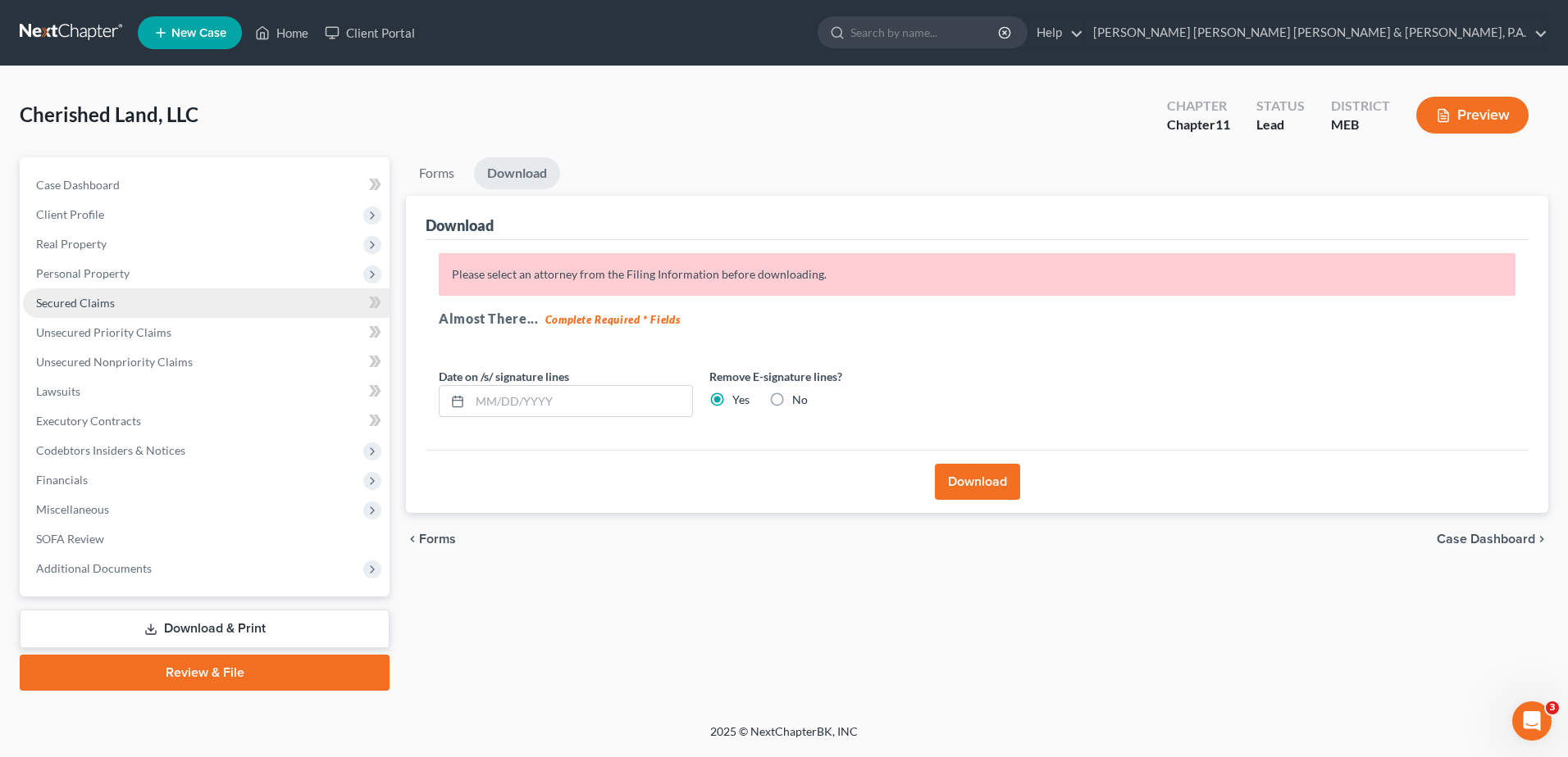
click at [106, 298] on span "Secured Claims" at bounding box center [75, 303] width 78 height 14
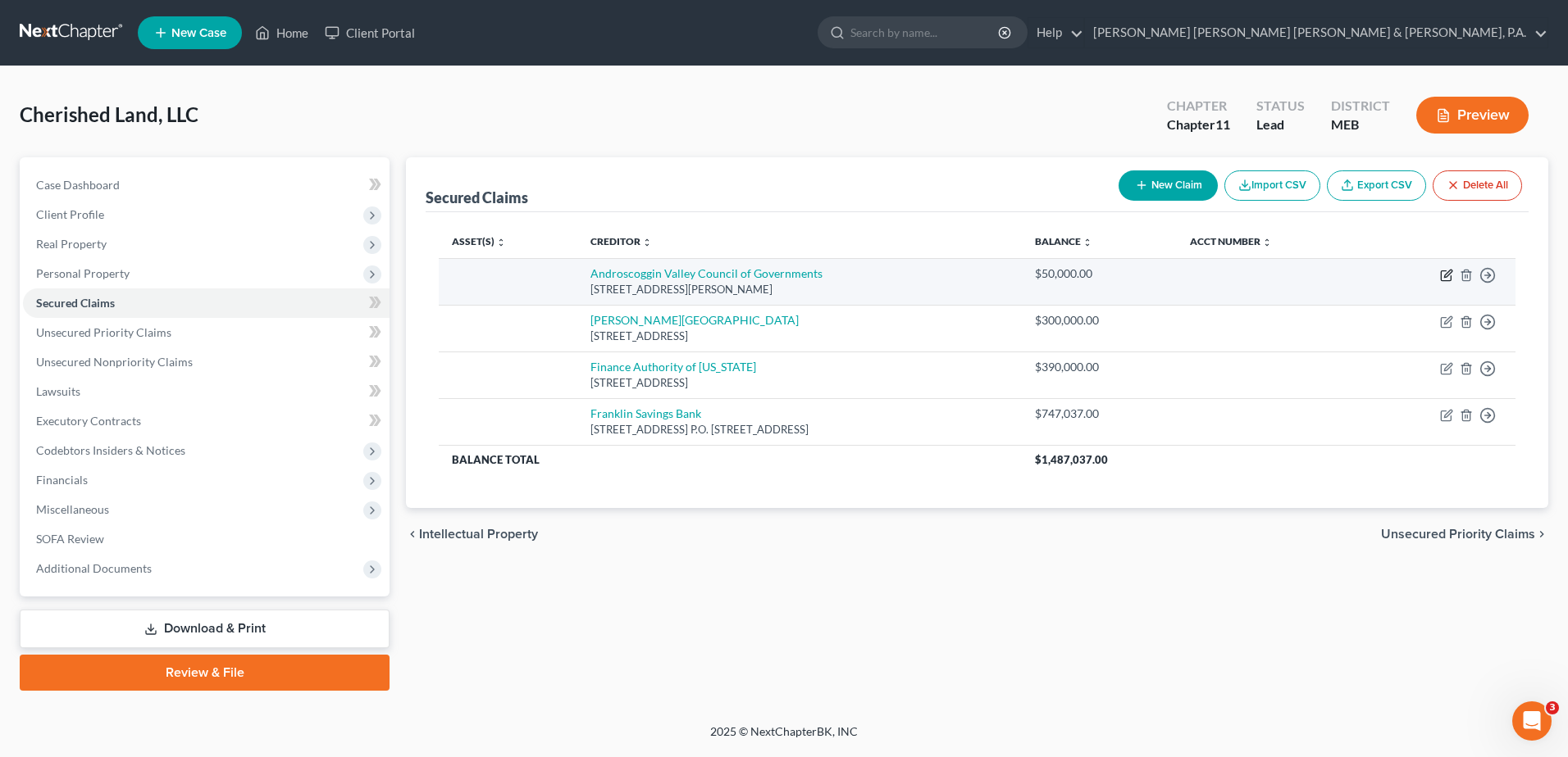
click at [1446, 273] on icon "button" at bounding box center [1446, 275] width 13 height 13
select select "20"
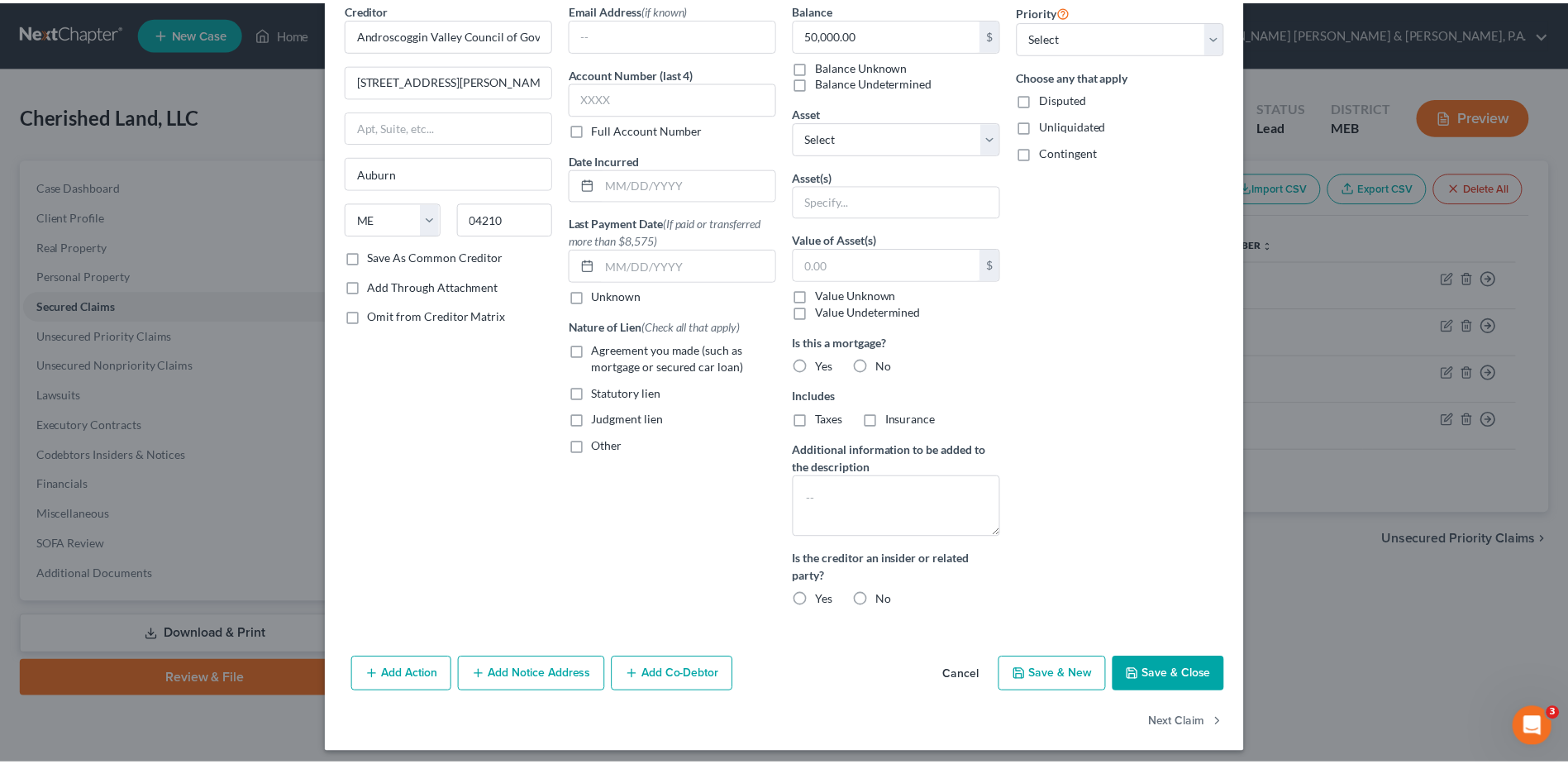
scroll to position [85, 0]
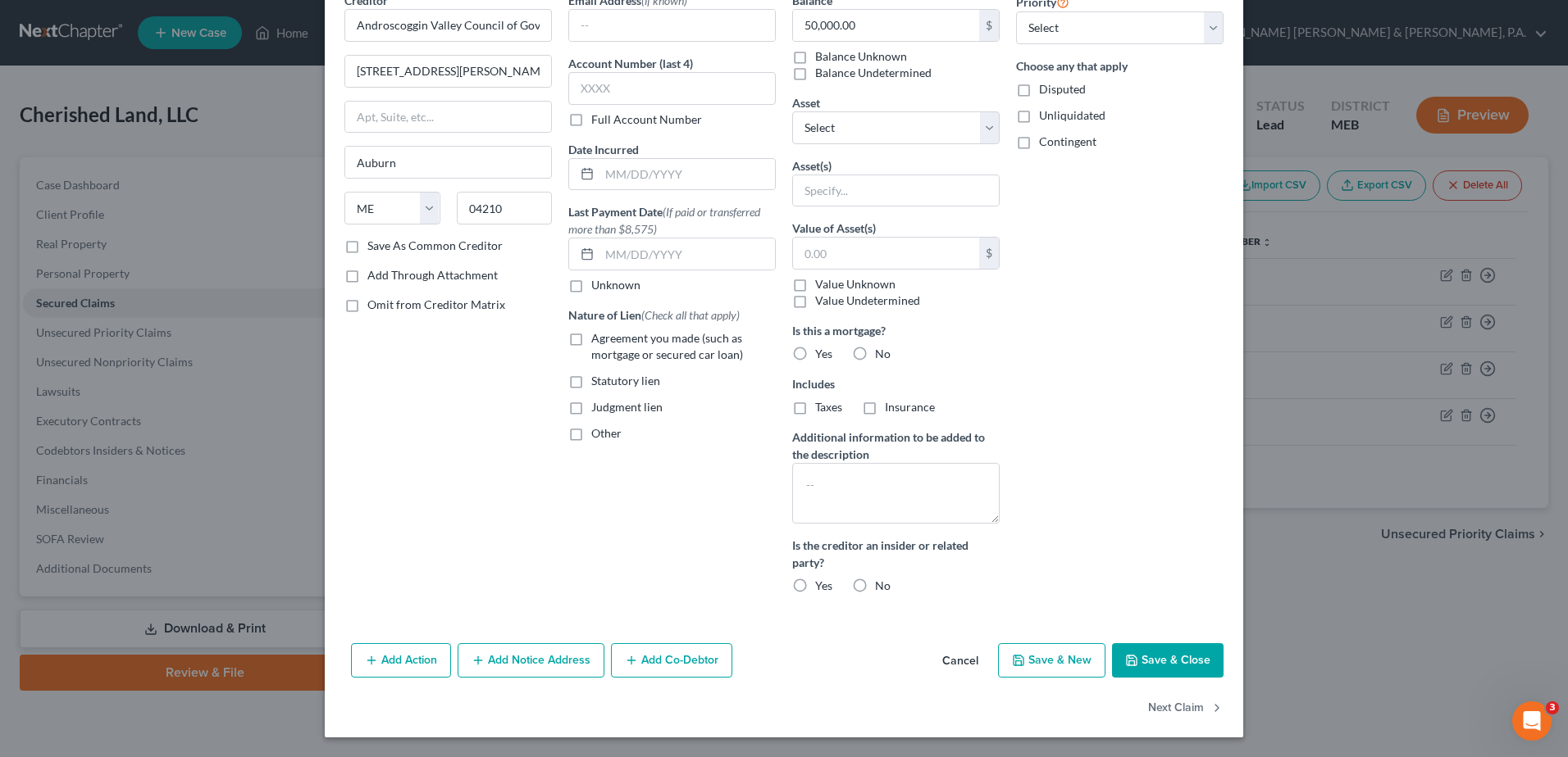
drag, startPoint x: 945, startPoint y: 658, endPoint x: 947, endPoint y: 645, distance: 13.2
click at [946, 652] on button "Cancel" at bounding box center [959, 662] width 62 height 33
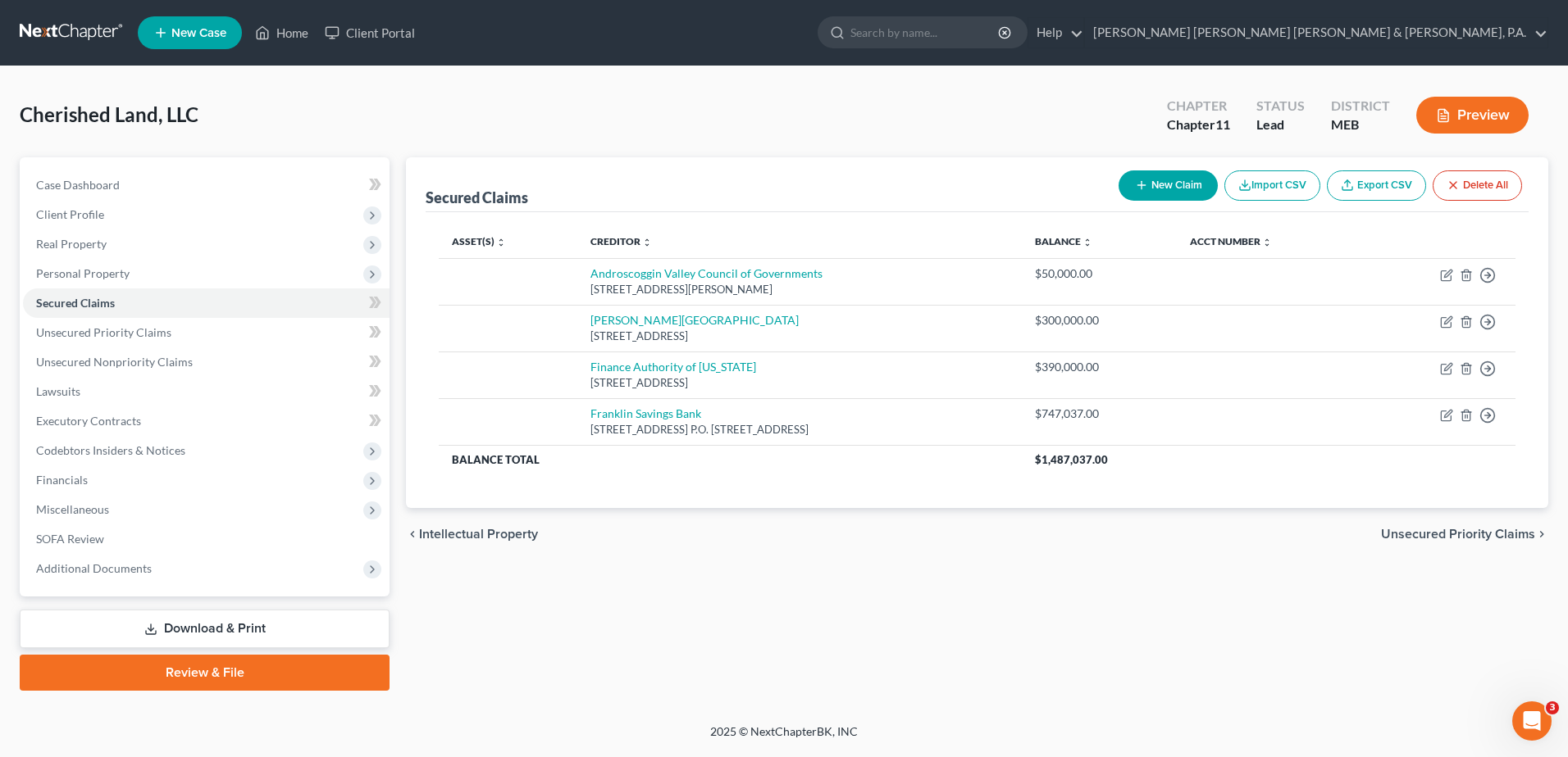
click at [211, 625] on link "Download & Print" at bounding box center [204, 630] width 369 height 39
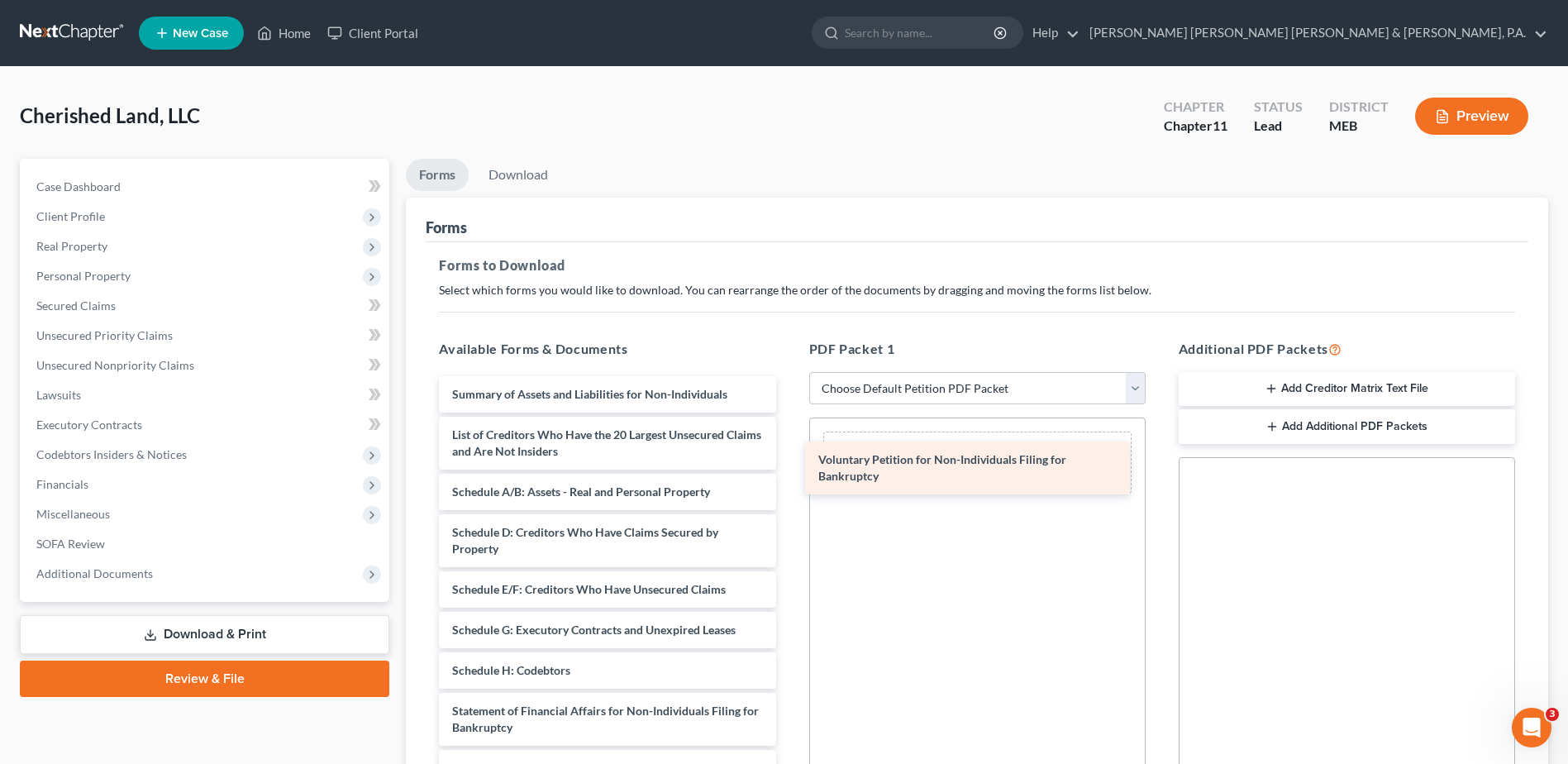
drag, startPoint x: 615, startPoint y: 397, endPoint x: 980, endPoint y: 462, distance: 370.7
click at [789, 462] on div "Voluntary Petition for Non-Individuals Filing for Bankruptcy Voluntary Petition…" at bounding box center [607, 671] width 363 height 589
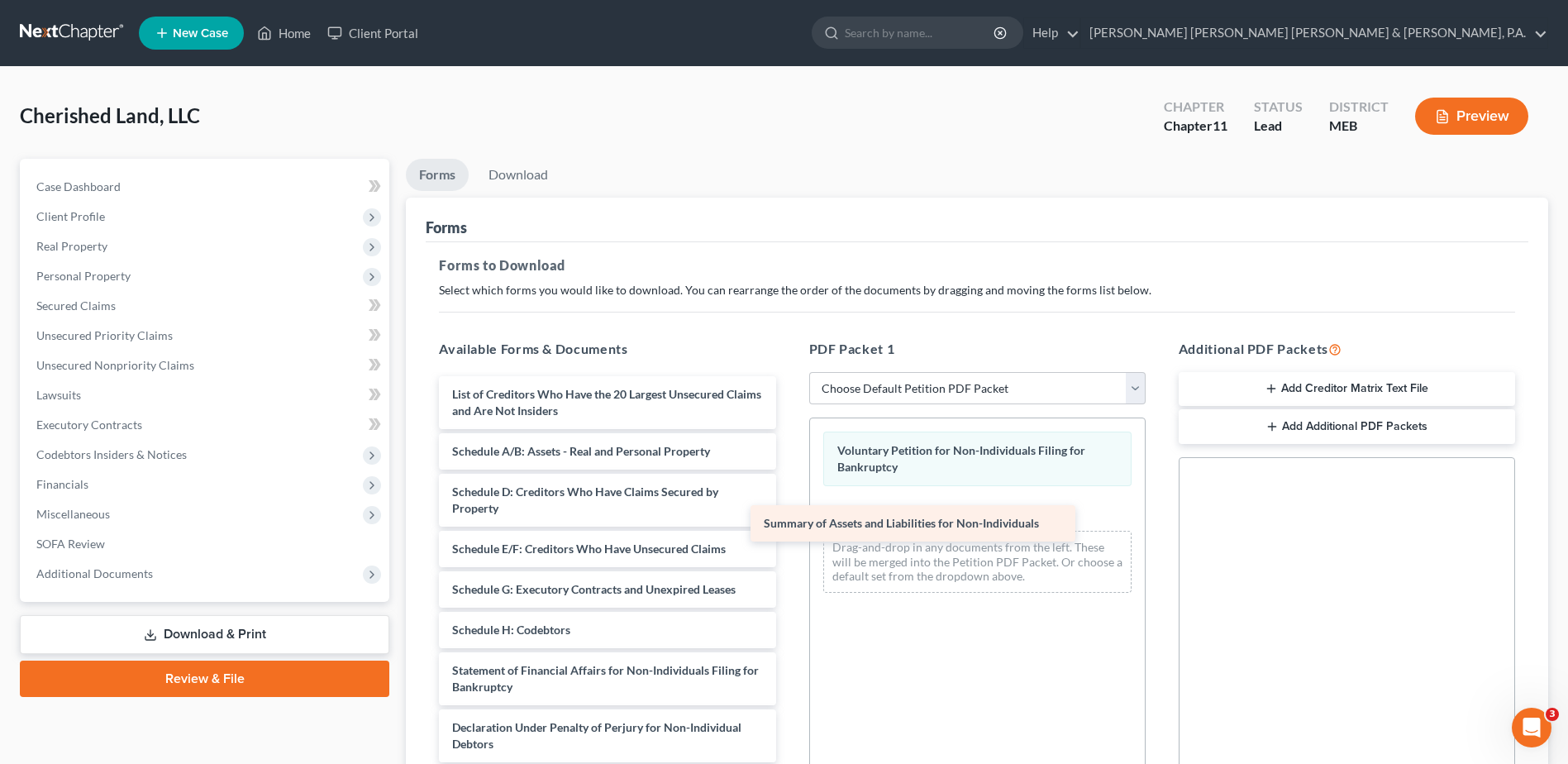
drag, startPoint x: 711, startPoint y: 394, endPoint x: 1023, endPoint y: 523, distance: 337.6
click at [789, 523] on div "Summary of Assets and Liabilities for Non-Individuals Summary of Assets and Lia…" at bounding box center [607, 650] width 363 height 549
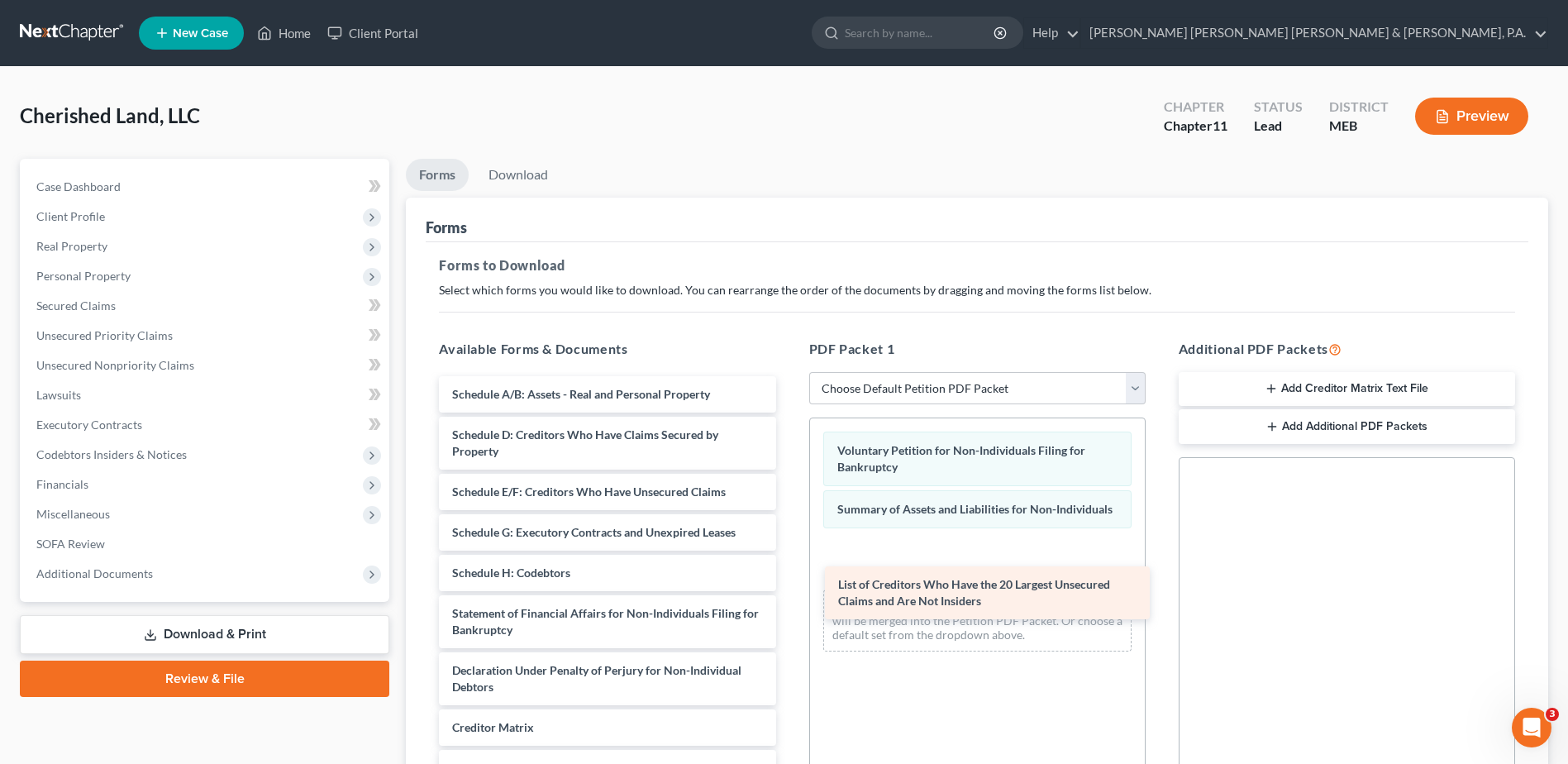
drag, startPoint x: 629, startPoint y: 406, endPoint x: 1010, endPoint y: 571, distance: 415.2
click at [789, 573] on div "List of Creditors Who Have the 20 Largest Unsecured Claims and Are Not Insiders…" at bounding box center [607, 621] width 363 height 491
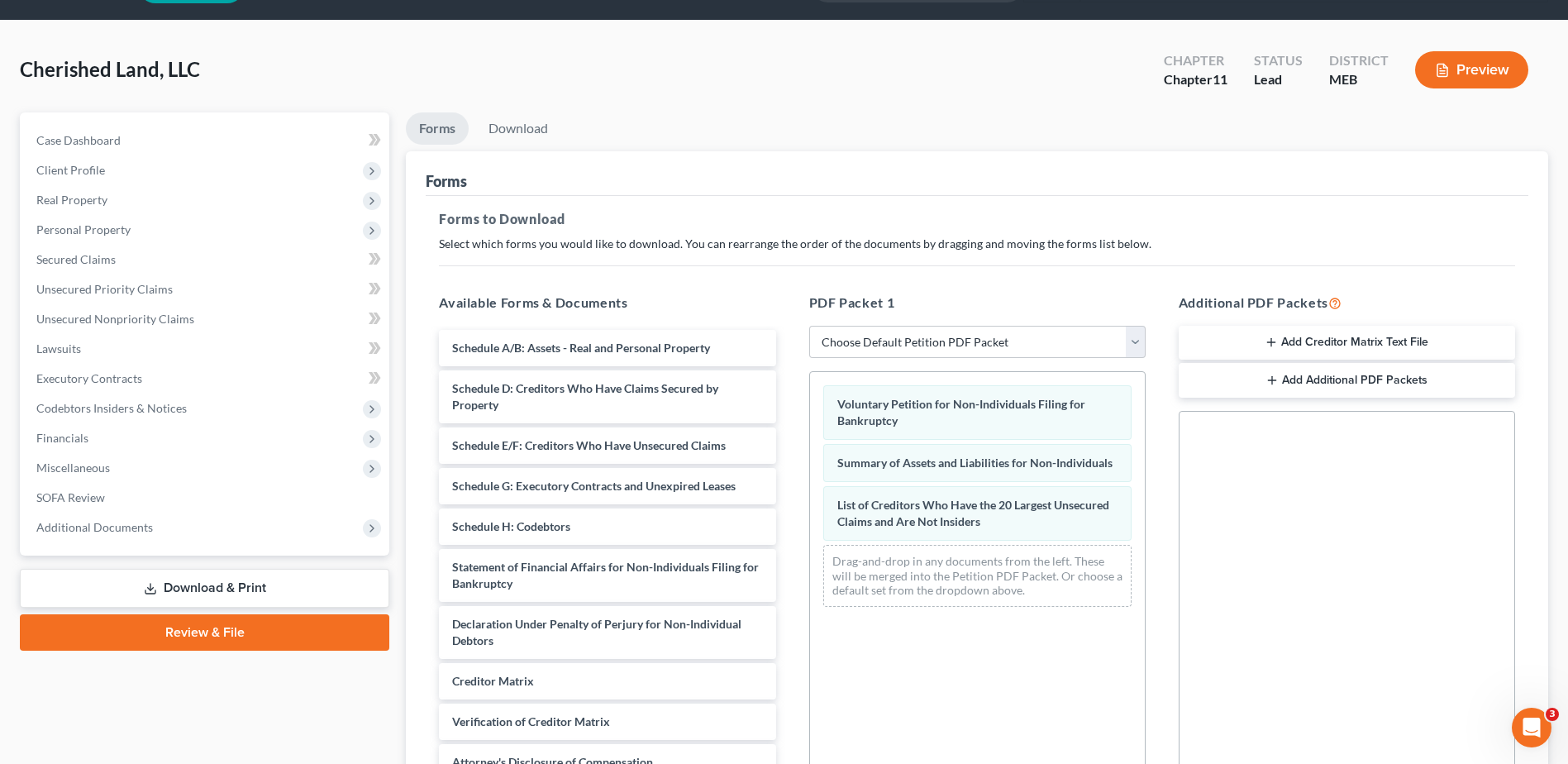
scroll to position [248, 0]
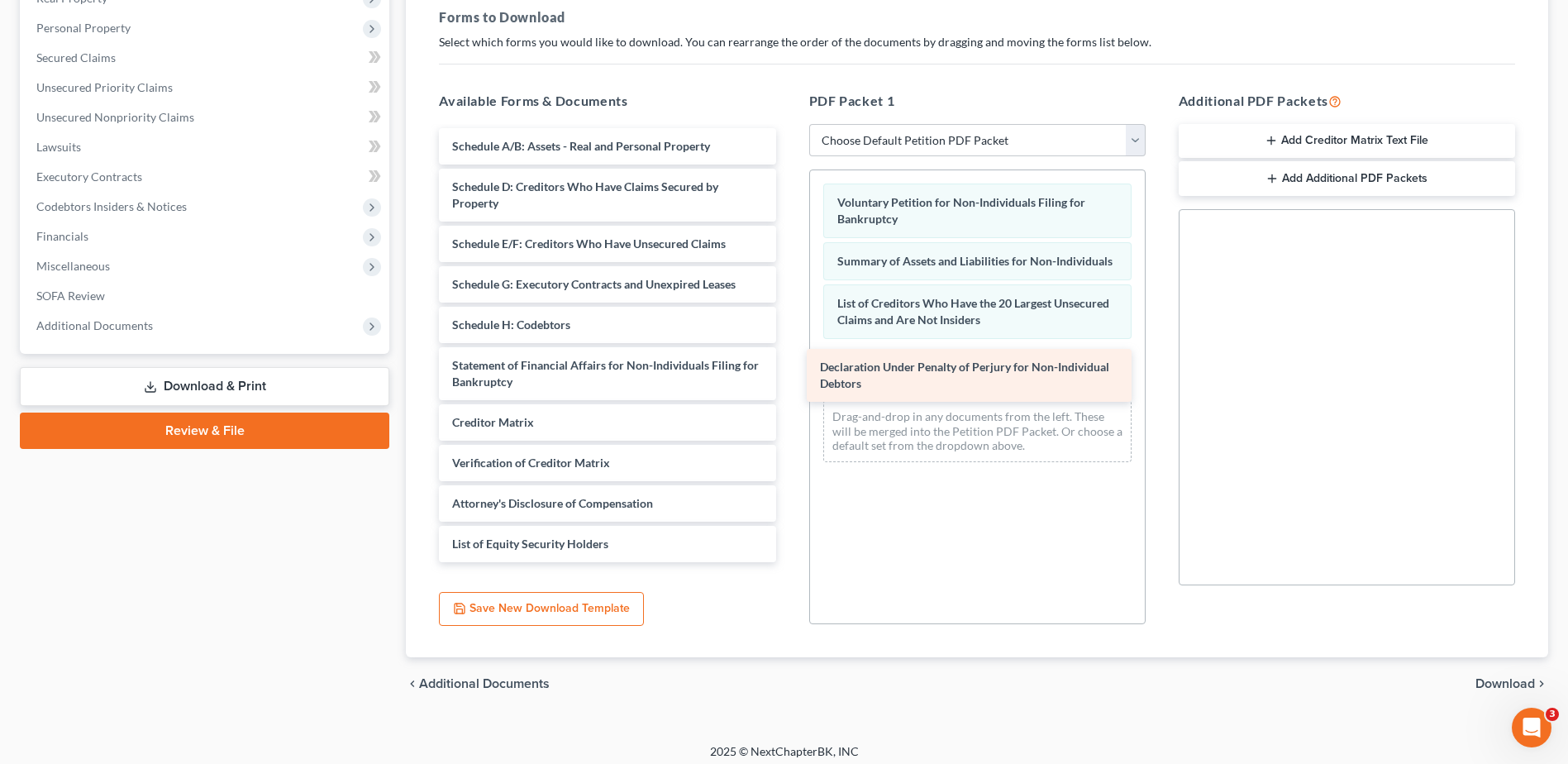
drag, startPoint x: 646, startPoint y: 434, endPoint x: 1014, endPoint y: 379, distance: 372.1
click at [789, 379] on div "Declaration Under Penalty of Perjury for Non-Individual Debtors Schedule A/B: A…" at bounding box center [607, 346] width 363 height 434
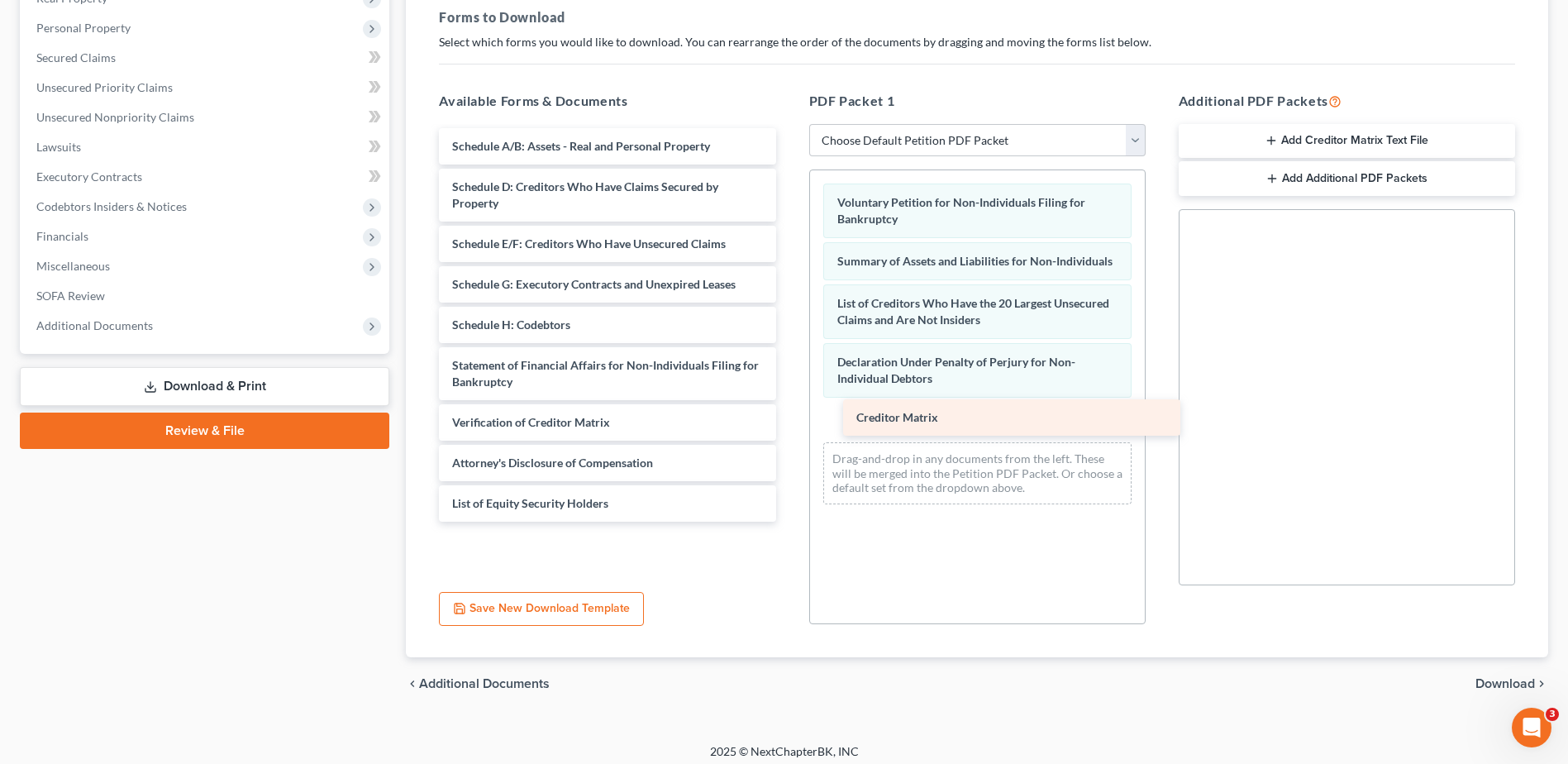
drag, startPoint x: 600, startPoint y: 439, endPoint x: 1004, endPoint y: 433, distance: 404.0
click at [789, 433] on div "Creditor Matrix Schedule A/B: Assets - Real and Personal Property Schedule D: C…" at bounding box center [607, 325] width 363 height 394
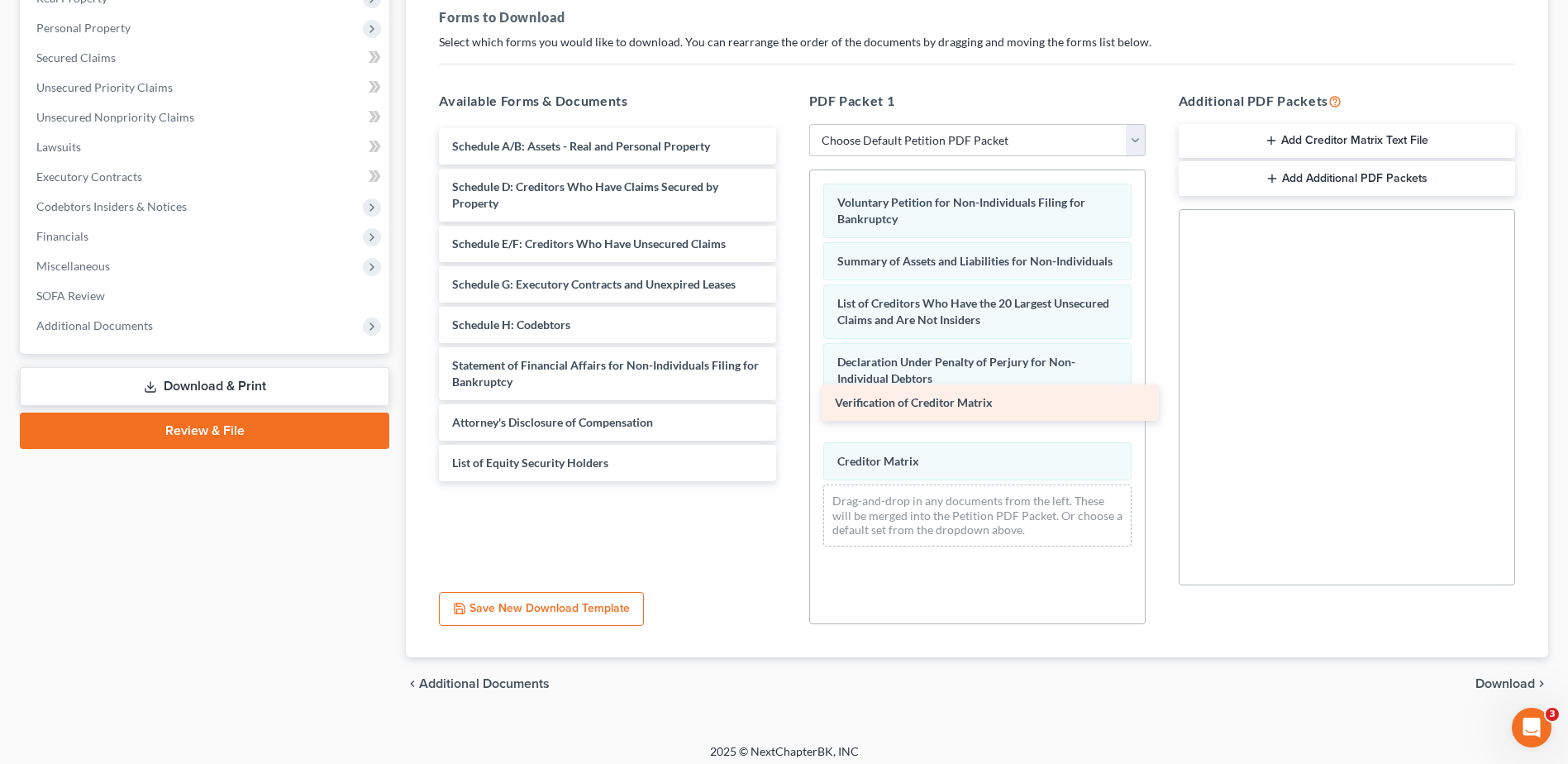
drag, startPoint x: 608, startPoint y: 432, endPoint x: 992, endPoint y: 416, distance: 384.3
click at [789, 415] on div "Verification of Creditor Matrix Schedule A/B: Assets - Real and Personal Proper…" at bounding box center [607, 305] width 363 height 353
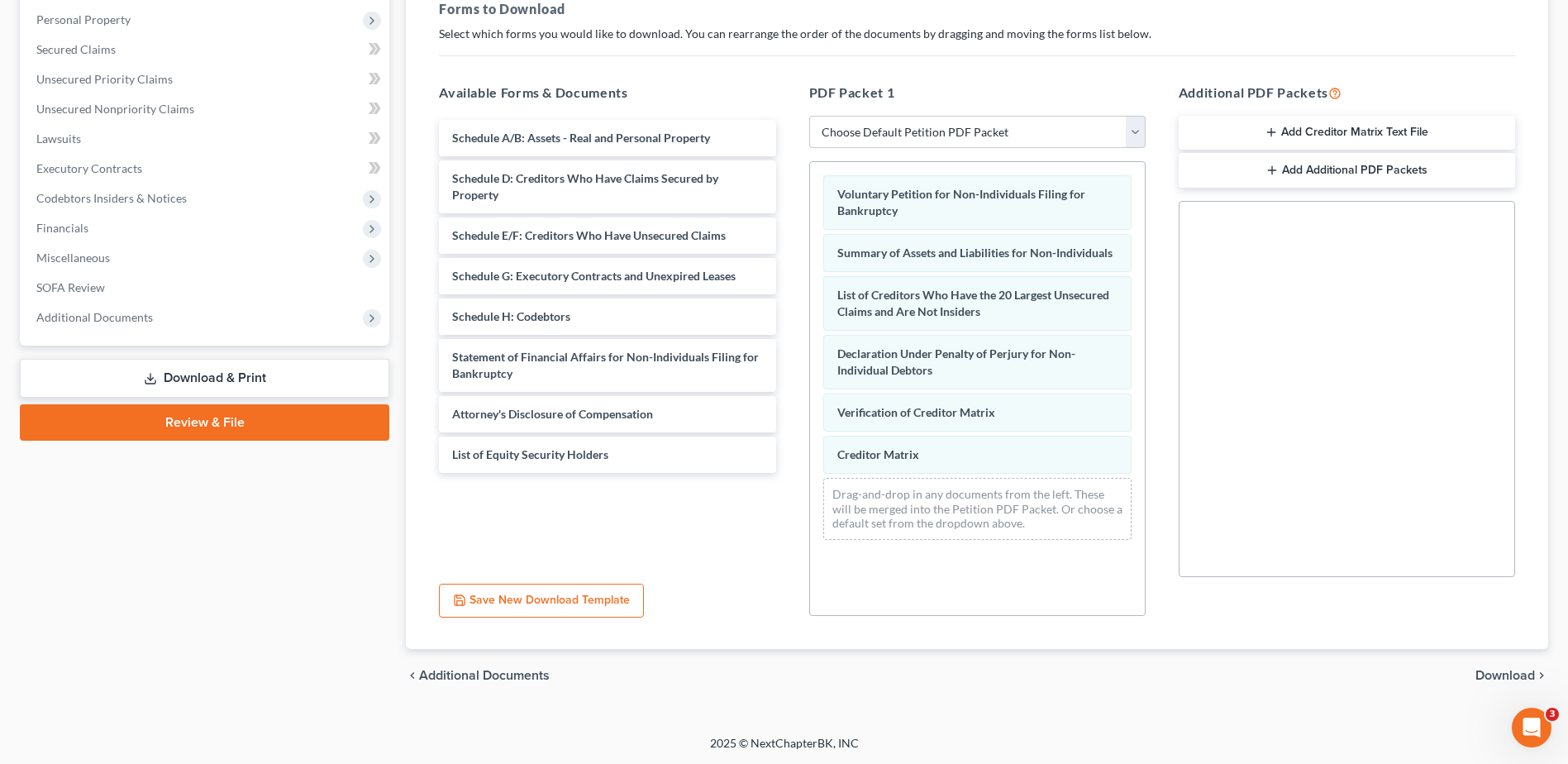
scroll to position [257, 0]
click at [1500, 668] on span "Download" at bounding box center [1506, 675] width 60 height 13
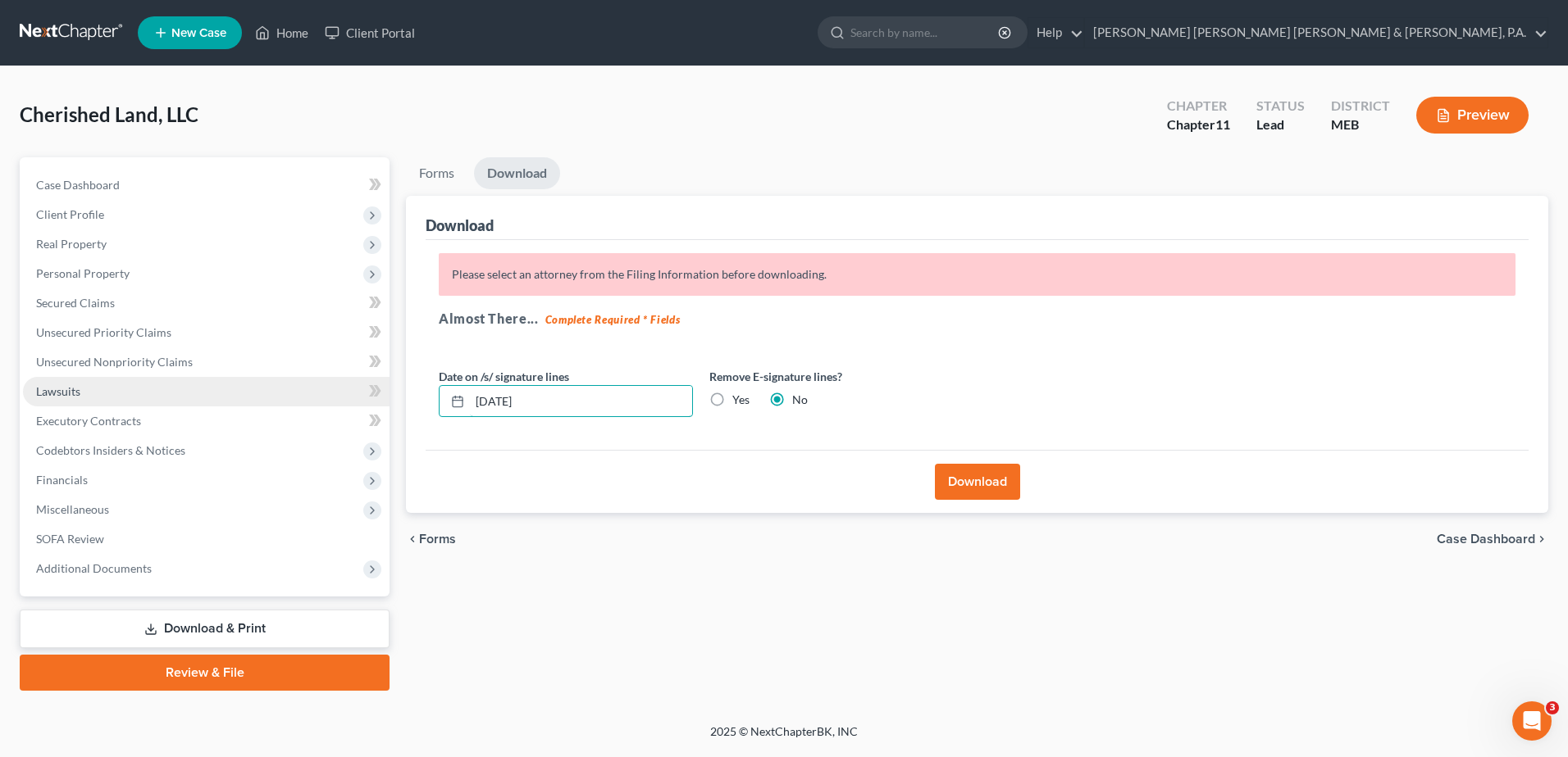
drag, startPoint x: 626, startPoint y: 404, endPoint x: 124, endPoint y: 388, distance: 502.3
click at [125, 391] on div "Petition Navigation Case Dashboard Payments Invoices Payments Payments Credit R…" at bounding box center [783, 424] width 1545 height 534
click at [732, 391] on label "Yes" at bounding box center [741, 400] width 18 height 17
click at [739, 391] on input "Yes" at bounding box center [744, 397] width 11 height 11
radio input "true"
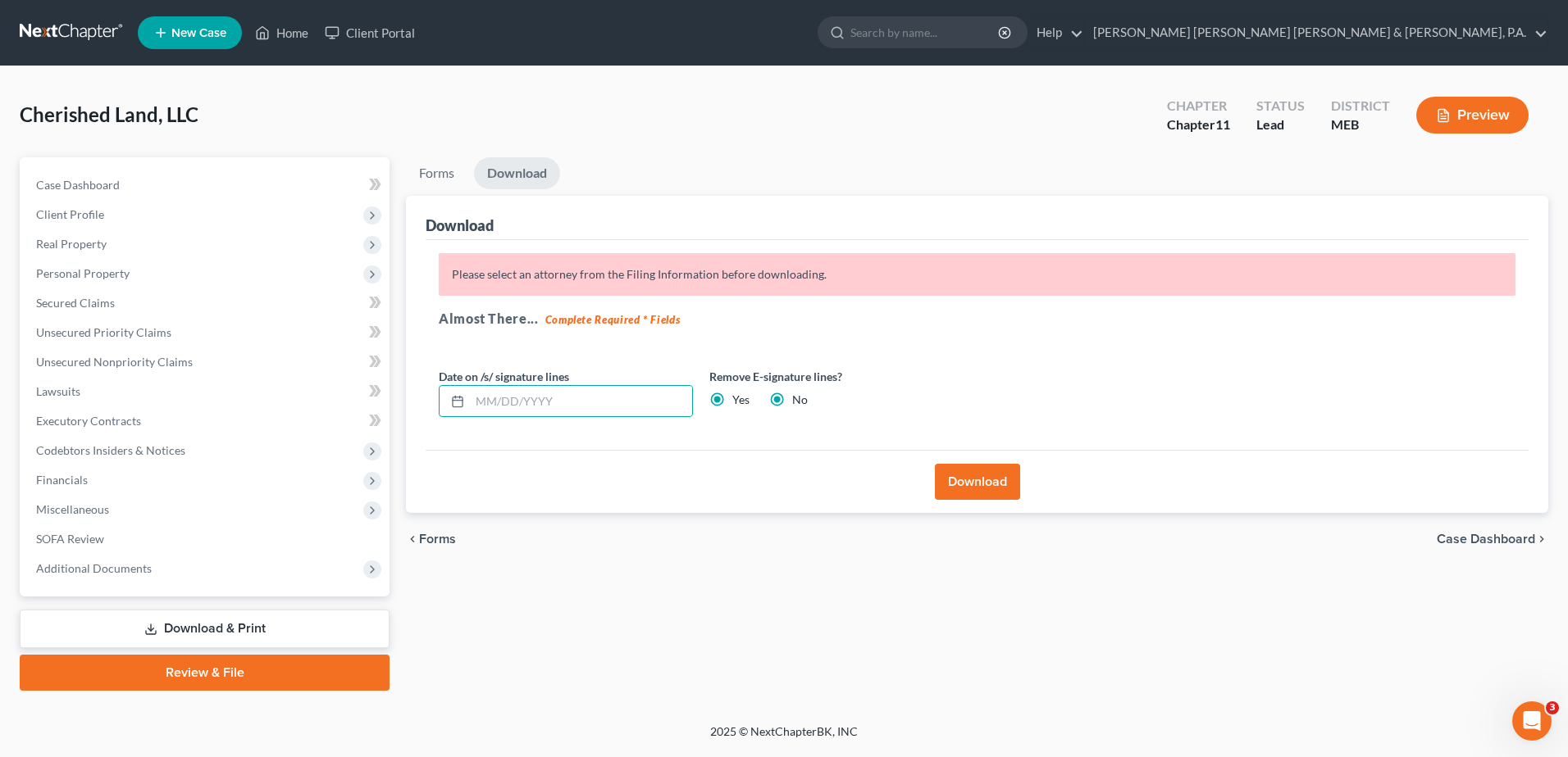
radio input "false"
click at [965, 474] on button "Download" at bounding box center [977, 482] width 85 height 36
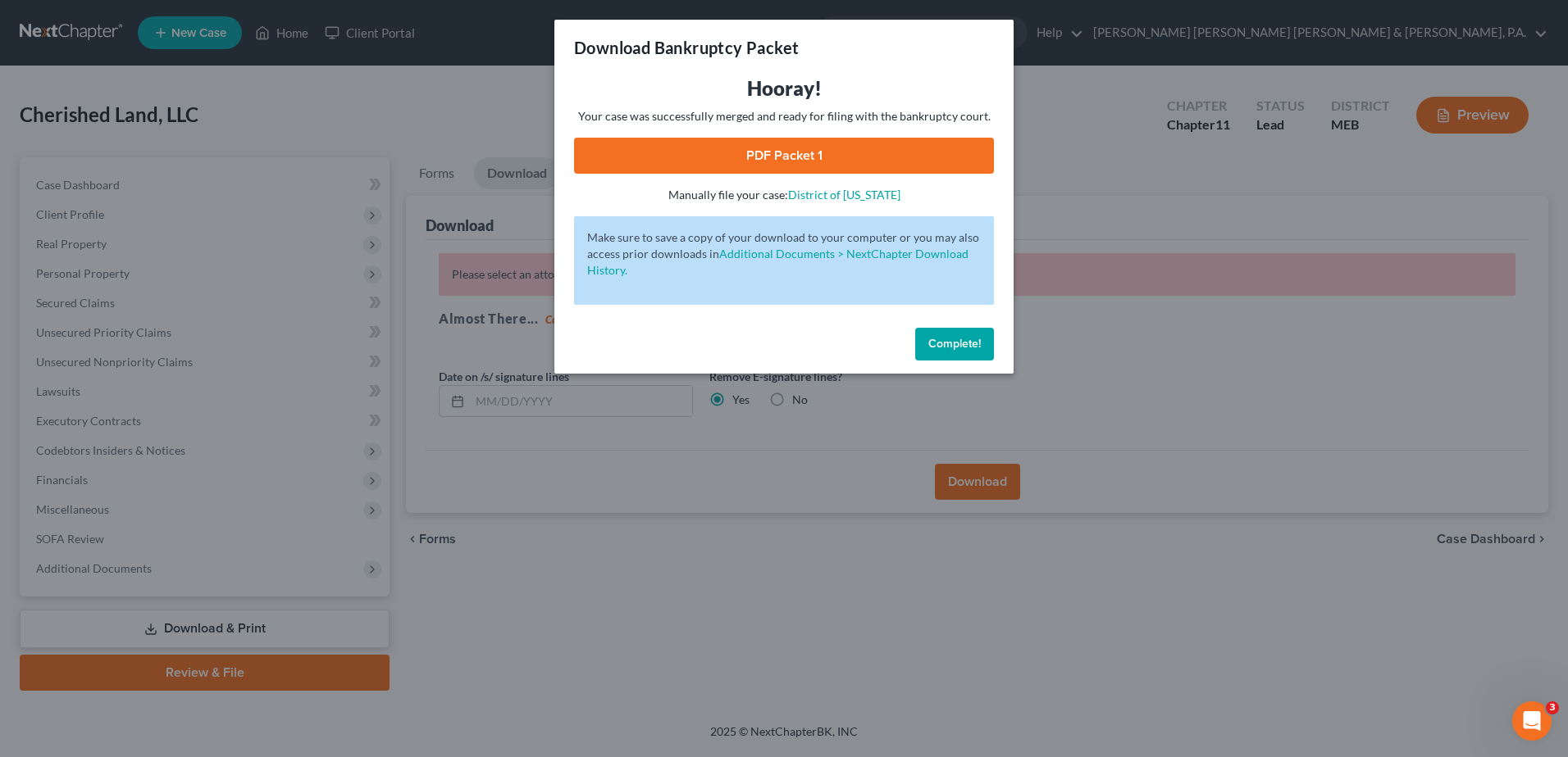
click at [793, 156] on link "PDF Packet 1" at bounding box center [784, 155] width 420 height 36
drag, startPoint x: 983, startPoint y: 354, endPoint x: 866, endPoint y: 380, distance: 119.9
click at [982, 354] on button "Complete!" at bounding box center [954, 344] width 78 height 33
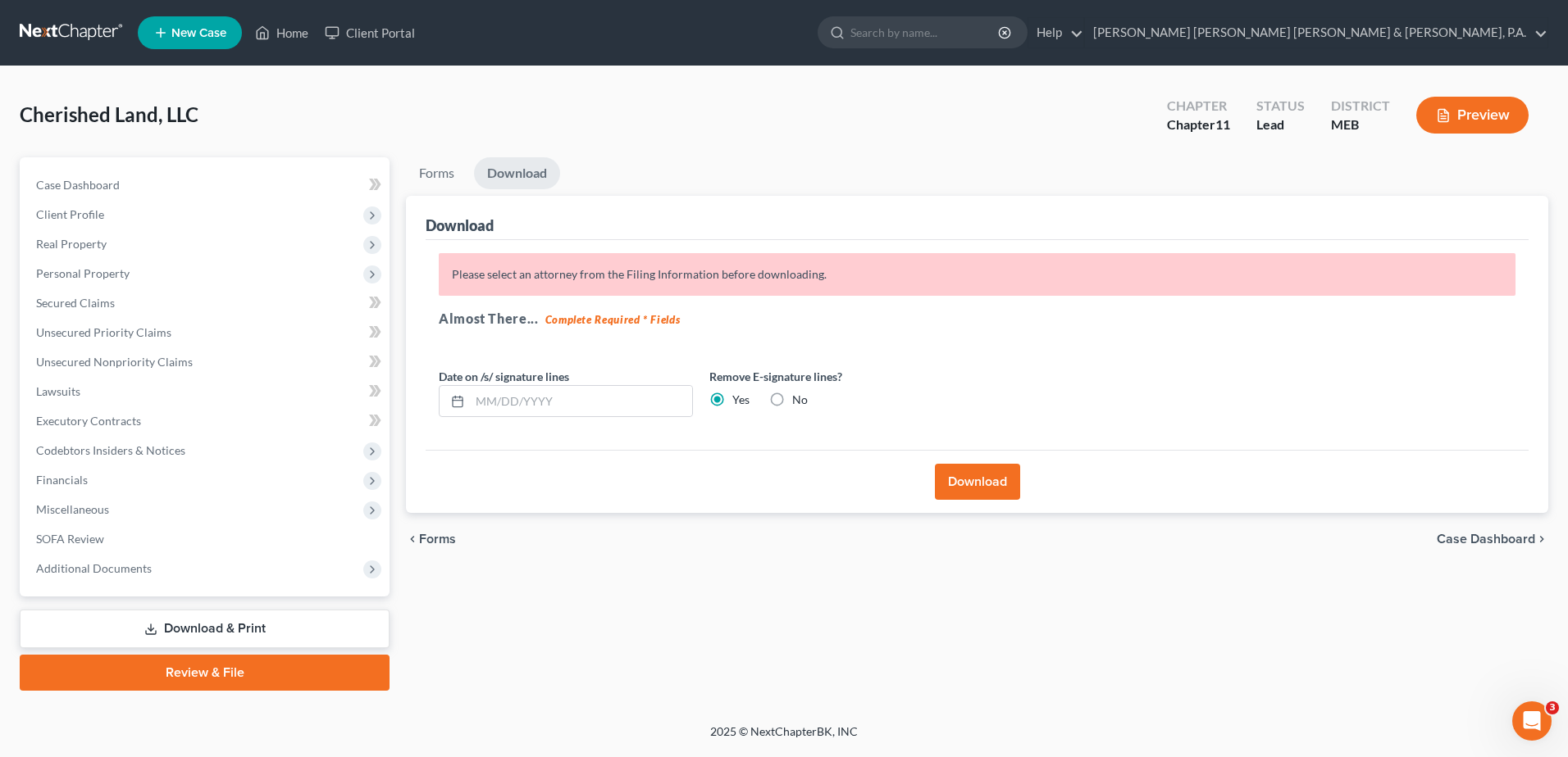
click at [141, 624] on link "Download & Print" at bounding box center [204, 630] width 369 height 39
click at [216, 620] on link "Download & Print" at bounding box center [204, 630] width 369 height 39
click at [212, 618] on link "Download & Print" at bounding box center [204, 630] width 369 height 39
click at [432, 172] on link "Forms" at bounding box center [437, 173] width 62 height 32
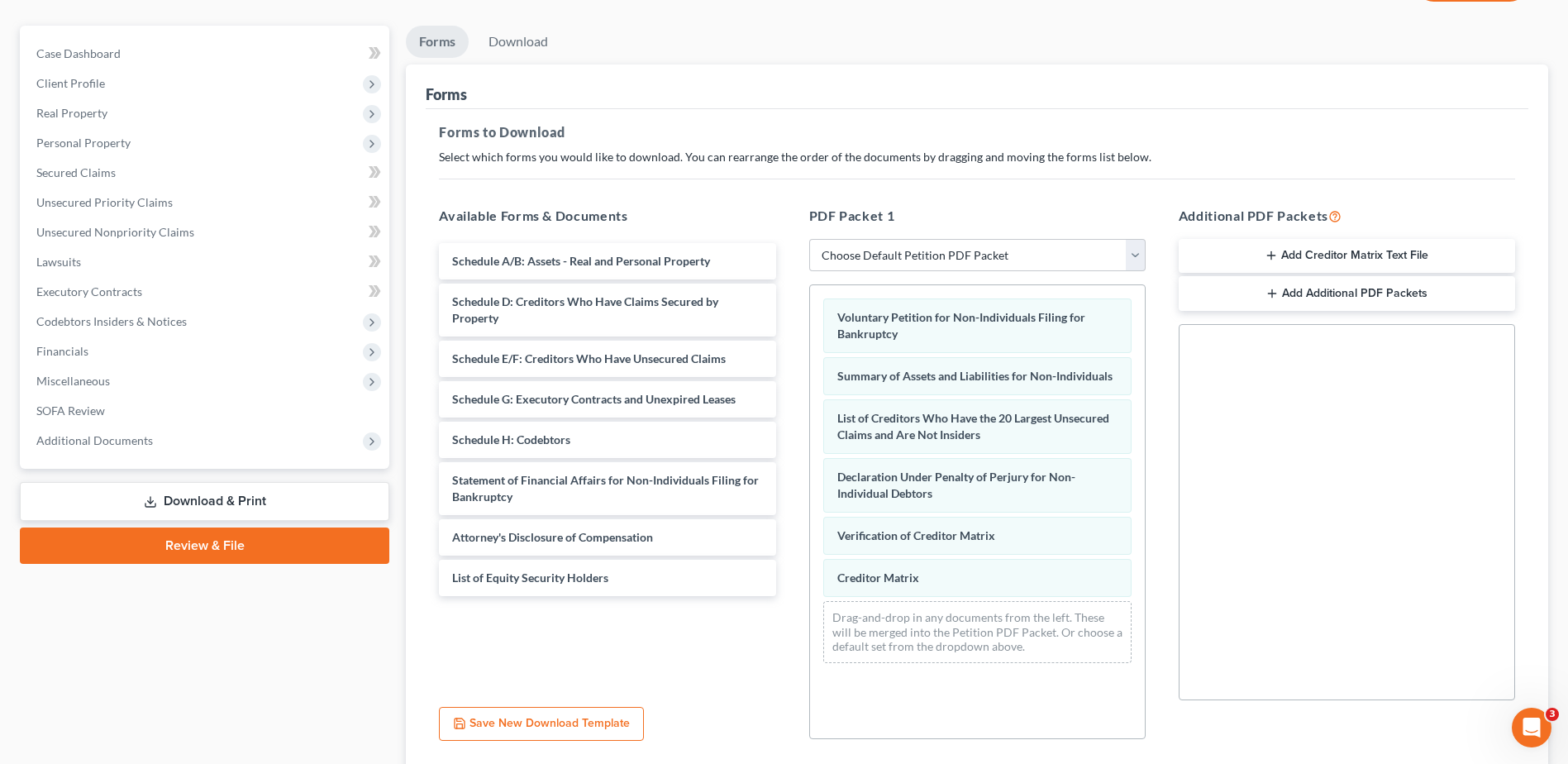
scroll to position [166, 0]
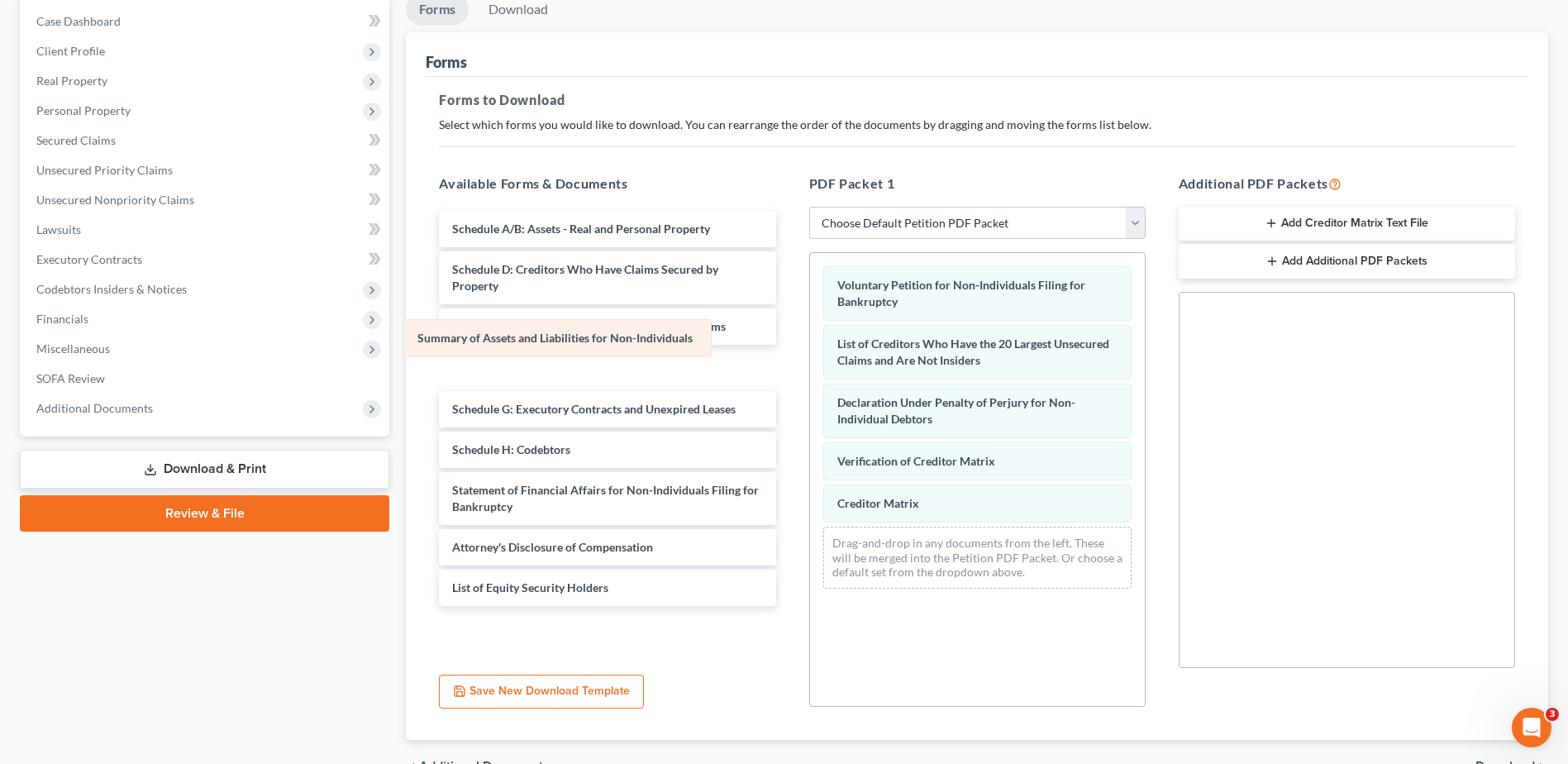
drag, startPoint x: 924, startPoint y: 340, endPoint x: 504, endPoint y: 334, distance: 420.0
click at [810, 334] on div "Summary of Assets and Liabilities for Non-Individuals Voluntary Petition for No…" at bounding box center [978, 428] width 335 height 349
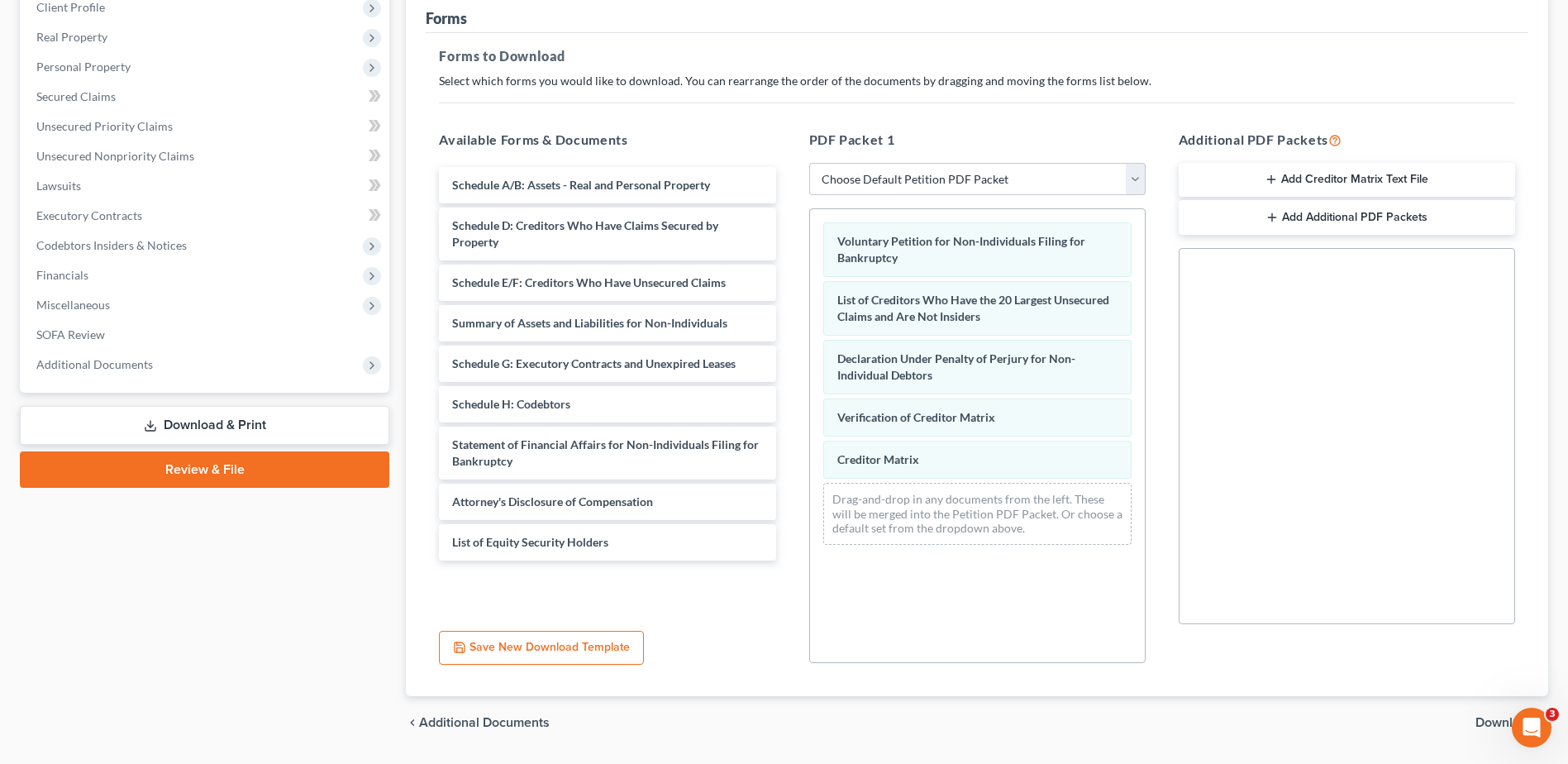
scroll to position [257, 0]
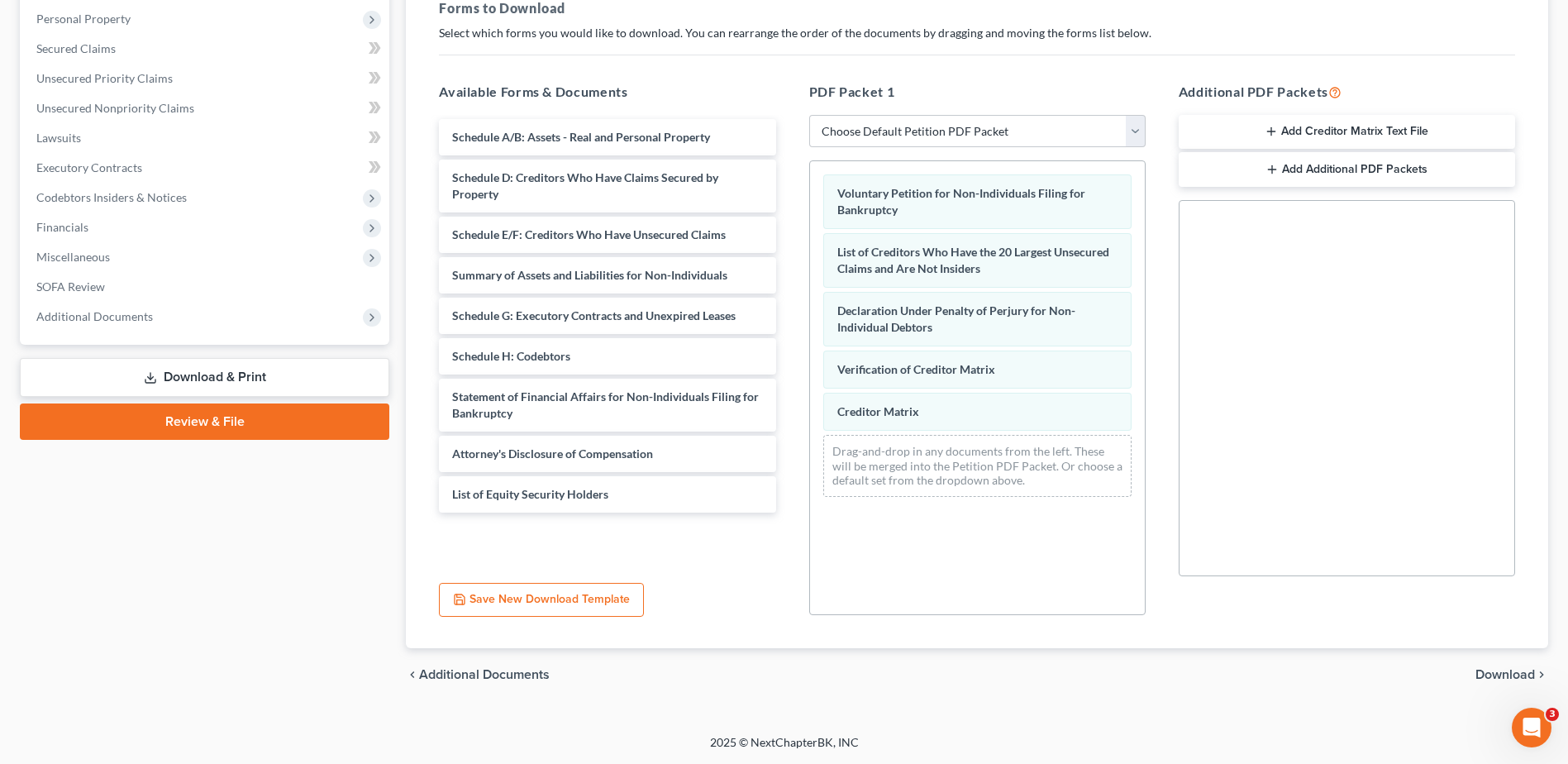
click at [1482, 669] on span "Download" at bounding box center [1506, 675] width 60 height 13
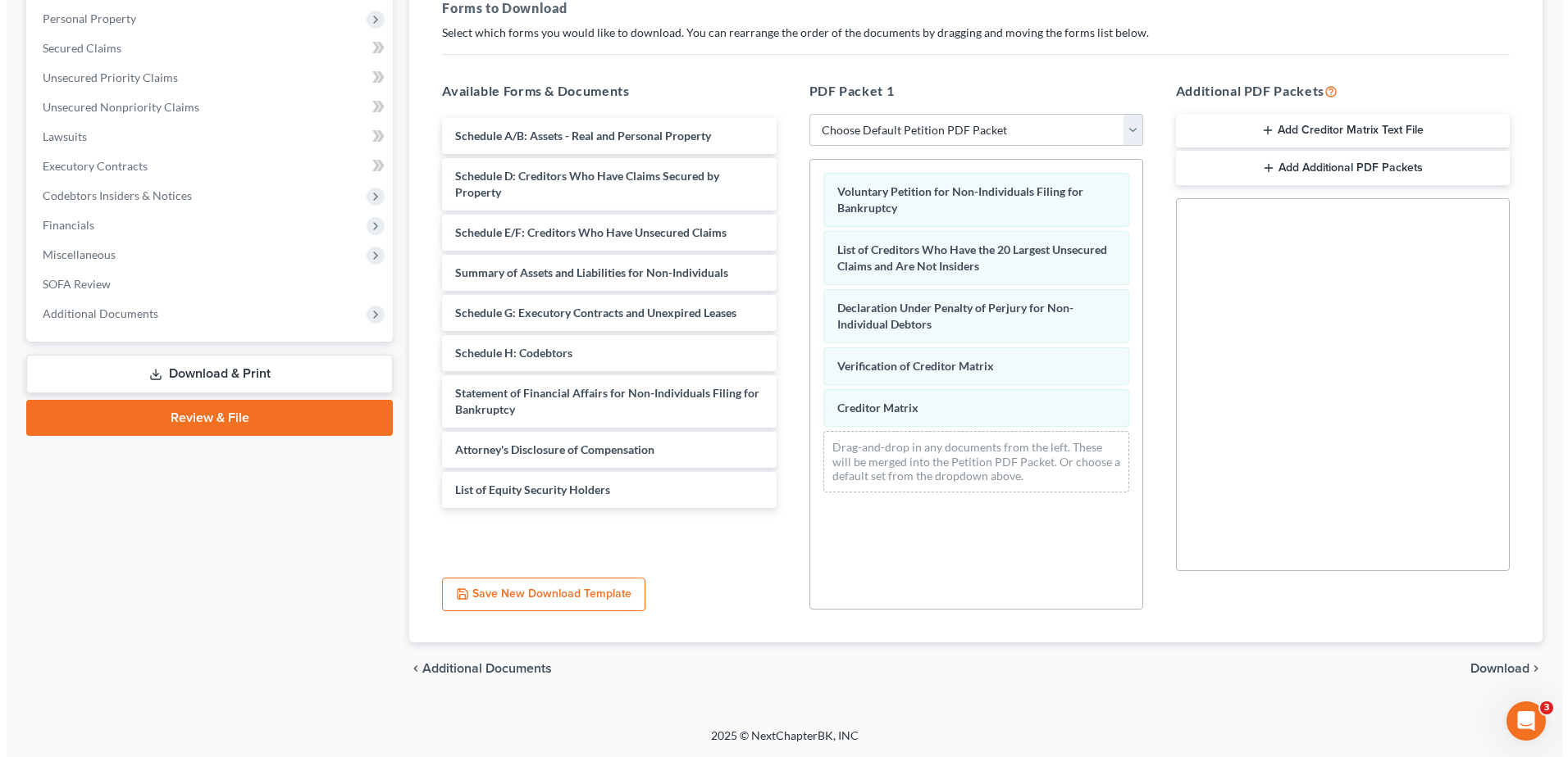
scroll to position [0, 0]
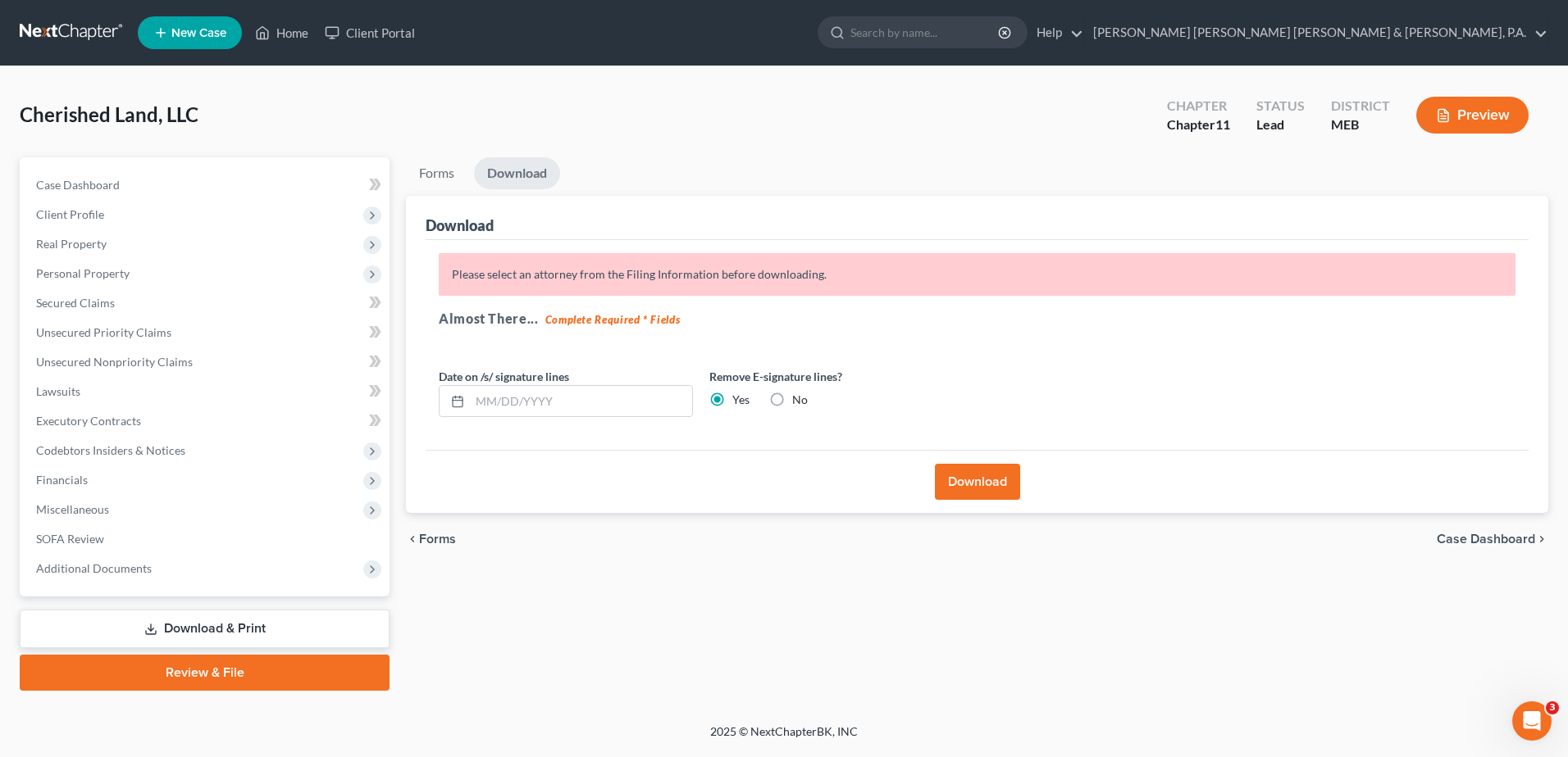
click at [959, 477] on button "Download" at bounding box center [977, 482] width 85 height 36
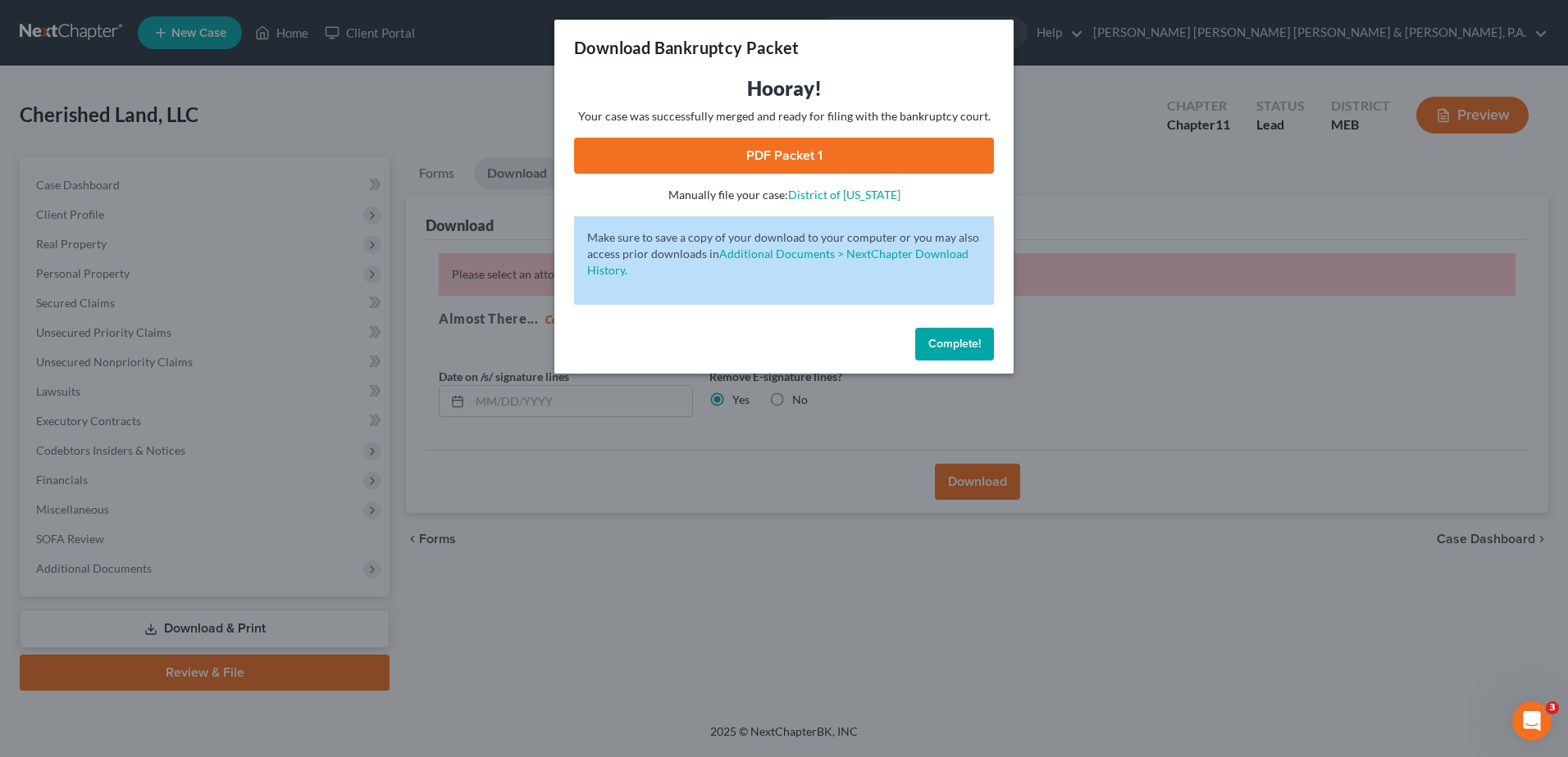
click at [736, 142] on link "PDF Packet 1" at bounding box center [784, 155] width 420 height 36
